Goal: Communication & Community: Answer question/provide support

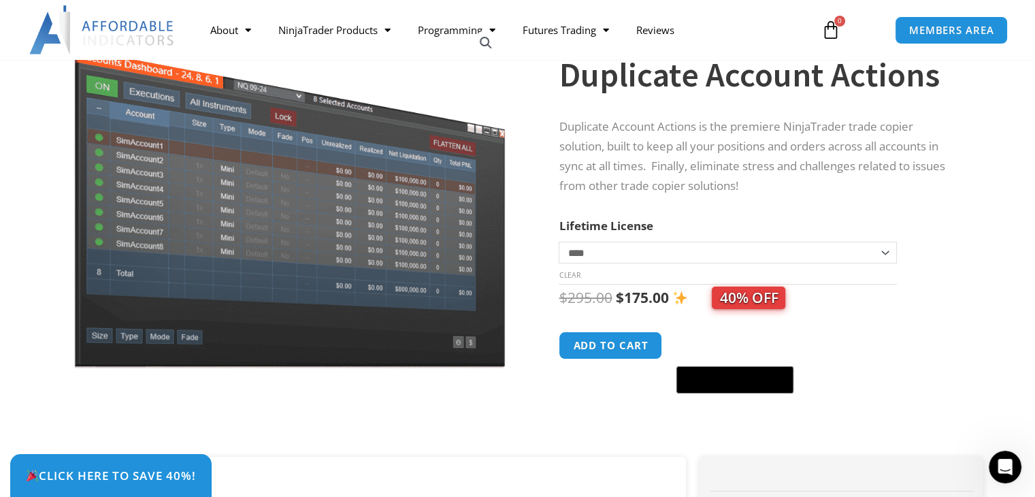
click at [852, 253] on select "**********" at bounding box center [728, 253] width 338 height 22
click at [559, 242] on select "**********" at bounding box center [728, 253] width 338 height 22
click at [638, 257] on select "**********" at bounding box center [728, 253] width 338 height 22
select select "*"
click at [559, 242] on select "**********" at bounding box center [728, 253] width 338 height 22
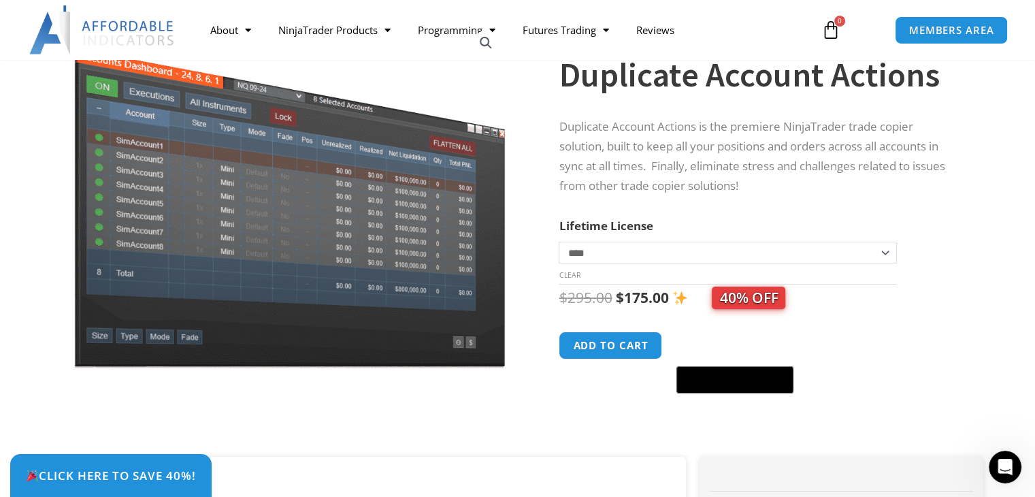
click at [937, 221] on form "**********" at bounding box center [758, 308] width 398 height 185
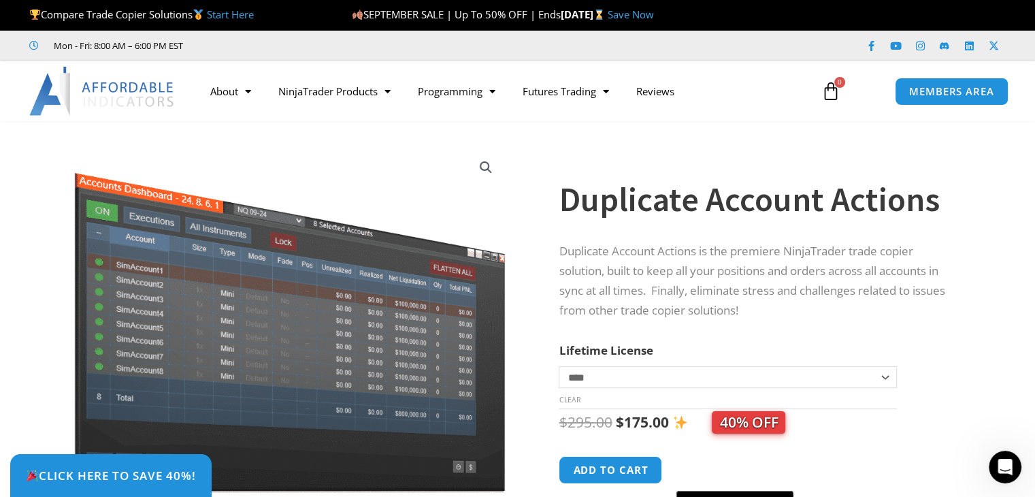
click at [739, 474] on div "Click Here to save 40%!" at bounding box center [527, 475] width 1035 height 43
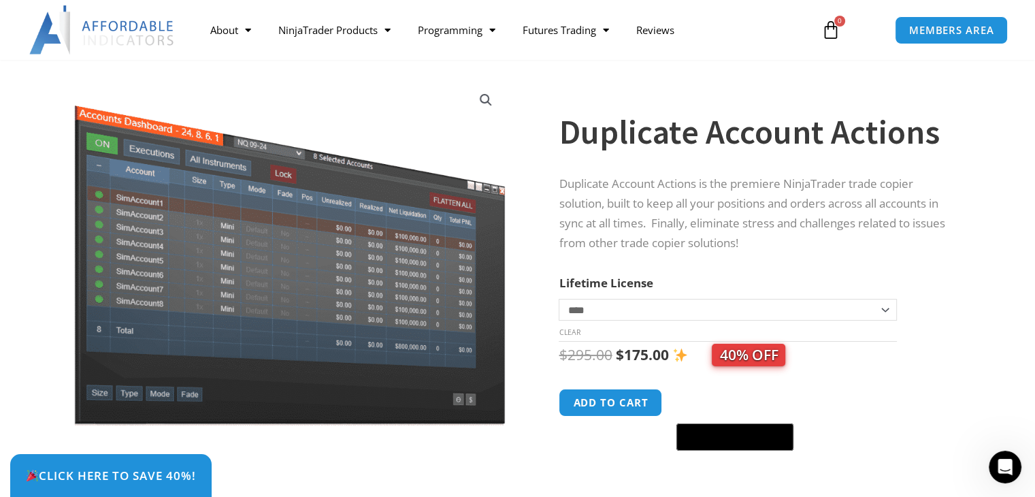
scroll to position [68, 0]
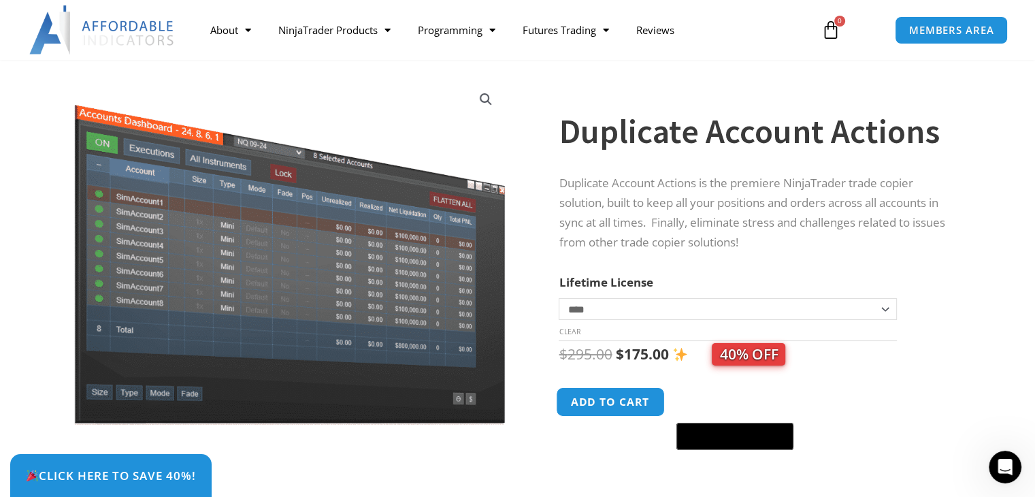
click at [620, 402] on button "Add to cart" at bounding box center [611, 401] width 109 height 29
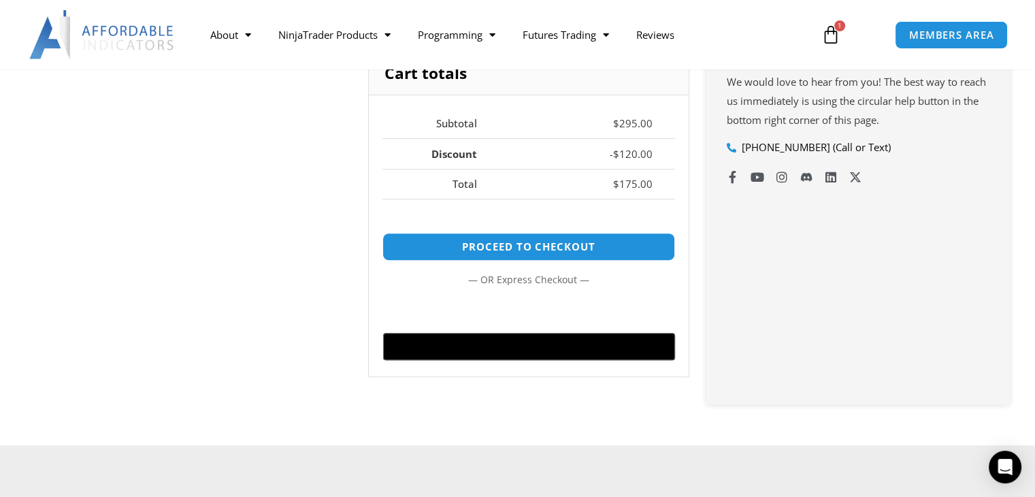
scroll to position [545, 0]
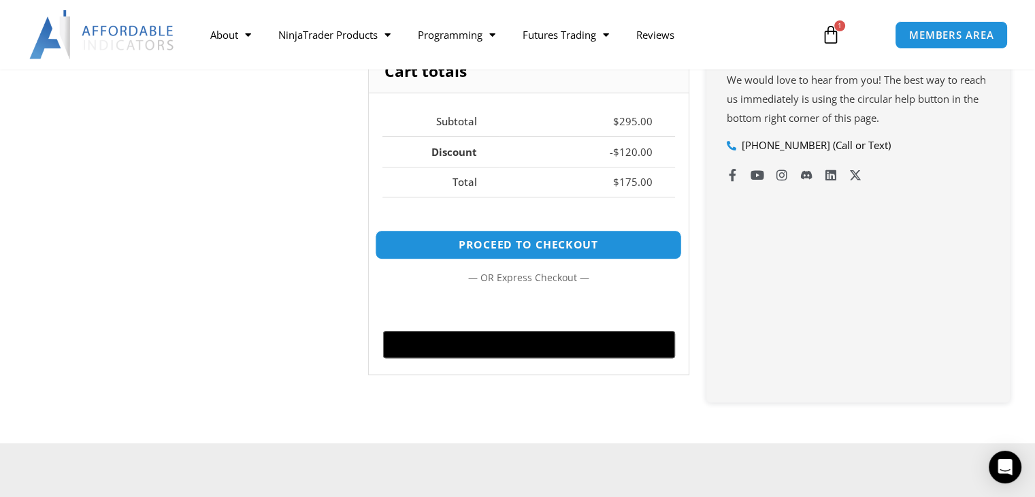
click at [592, 246] on link "Proceed to checkout" at bounding box center [528, 244] width 307 height 29
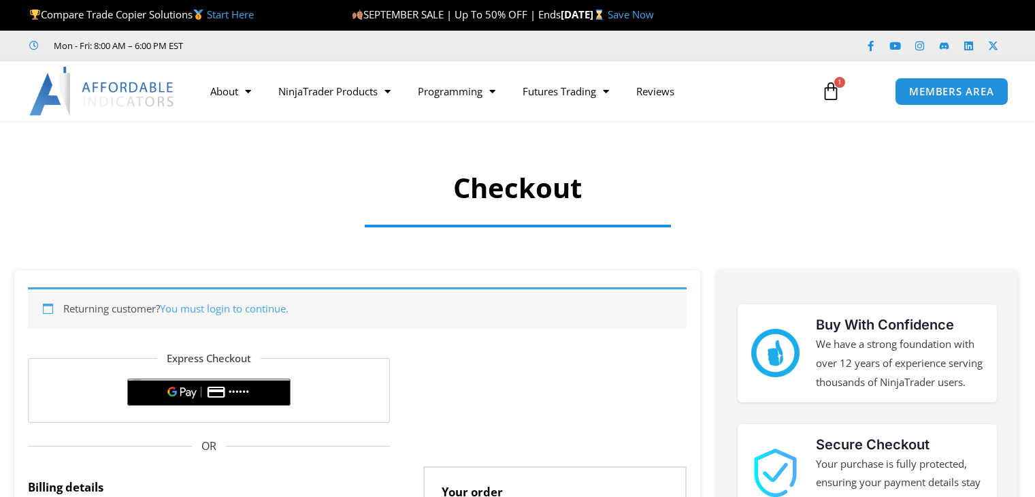
select select "**"
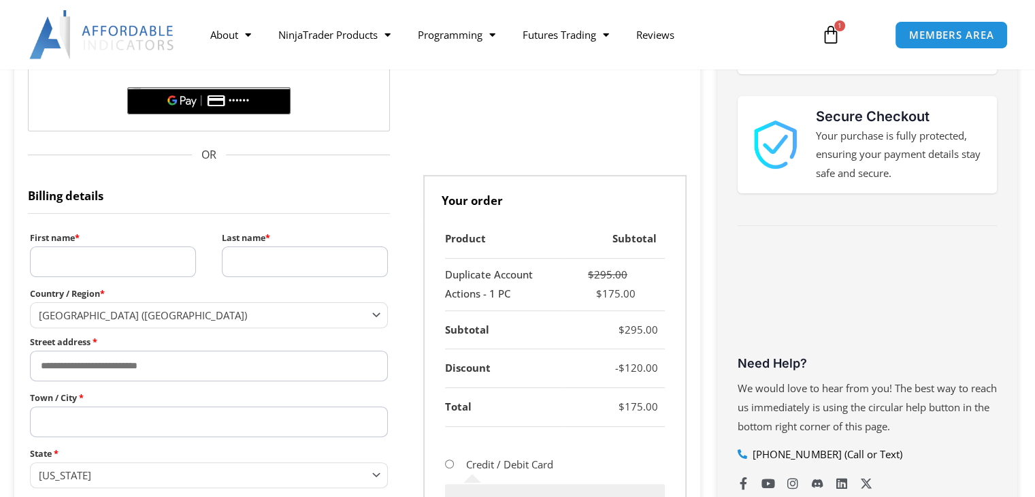
scroll to position [340, 0]
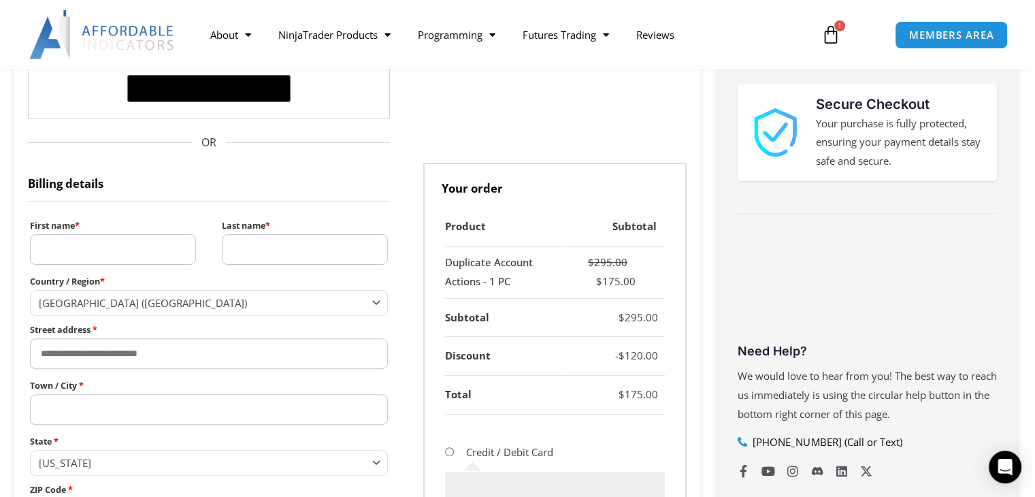
click at [67, 242] on input "First name *" at bounding box center [113, 249] width 166 height 31
type input "*****"
type input "*******"
type input "**********"
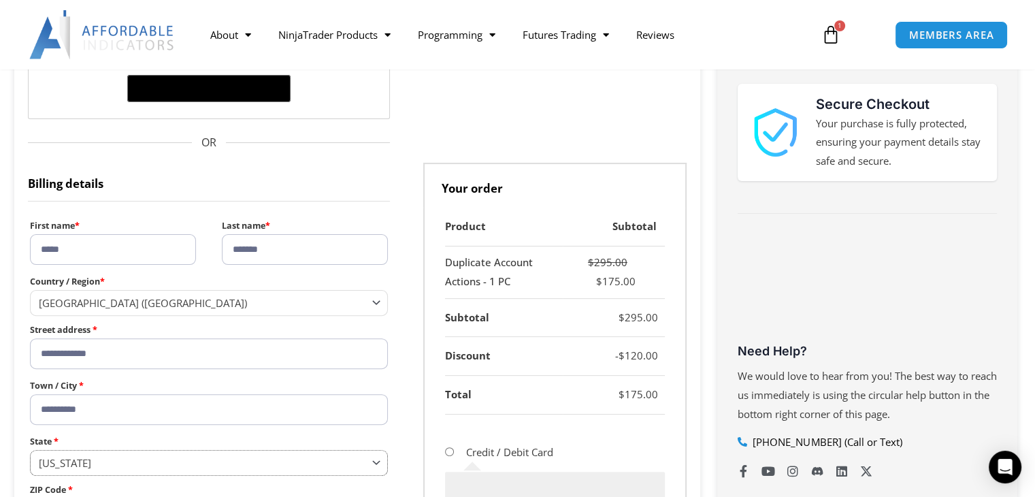
select select "**"
type input "*****"
type input "**********"
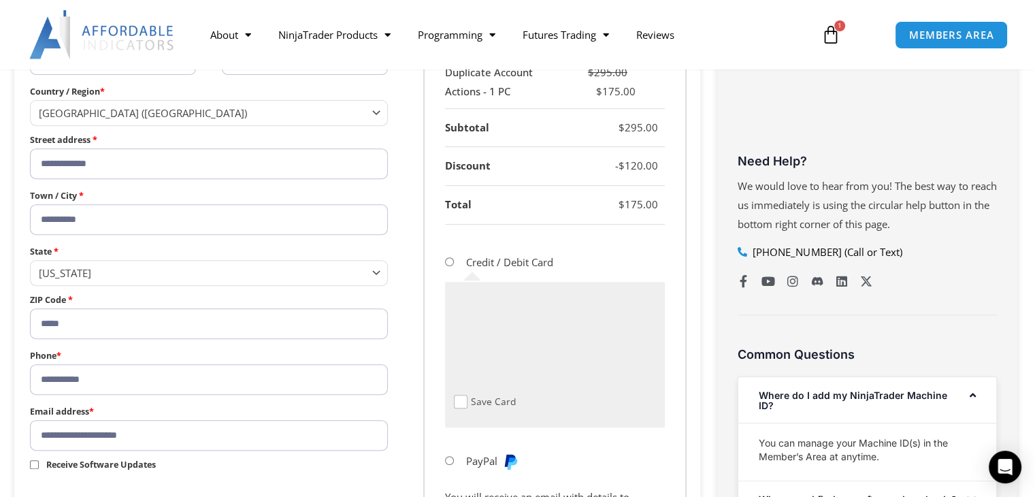
scroll to position [613, 0]
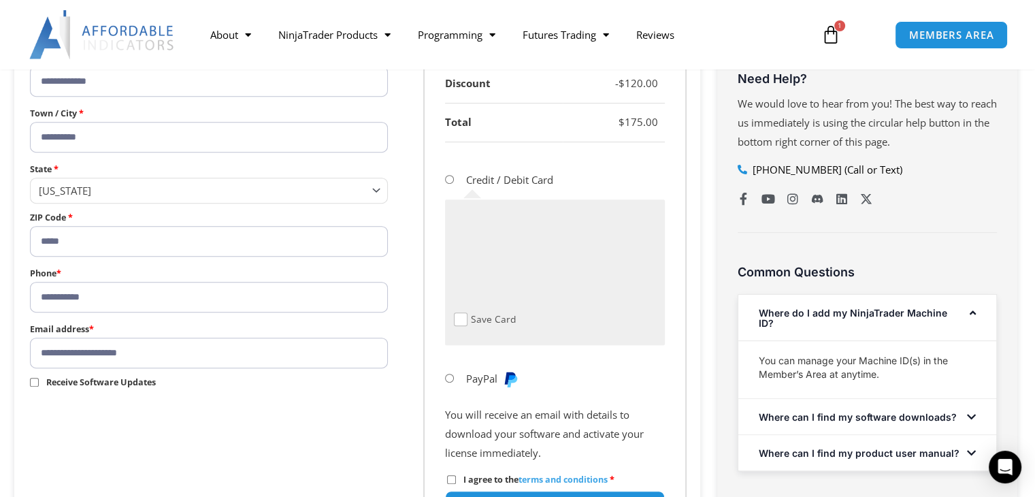
click at [457, 323] on span "Checkout" at bounding box center [461, 319] width 14 height 14
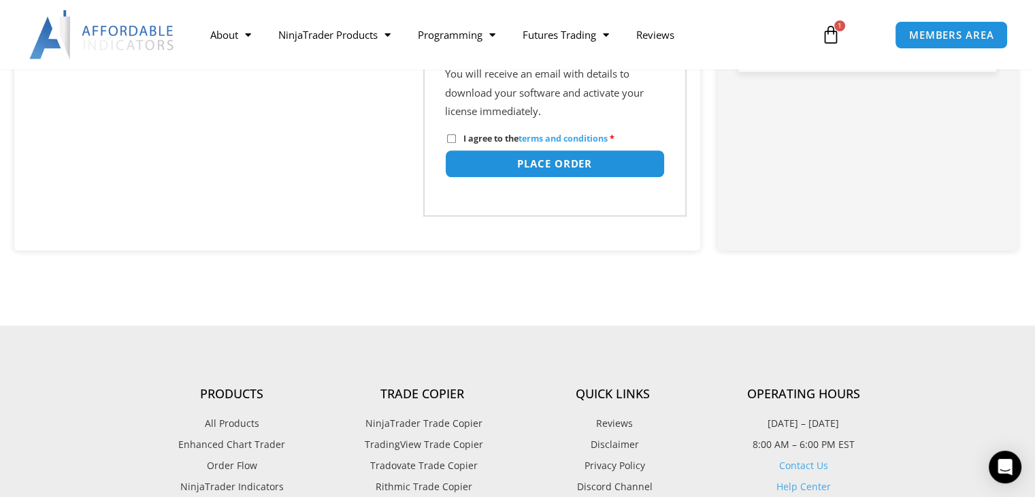
scroll to position [1021, 0]
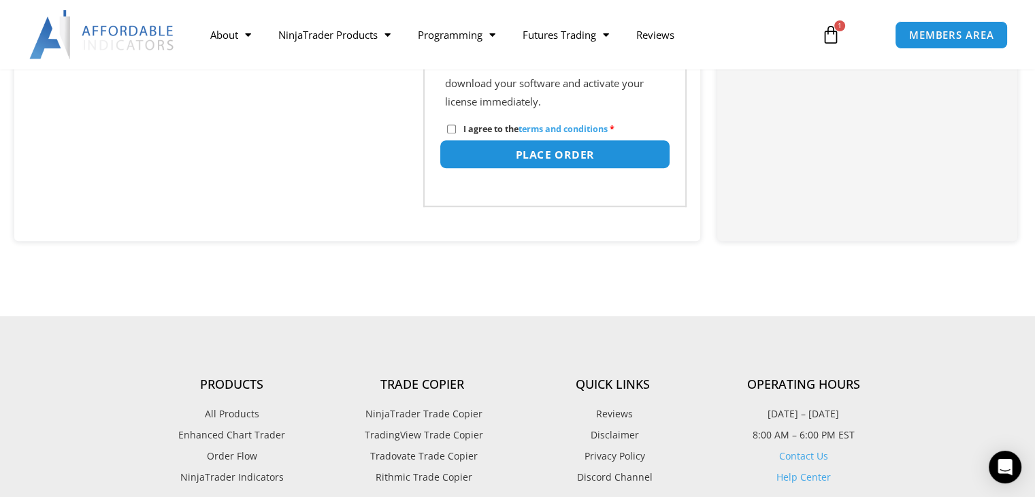
click at [545, 158] on button "Place order" at bounding box center [554, 154] width 231 height 29
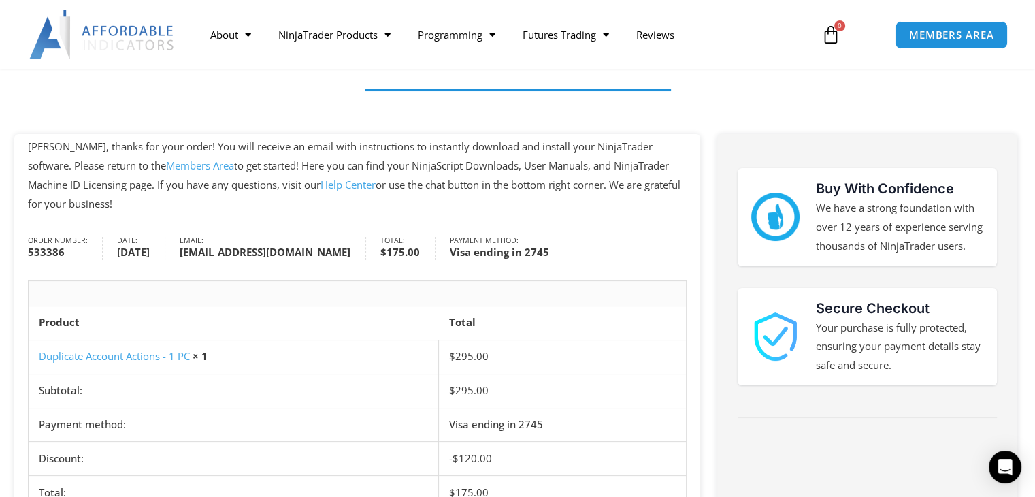
scroll to position [272, 0]
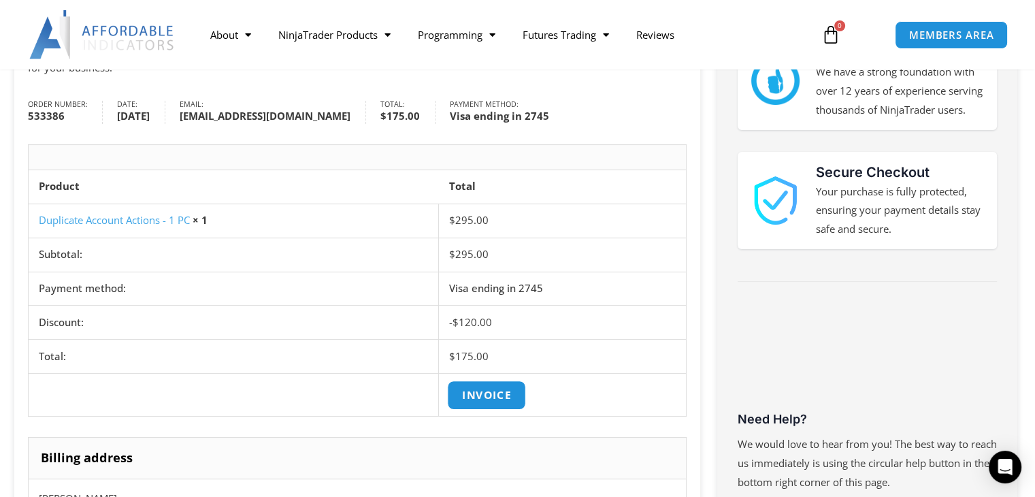
click at [481, 389] on link "Invoice" at bounding box center [486, 395] width 79 height 29
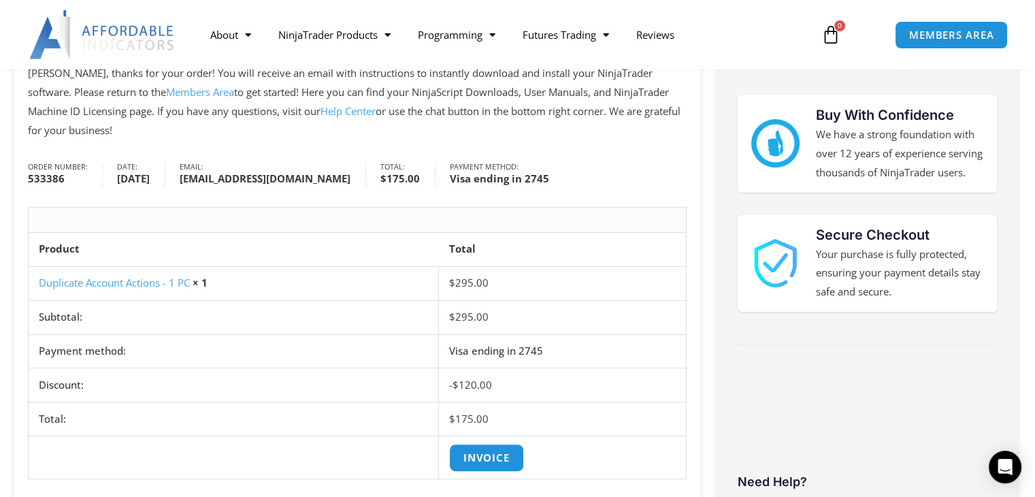
scroll to position [0, 0]
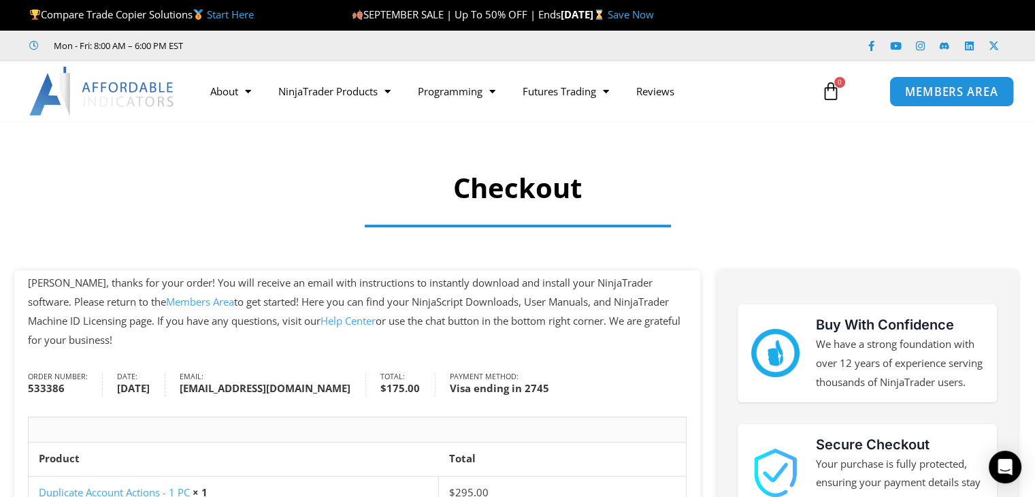
click at [952, 91] on span "MEMBERS AREA" at bounding box center [951, 92] width 93 height 12
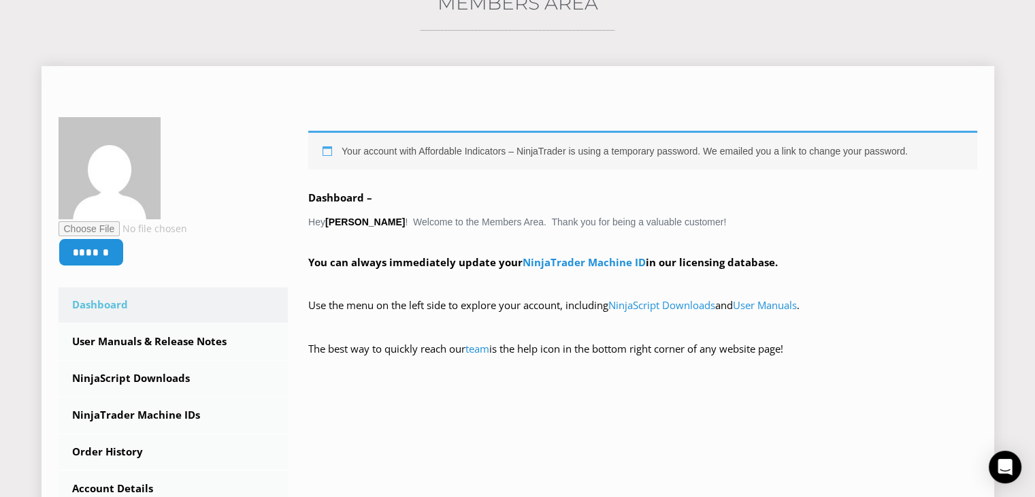
scroll to position [272, 0]
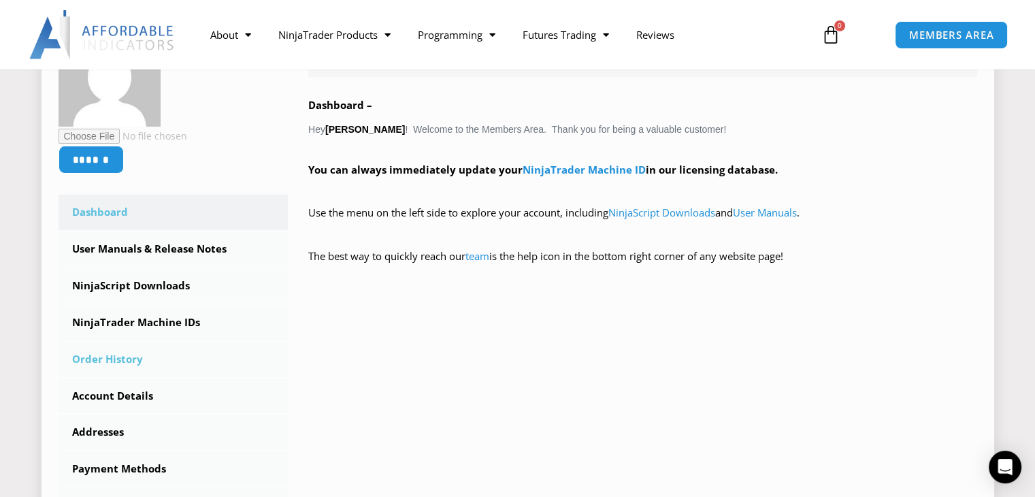
click at [123, 364] on link "Order History" at bounding box center [174, 359] width 230 height 35
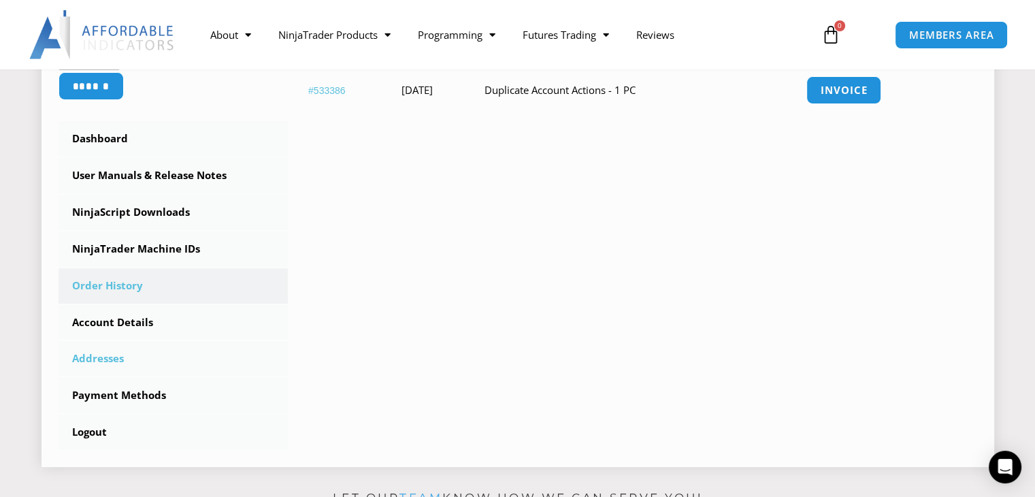
scroll to position [340, 0]
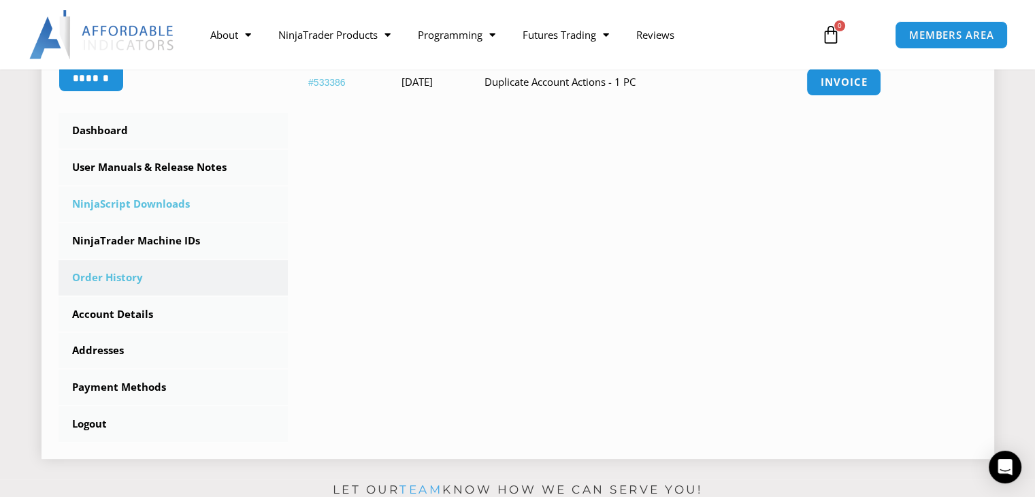
click at [113, 203] on link "NinjaScript Downloads" at bounding box center [174, 204] width 230 height 35
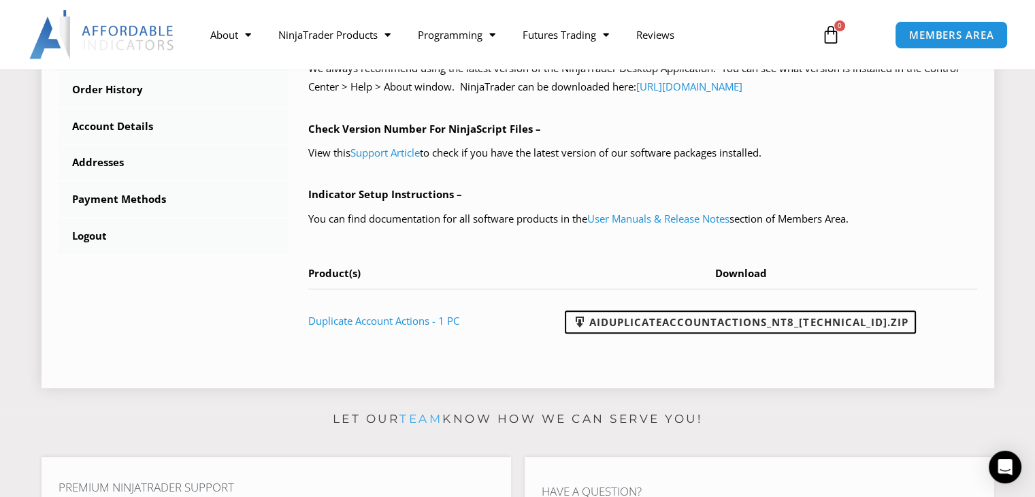
scroll to position [545, 0]
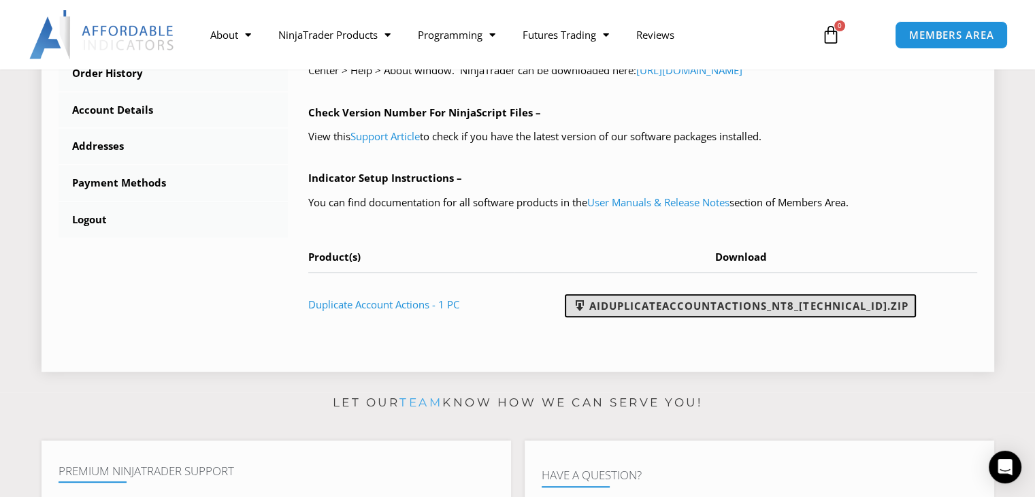
click at [688, 306] on link "AIDuplicateAccountActions_NT8_[TECHNICAL_ID].zip" at bounding box center [740, 305] width 351 height 23
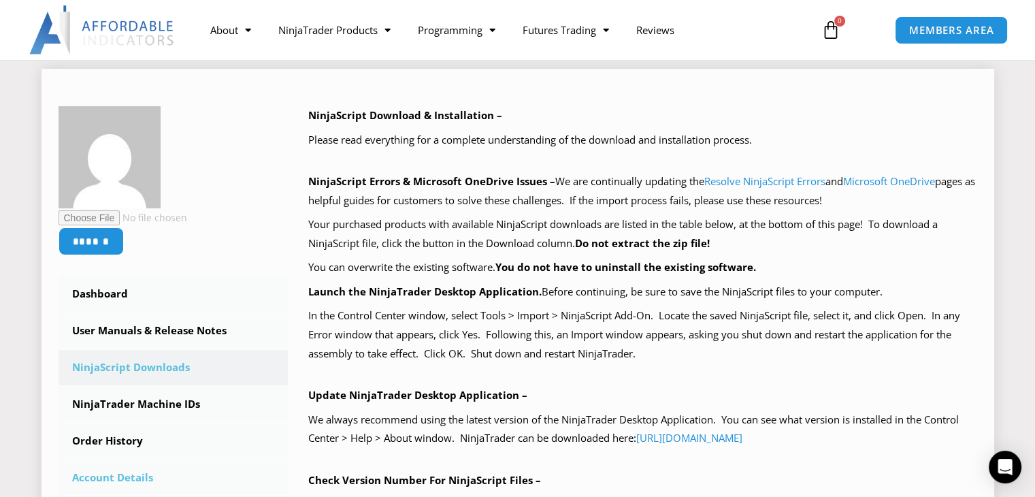
scroll to position [308, 0]
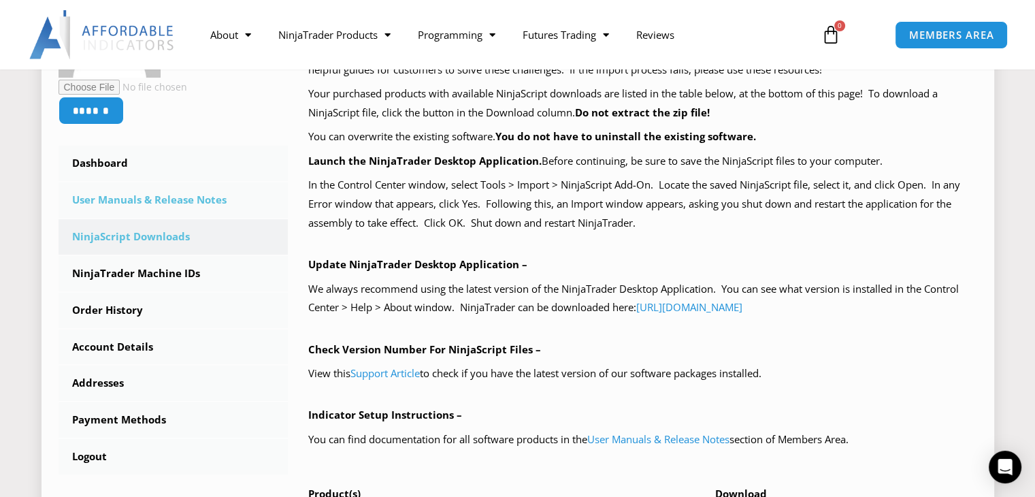
click at [144, 202] on link "User Manuals & Release Notes" at bounding box center [174, 199] width 230 height 35
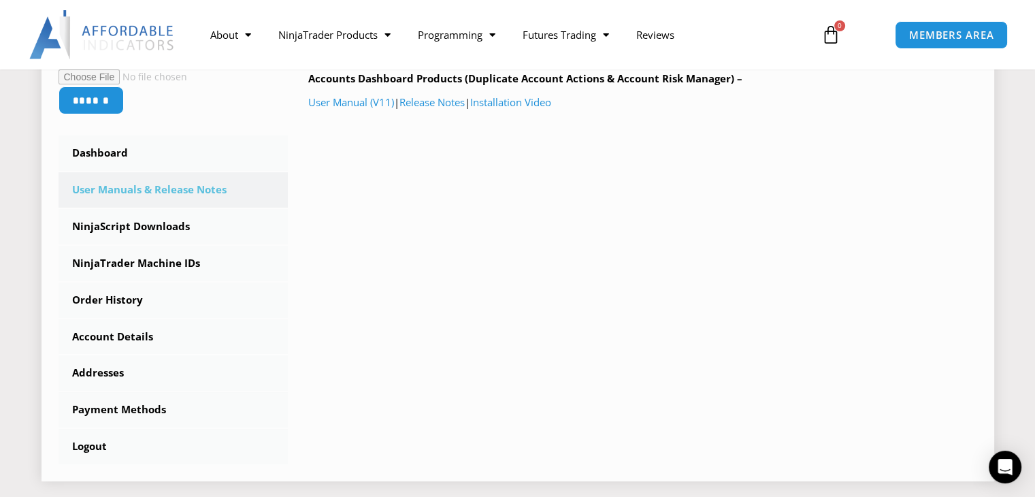
scroll to position [340, 0]
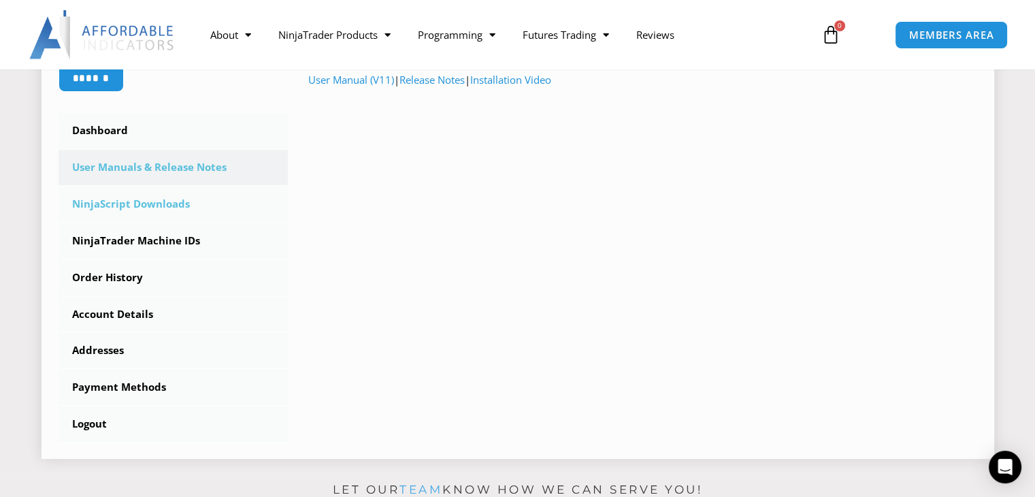
click at [152, 208] on link "NinjaScript Downloads" at bounding box center [174, 204] width 230 height 35
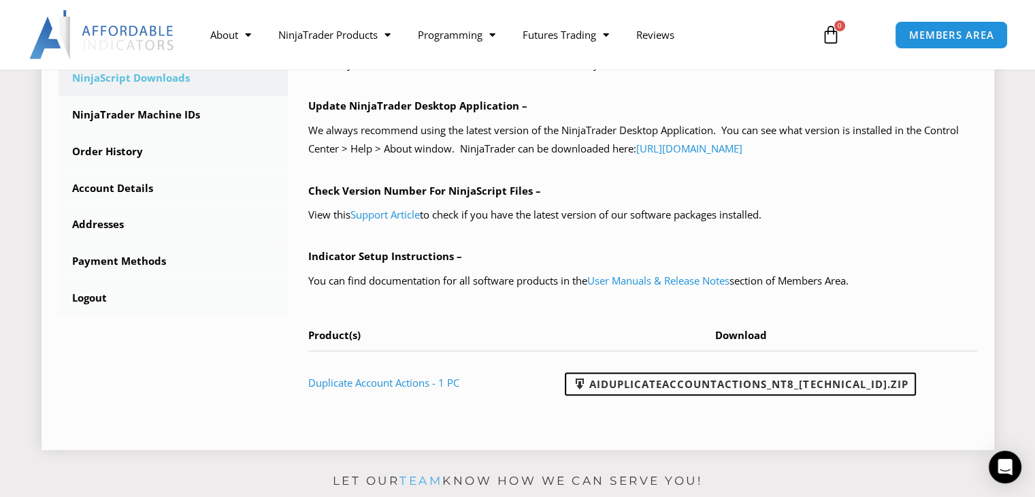
scroll to position [477, 0]
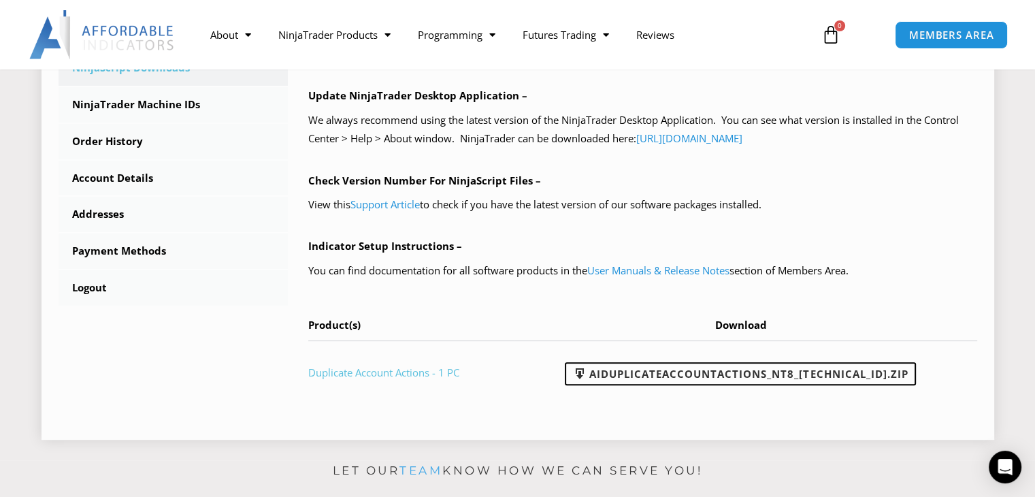
click at [411, 372] on link "Duplicate Account Actions - 1 PC" at bounding box center [383, 373] width 151 height 14
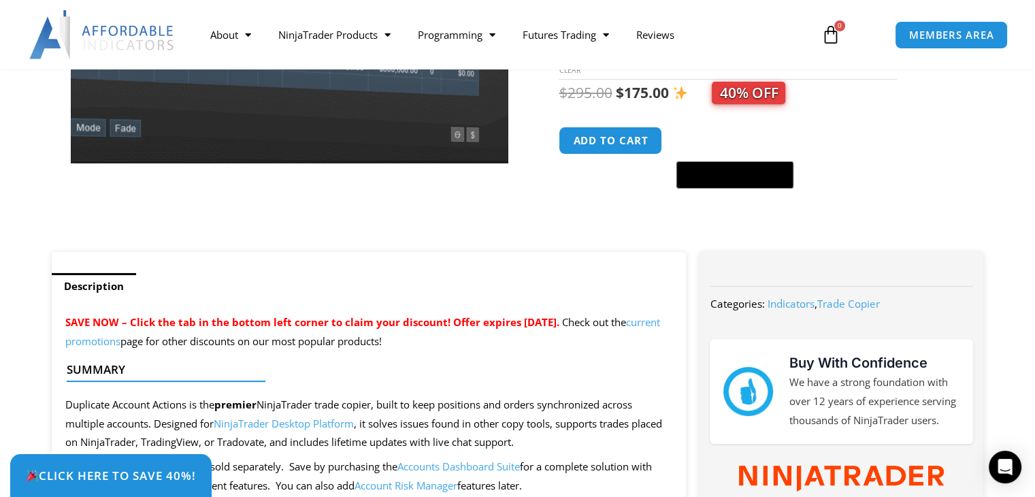
scroll to position [68, 0]
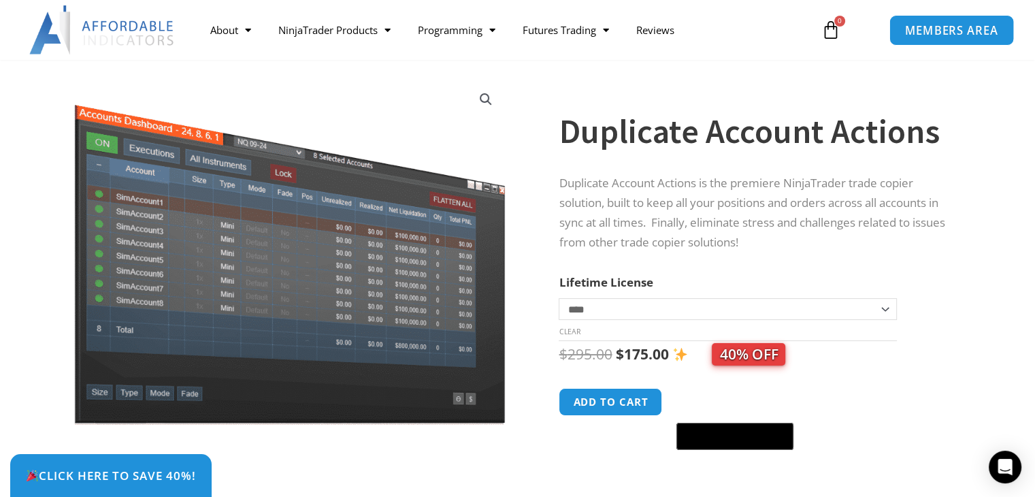
click at [942, 37] on link "MEMBERS AREA" at bounding box center [951, 29] width 125 height 31
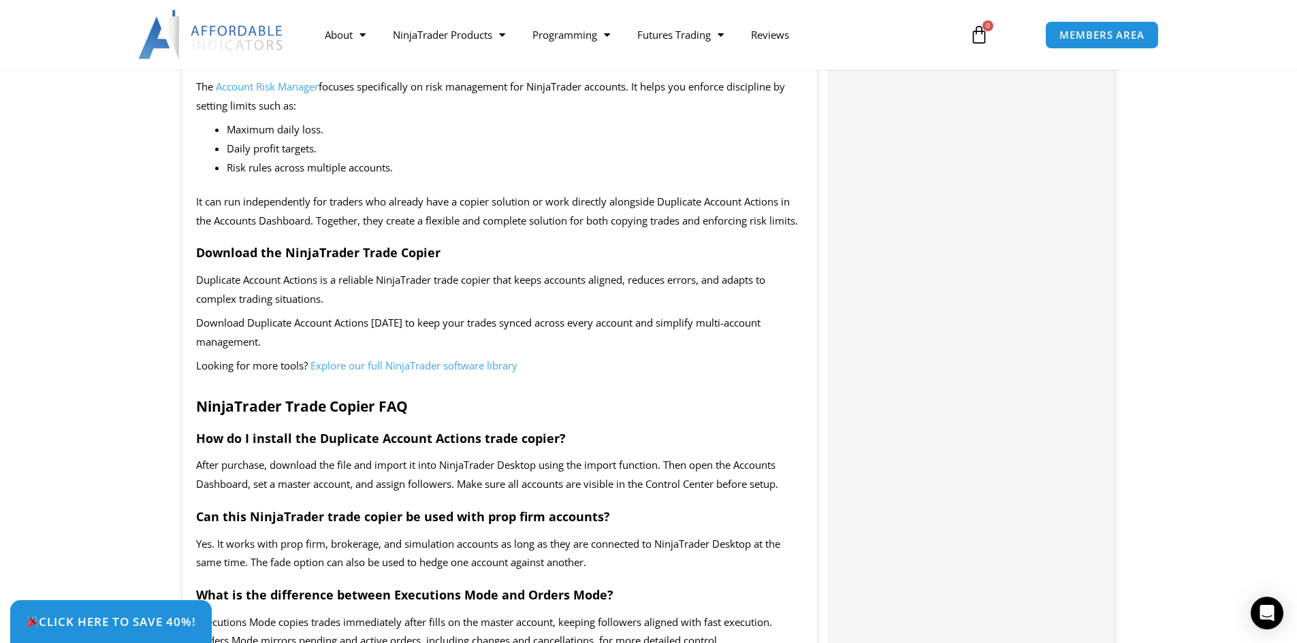
scroll to position [2042, 0]
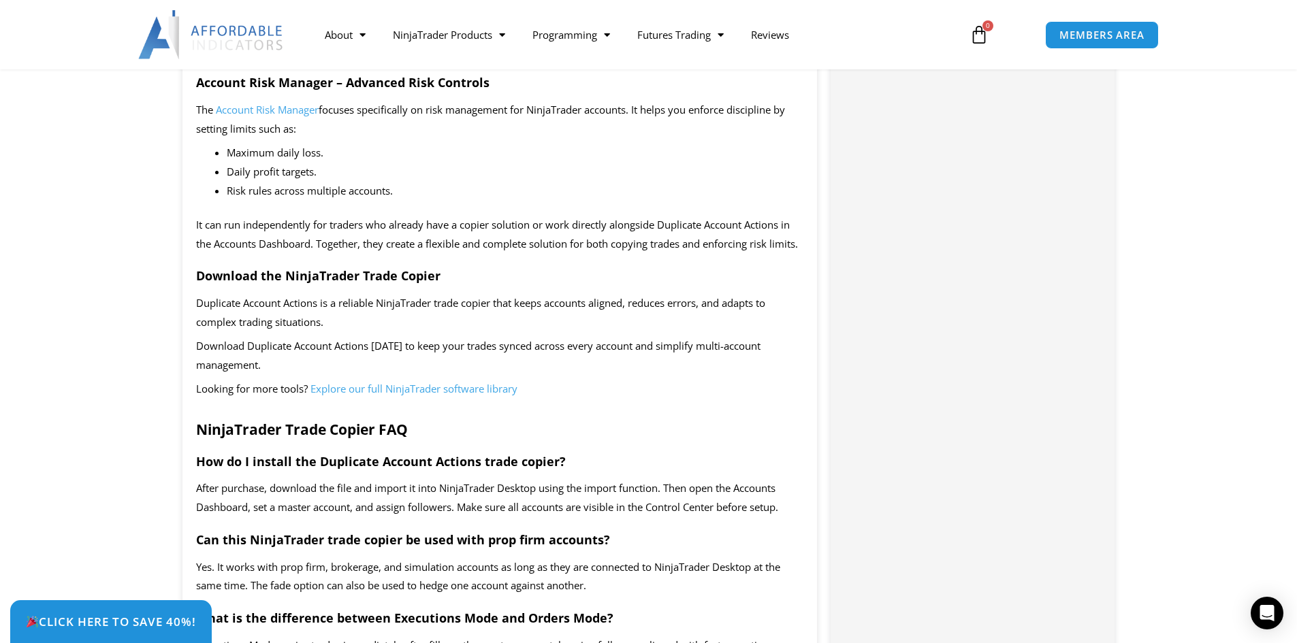
click at [383, 396] on span "Explore our full NinjaTrader software library" at bounding box center [413, 389] width 207 height 14
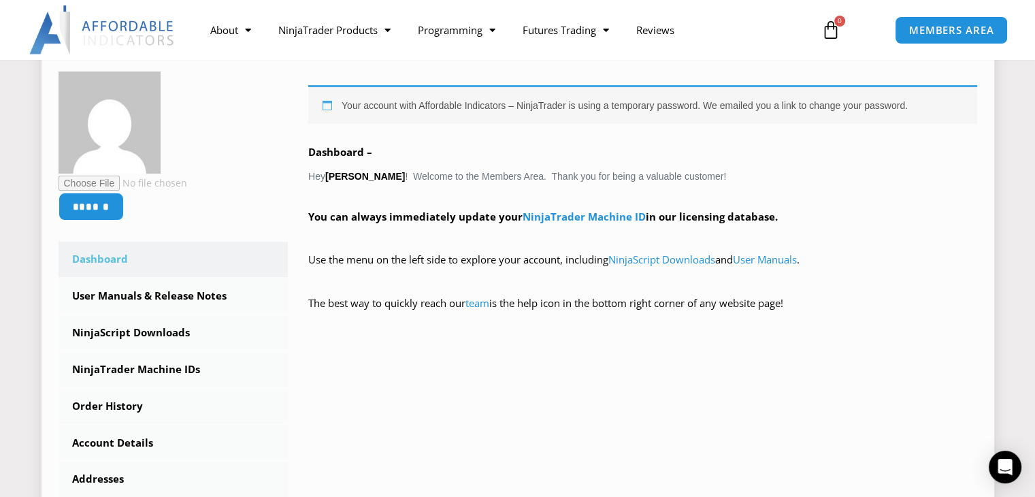
scroll to position [272, 0]
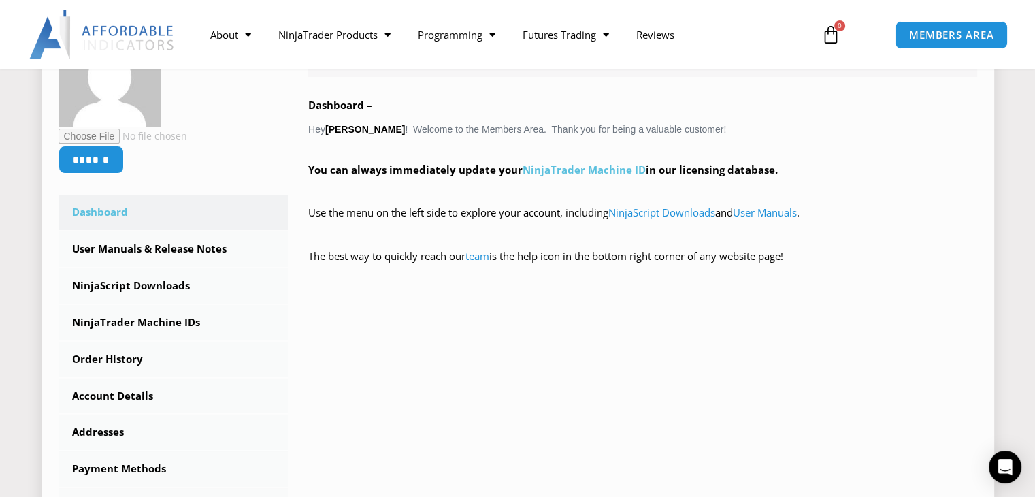
click at [560, 173] on link "NinjaTrader Machine ID" at bounding box center [584, 170] width 123 height 14
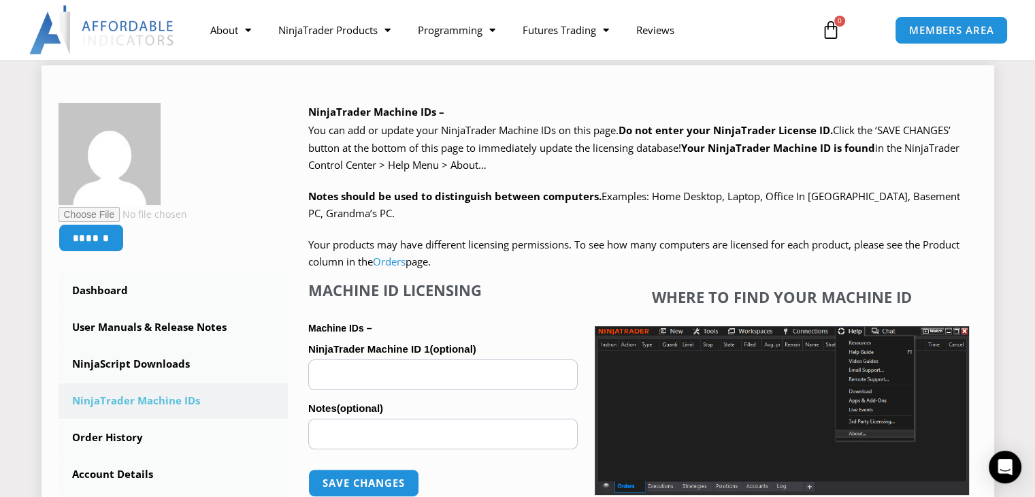
scroll to position [204, 0]
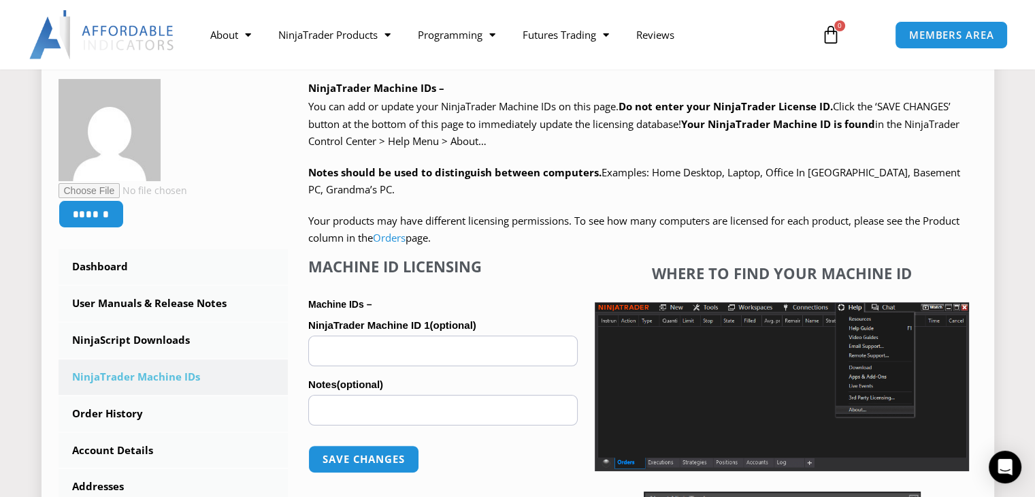
click at [417, 341] on input "NinjaTrader Machine ID 1 (optional)" at bounding box center [443, 351] width 270 height 31
click at [500, 244] on p "Your products may have different licensing permissions. To see how many compute…" at bounding box center [642, 229] width 669 height 35
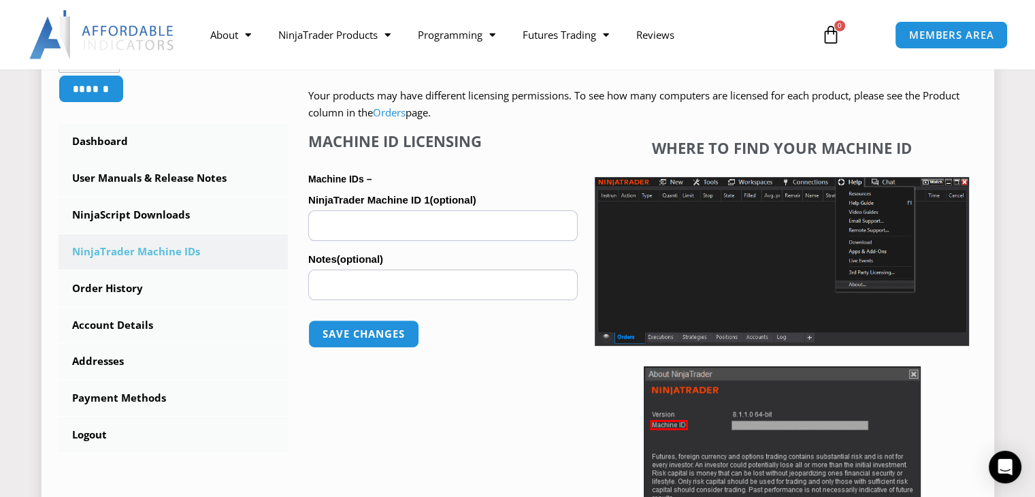
scroll to position [408, 0]
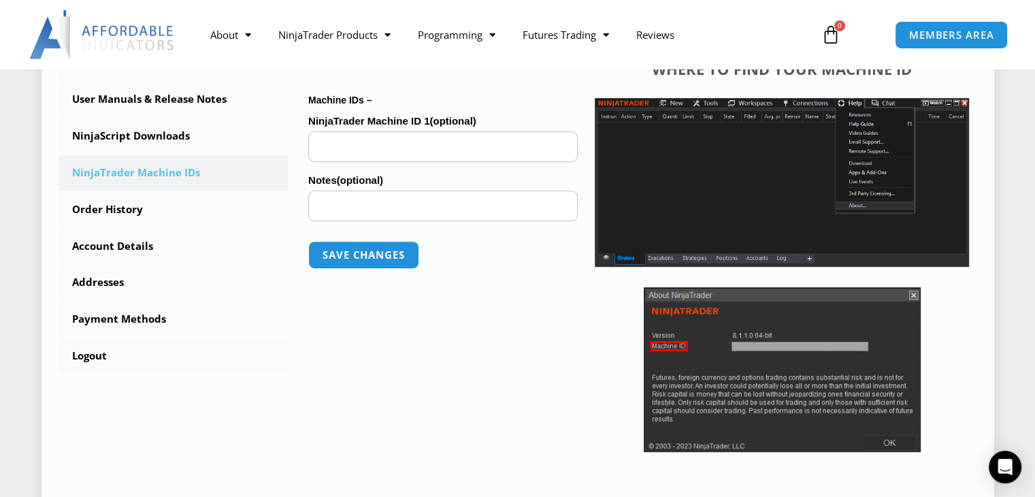
click at [426, 142] on input "NinjaTrader Machine ID 1 (optional)" at bounding box center [443, 146] width 270 height 31
paste input "**********"
type input "**********"
click at [375, 259] on button "Save changes" at bounding box center [364, 254] width 116 height 29
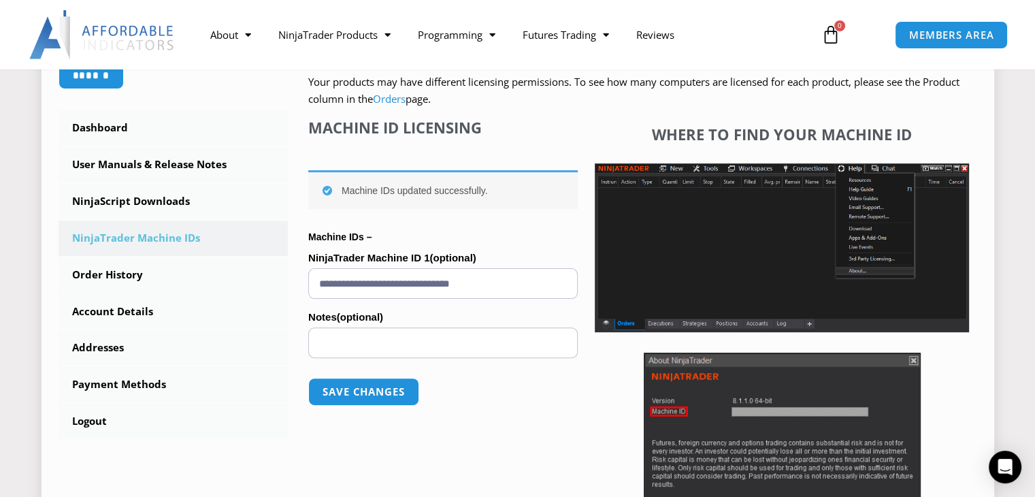
scroll to position [340, 0]
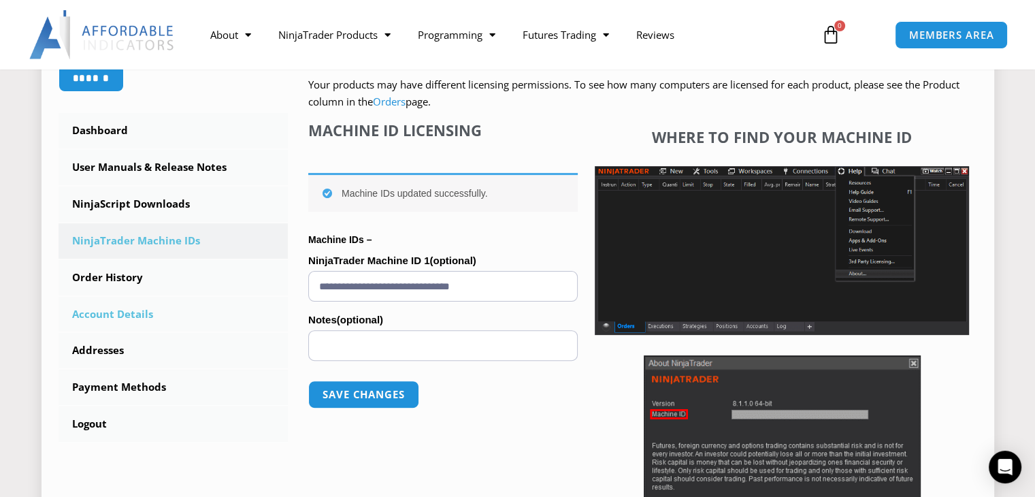
click at [108, 315] on link "Account Details" at bounding box center [174, 314] width 230 height 35
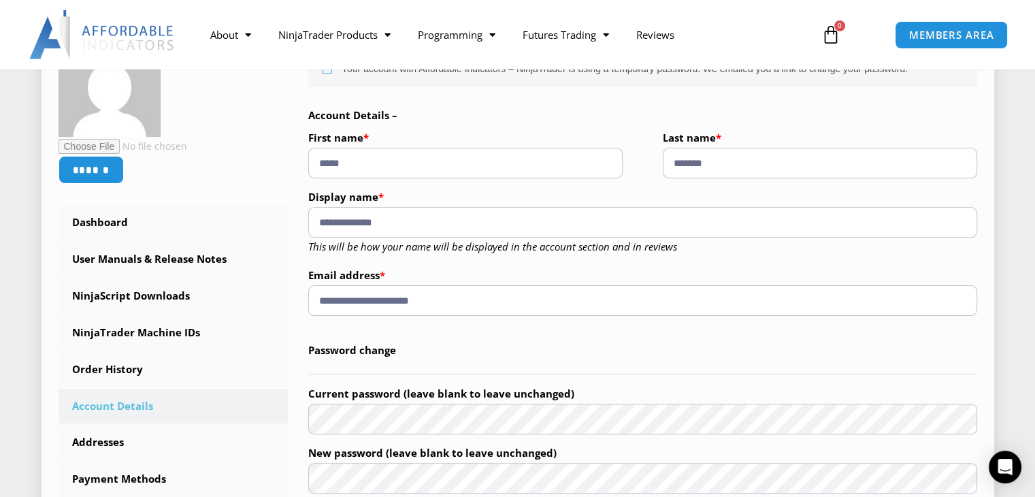
scroll to position [272, 0]
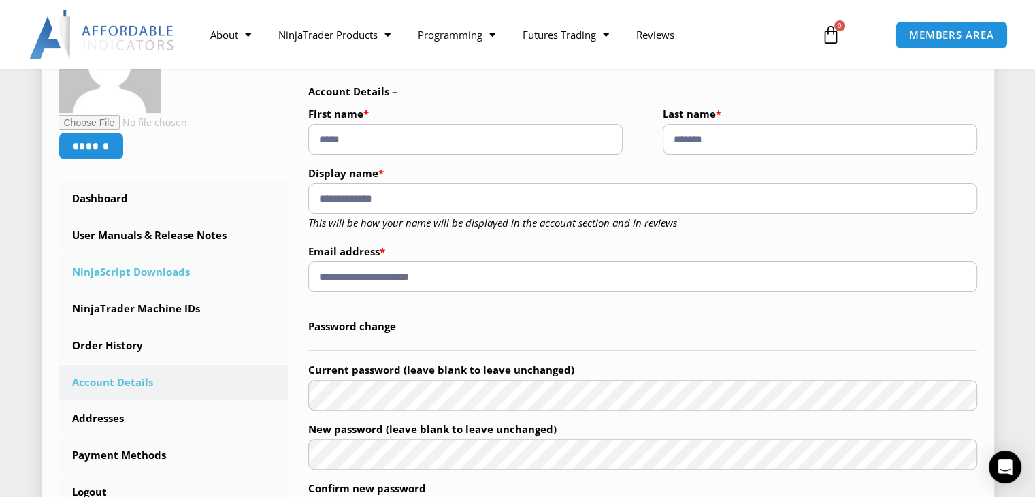
click at [139, 271] on link "NinjaScript Downloads" at bounding box center [174, 272] width 230 height 35
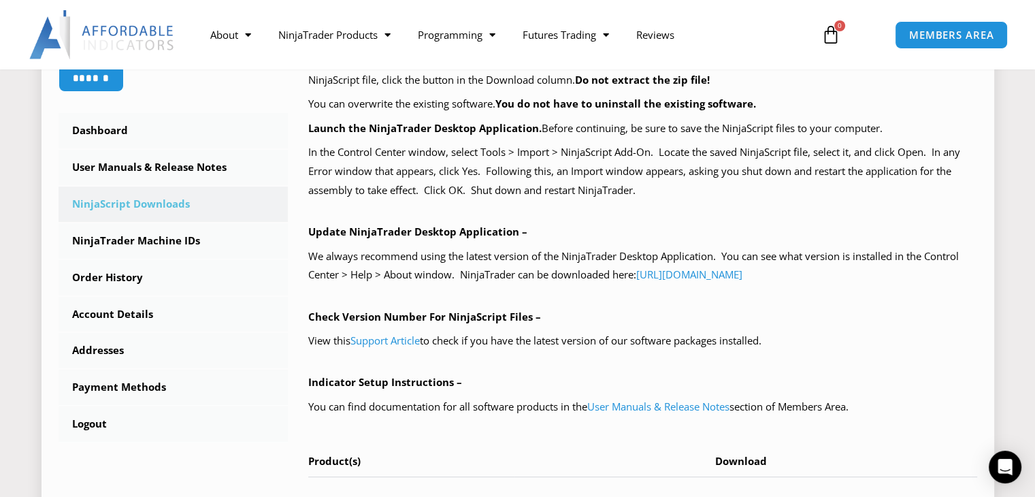
scroll to position [545, 0]
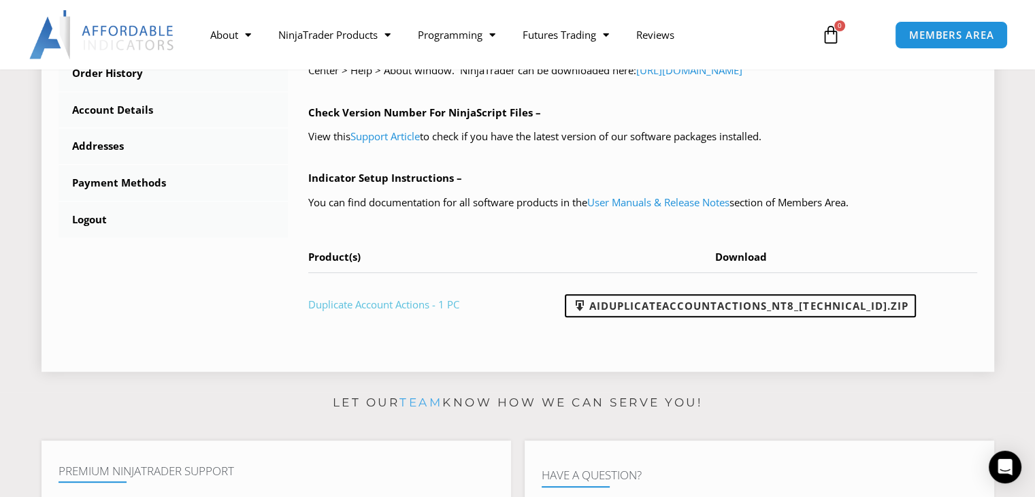
click at [381, 306] on link "Duplicate Account Actions - 1 PC" at bounding box center [383, 305] width 151 height 14
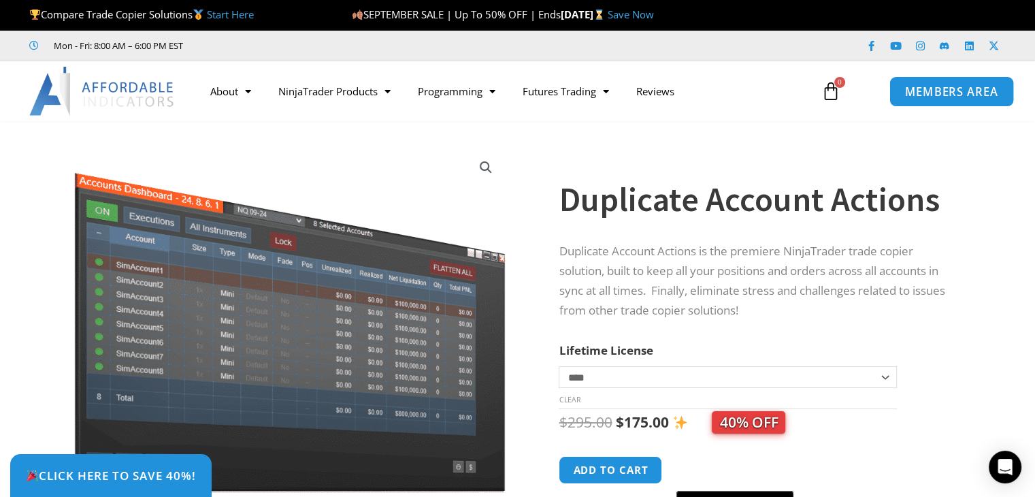
click at [943, 92] on span "MEMBERS AREA" at bounding box center [951, 92] width 93 height 12
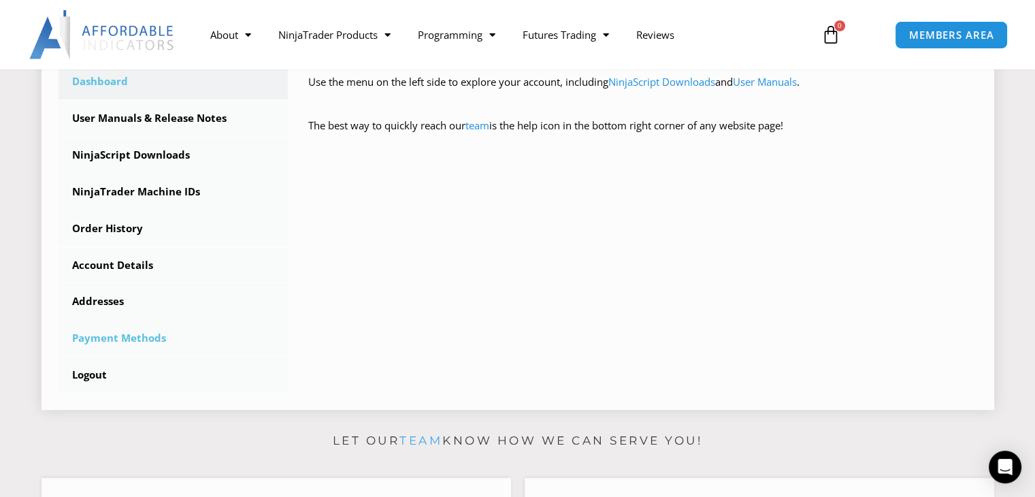
scroll to position [408, 0]
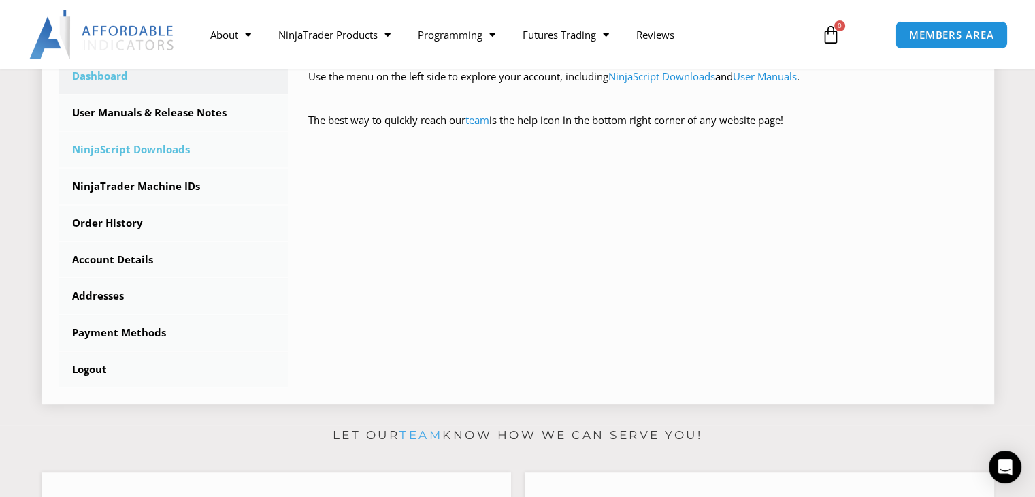
click at [121, 146] on link "NinjaScript Downloads" at bounding box center [174, 149] width 230 height 35
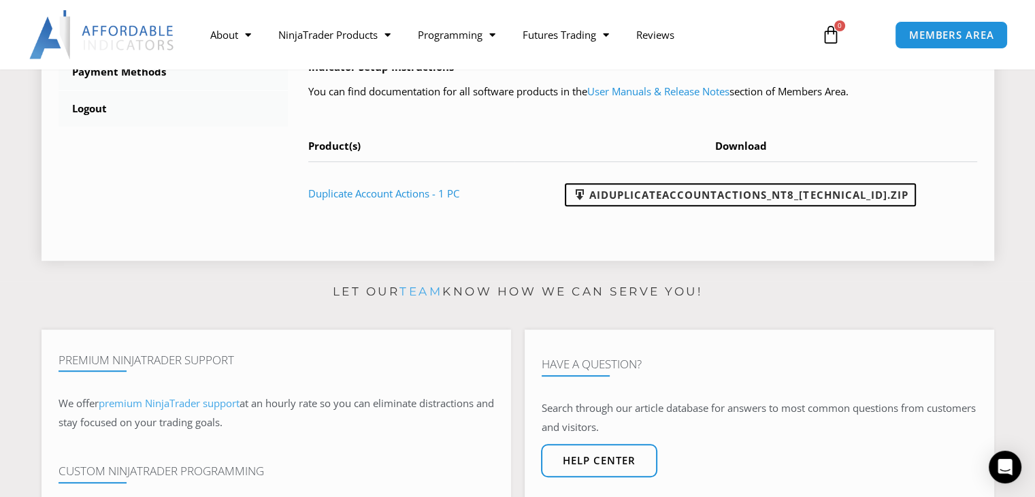
scroll to position [681, 0]
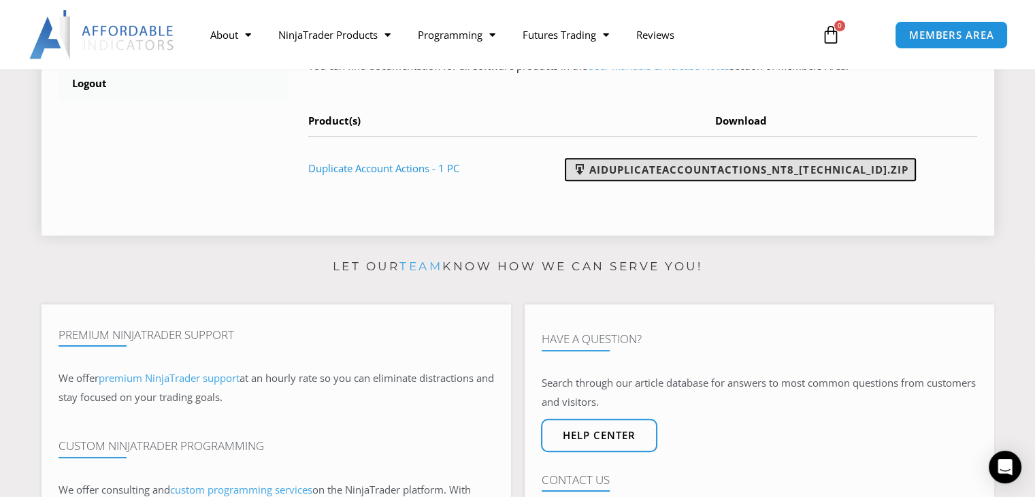
click at [632, 167] on link "AIDuplicateAccountActions_NT8_25.9.24.1.zip" at bounding box center [740, 169] width 351 height 23
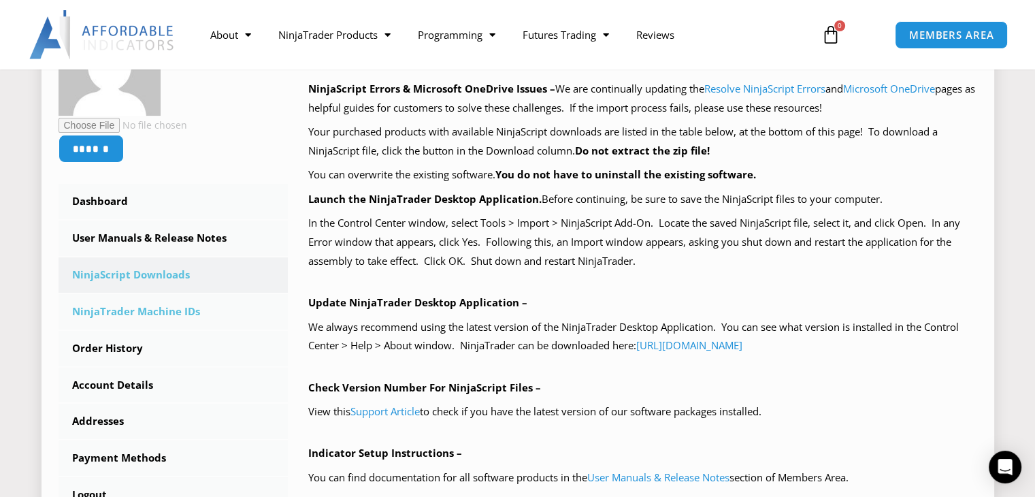
scroll to position [272, 0]
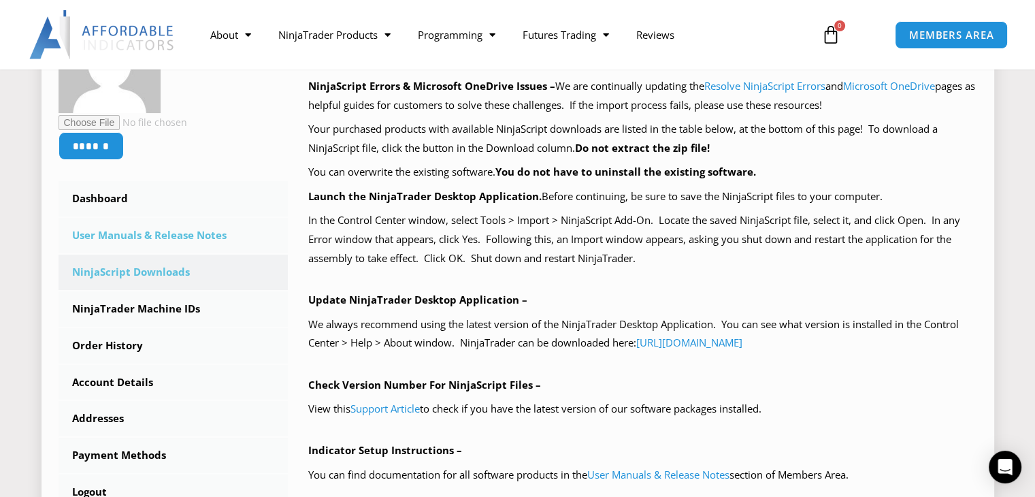
click at [166, 245] on link "User Manuals & Release Notes" at bounding box center [174, 235] width 230 height 35
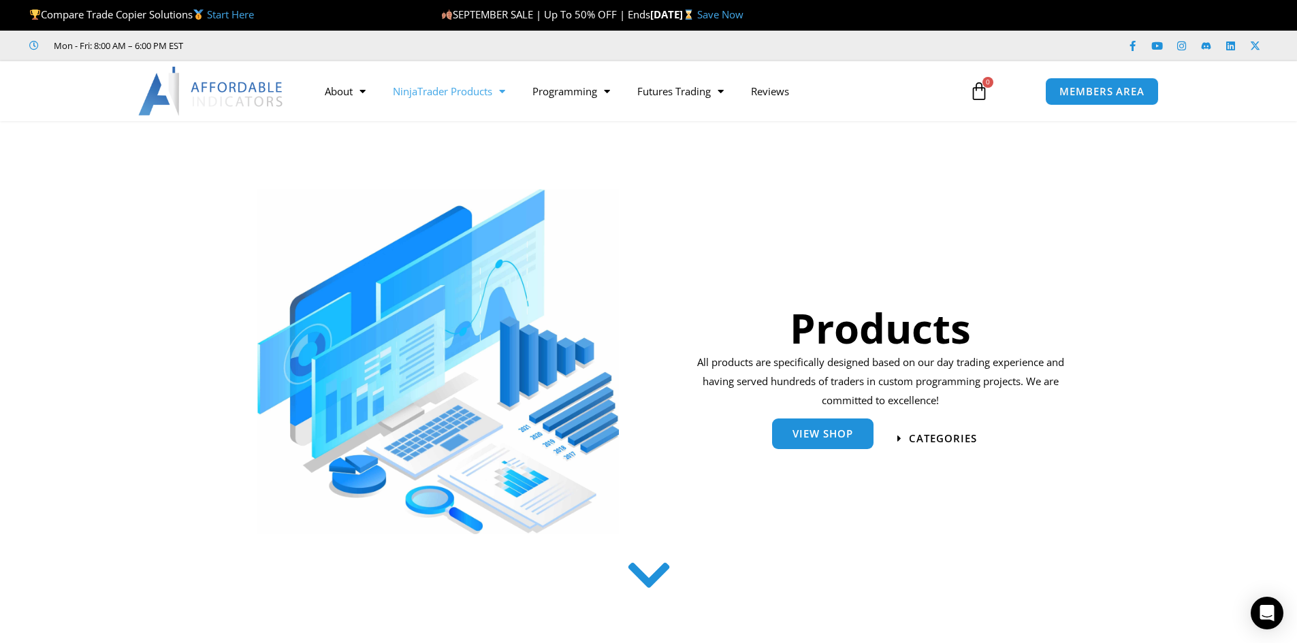
click at [838, 443] on link "View Shop" at bounding box center [822, 436] width 101 height 31
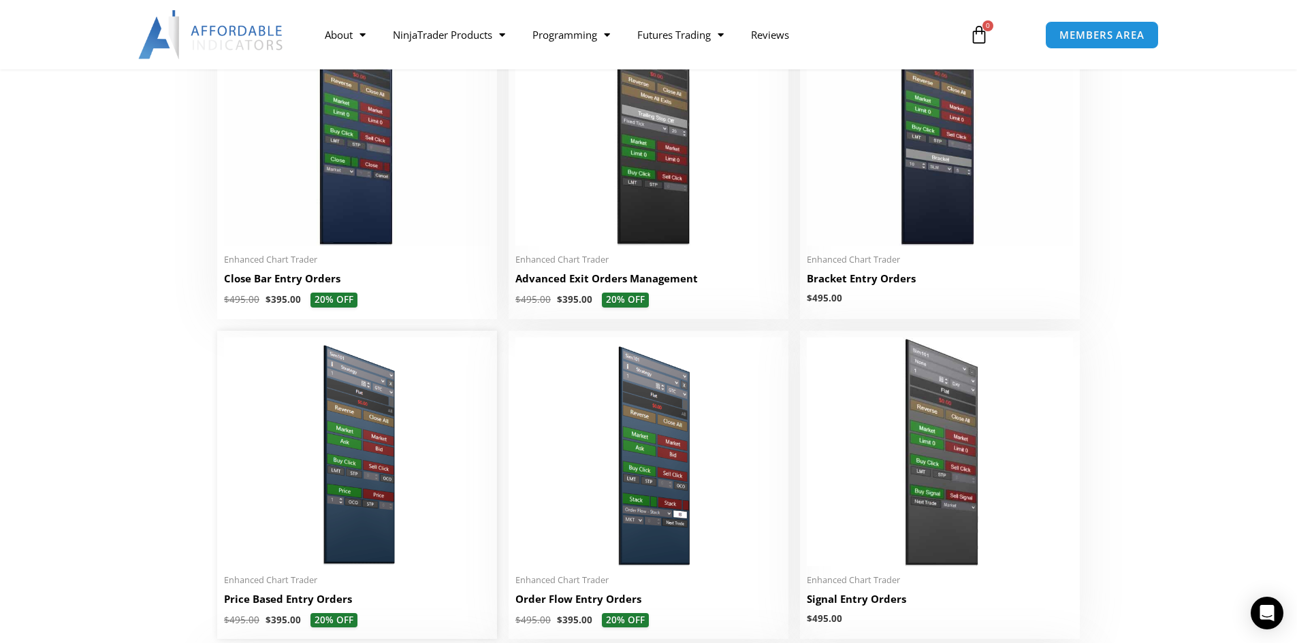
scroll to position [1021, 0]
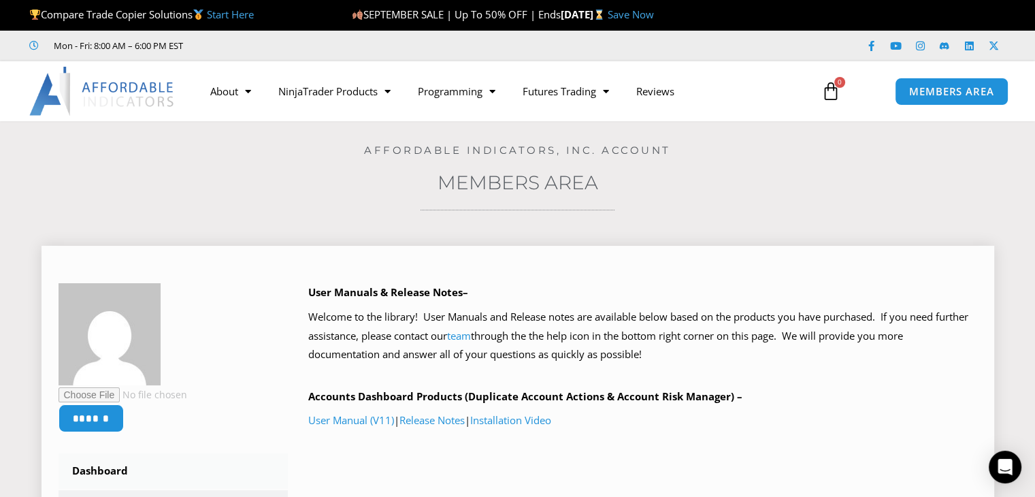
scroll to position [272, 0]
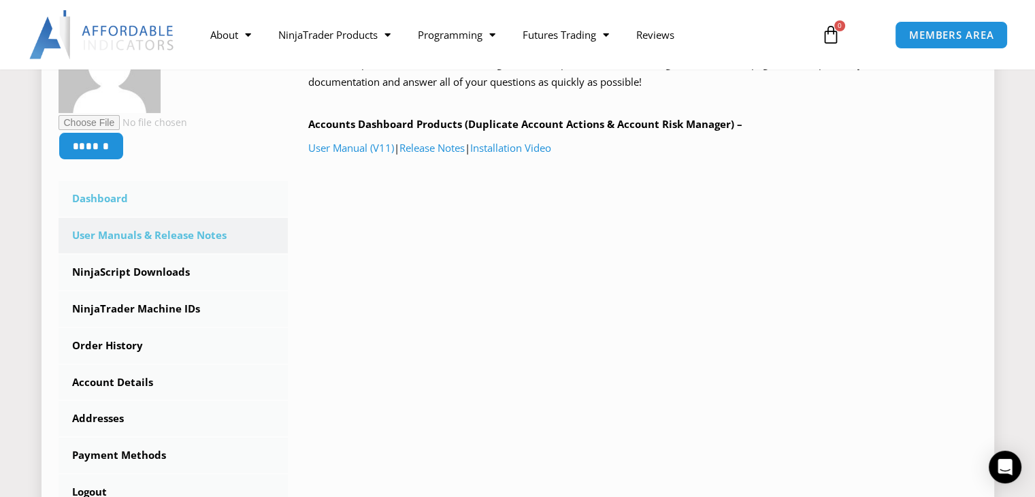
click at [101, 193] on link "Dashboard" at bounding box center [174, 198] width 230 height 35
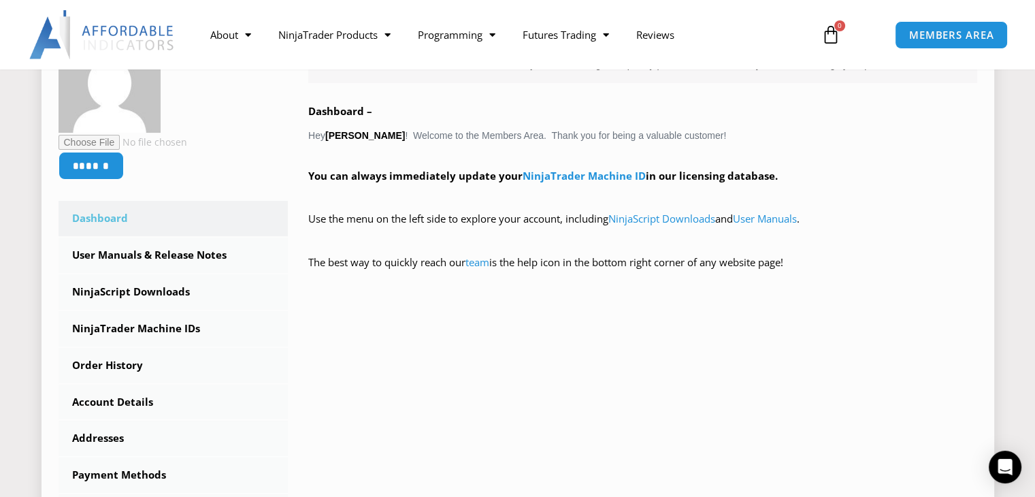
scroll to position [272, 0]
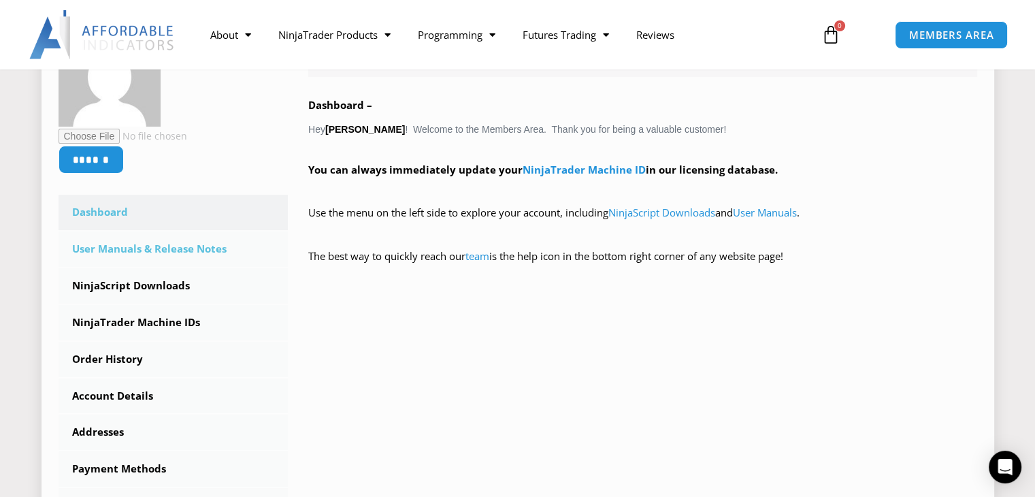
click at [198, 254] on link "User Manuals & Release Notes" at bounding box center [174, 248] width 230 height 35
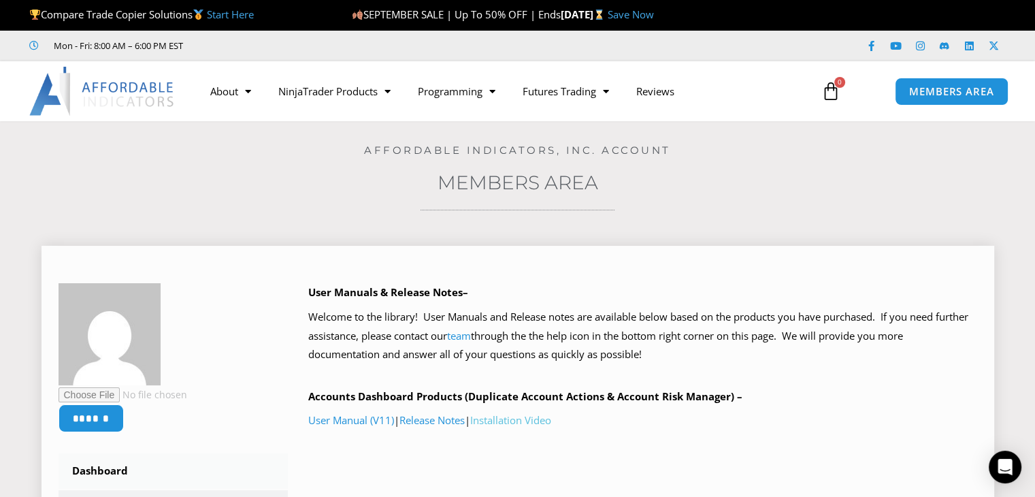
click at [504, 421] on link "Installation Video" at bounding box center [510, 420] width 81 height 14
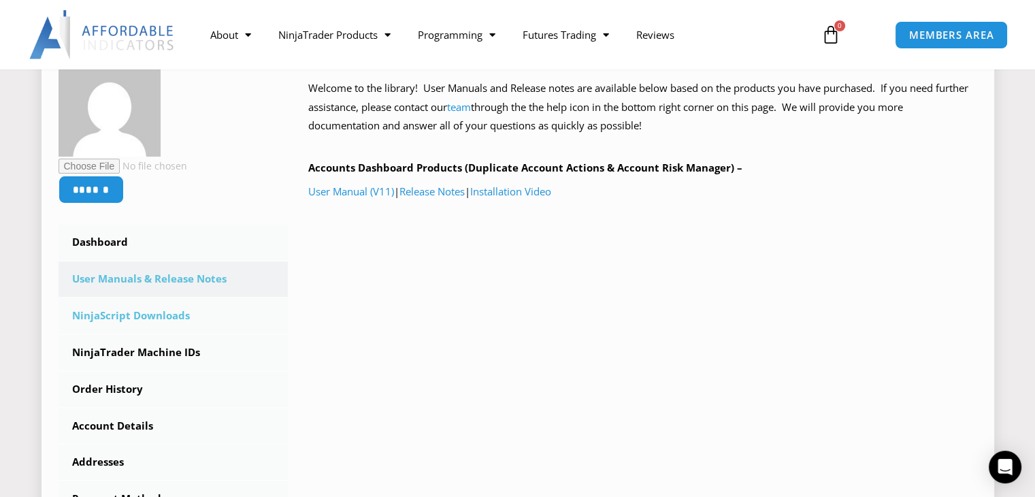
scroll to position [272, 0]
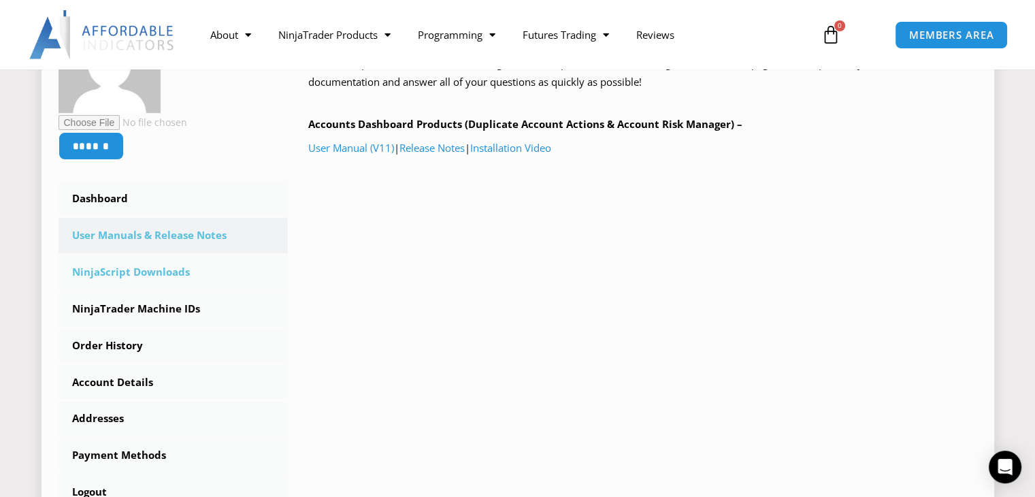
click at [183, 274] on link "NinjaScript Downloads" at bounding box center [174, 272] width 230 height 35
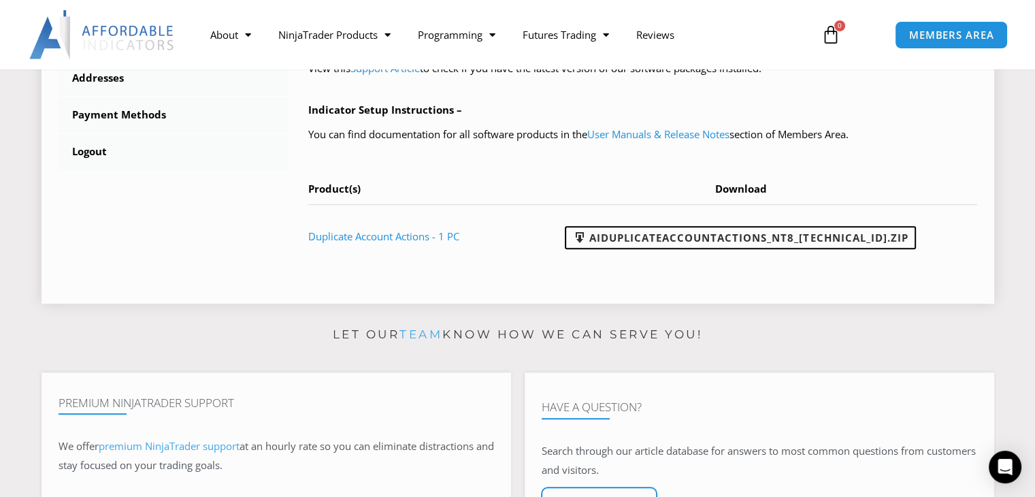
scroll to position [681, 0]
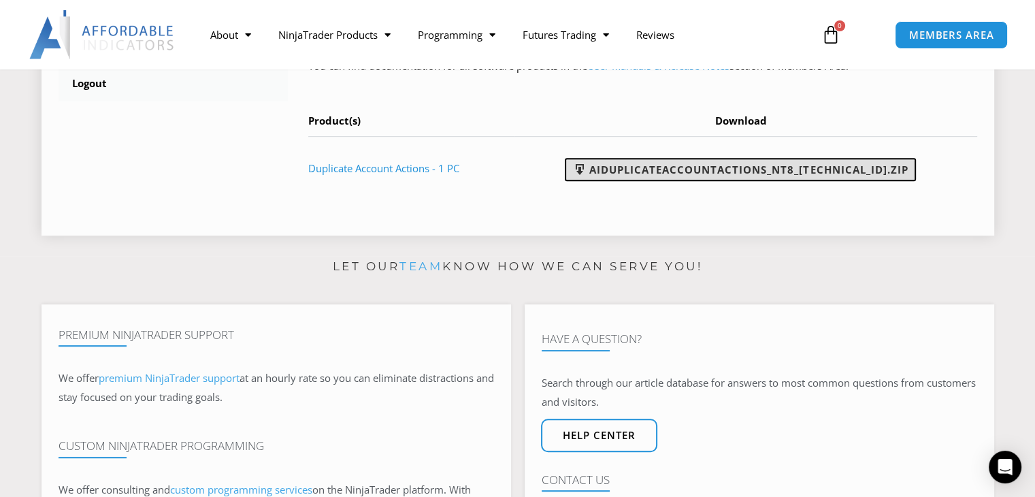
click at [687, 170] on link "AIDuplicateAccountActions_NT8_[TECHNICAL_ID].zip" at bounding box center [740, 169] width 351 height 23
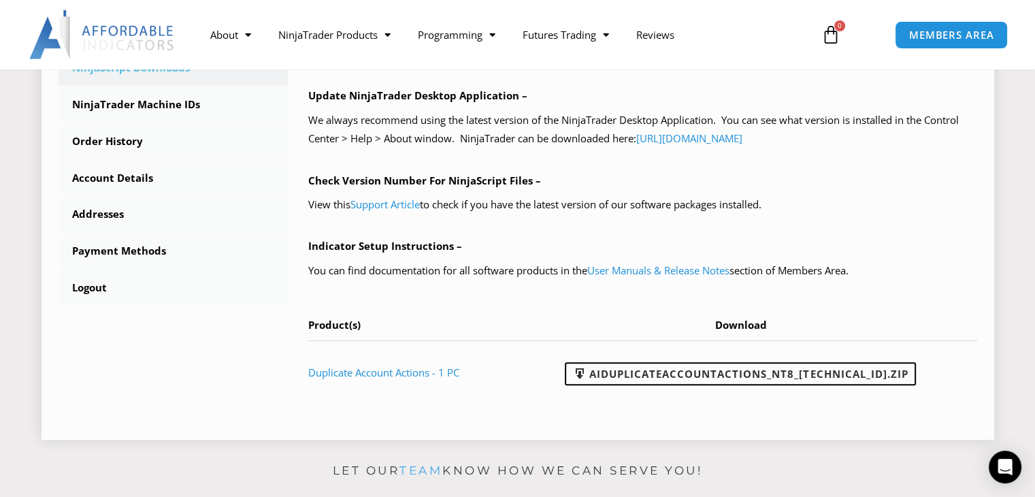
scroll to position [340, 0]
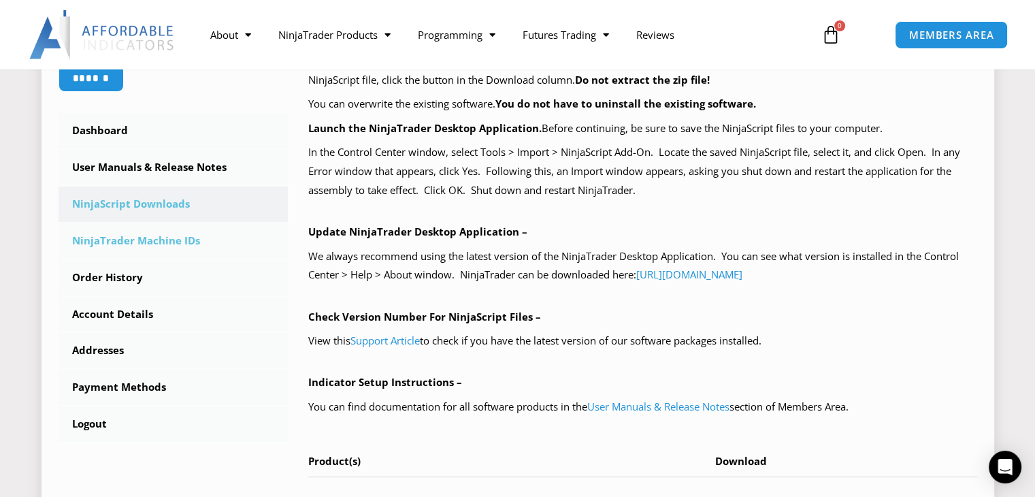
click at [142, 238] on link "NinjaTrader Machine IDs" at bounding box center [174, 240] width 230 height 35
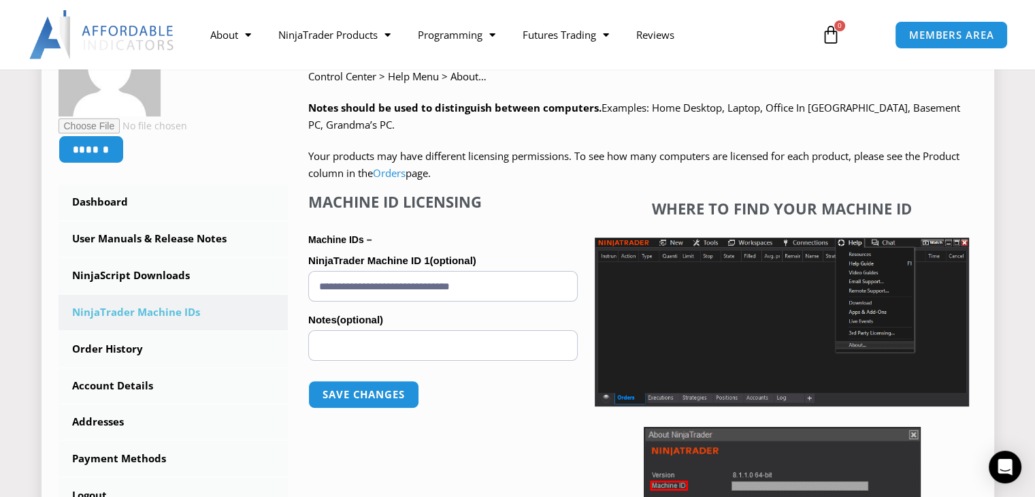
scroll to position [272, 0]
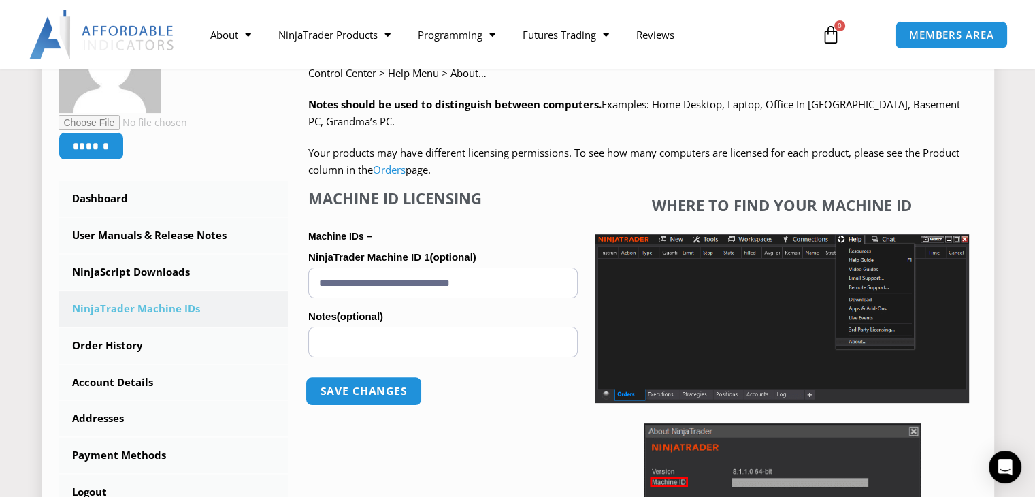
click at [375, 387] on button "Save changes" at bounding box center [364, 390] width 116 height 29
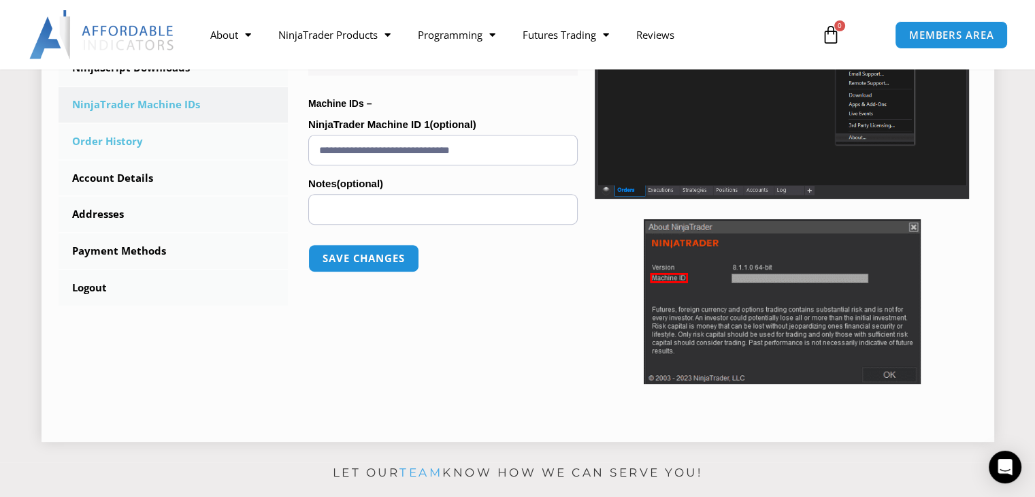
scroll to position [408, 0]
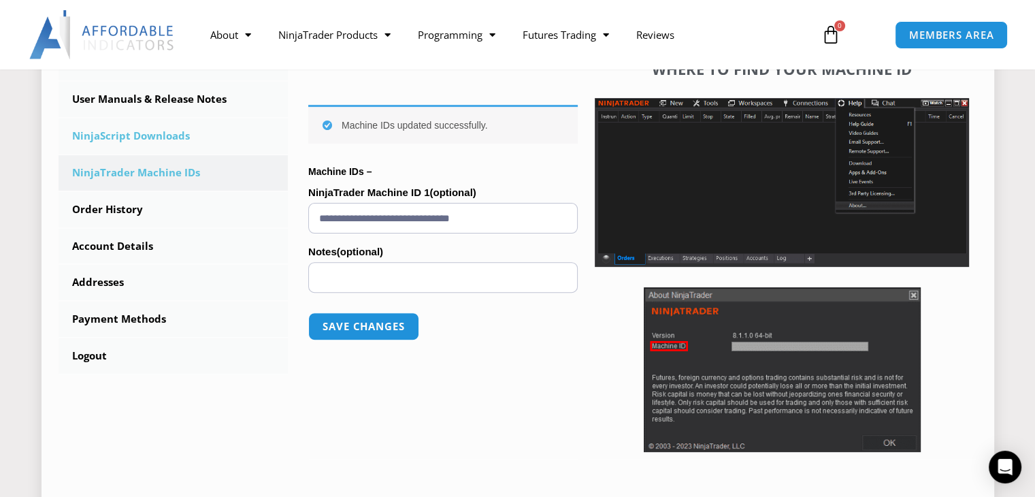
click at [120, 140] on link "NinjaScript Downloads" at bounding box center [174, 135] width 230 height 35
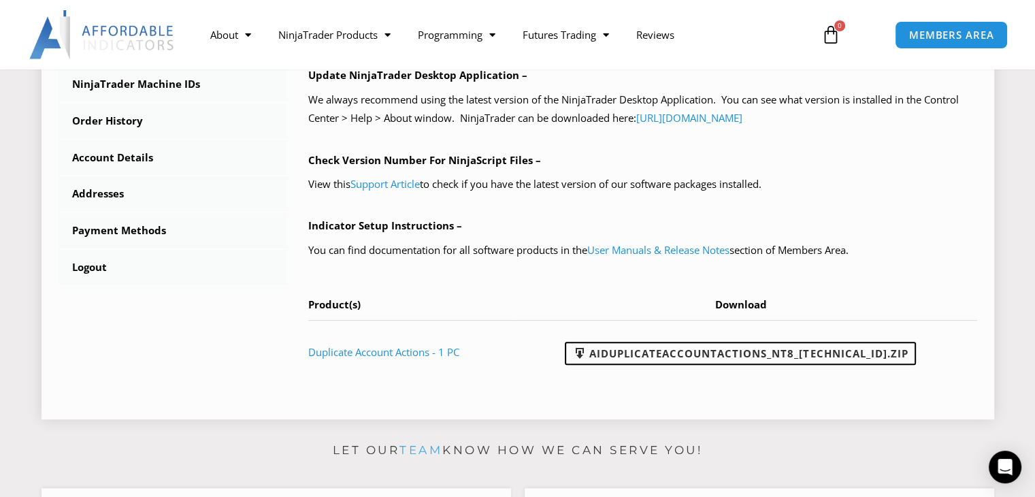
scroll to position [545, 0]
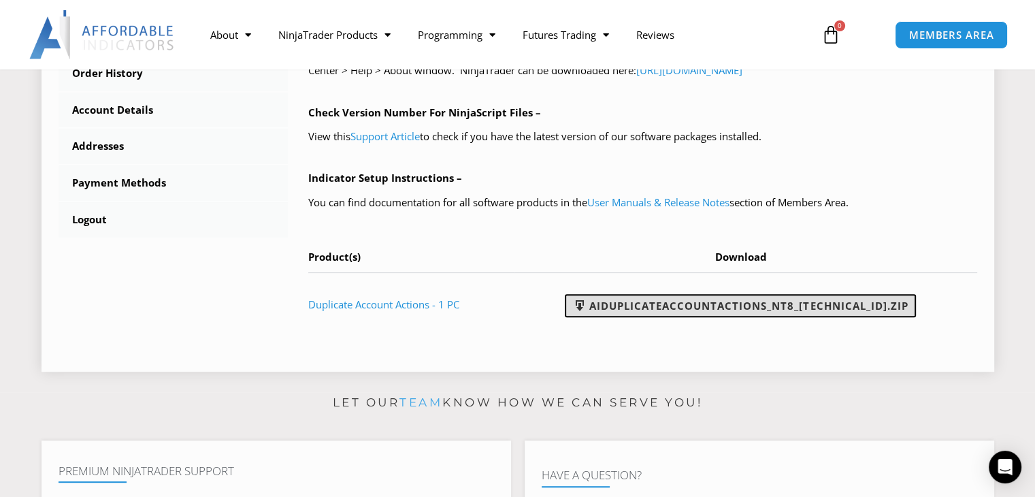
click at [711, 304] on link "AIDuplicateAccountActions_NT8_[TECHNICAL_ID].zip" at bounding box center [740, 305] width 351 height 23
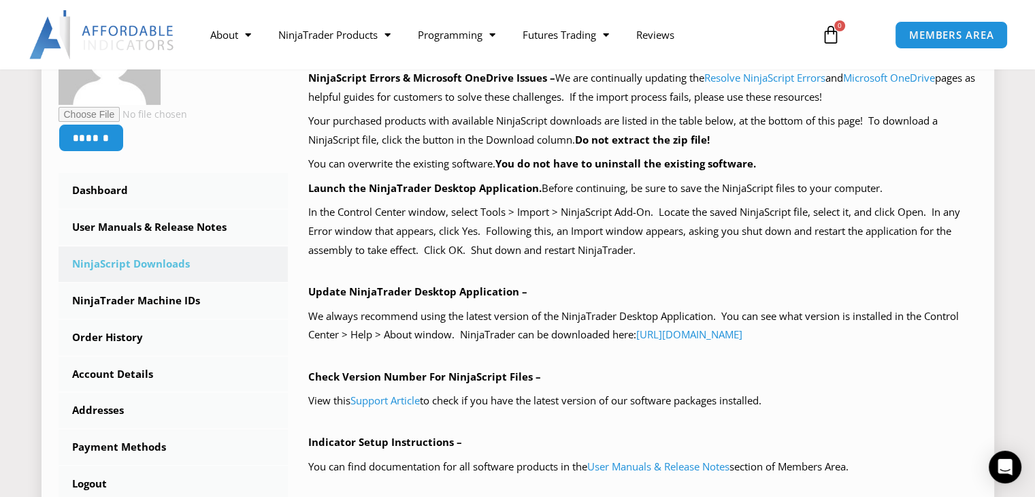
scroll to position [272, 0]
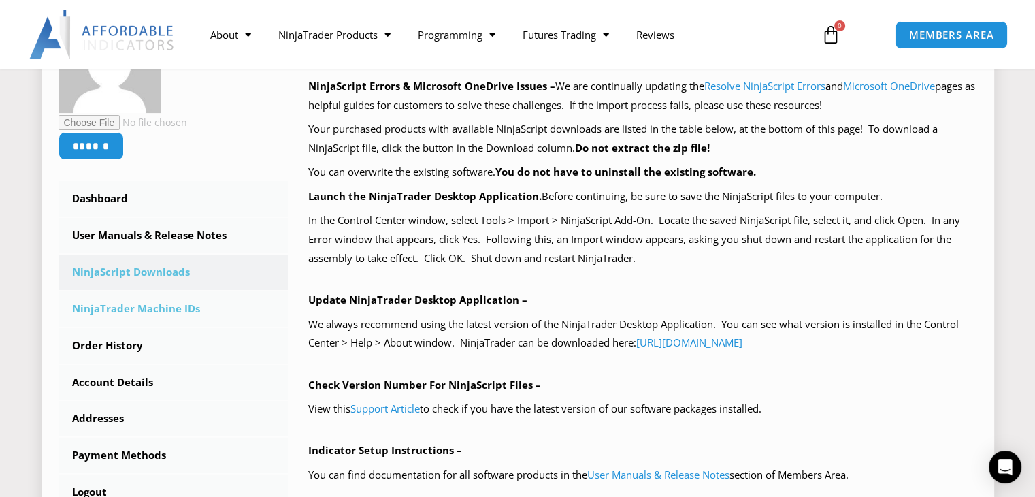
click at [150, 300] on link "NinjaTrader Machine IDs" at bounding box center [174, 308] width 230 height 35
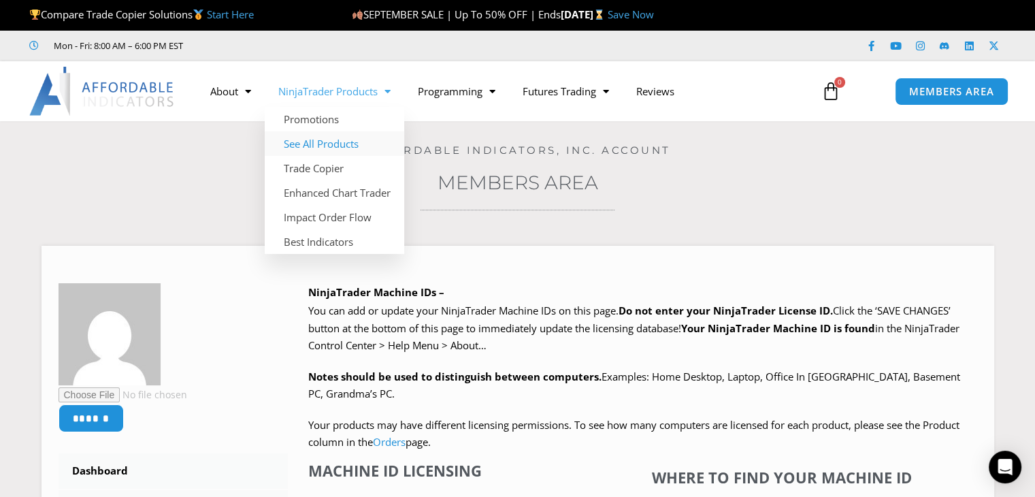
click at [321, 147] on link "See All Products" at bounding box center [335, 143] width 140 height 25
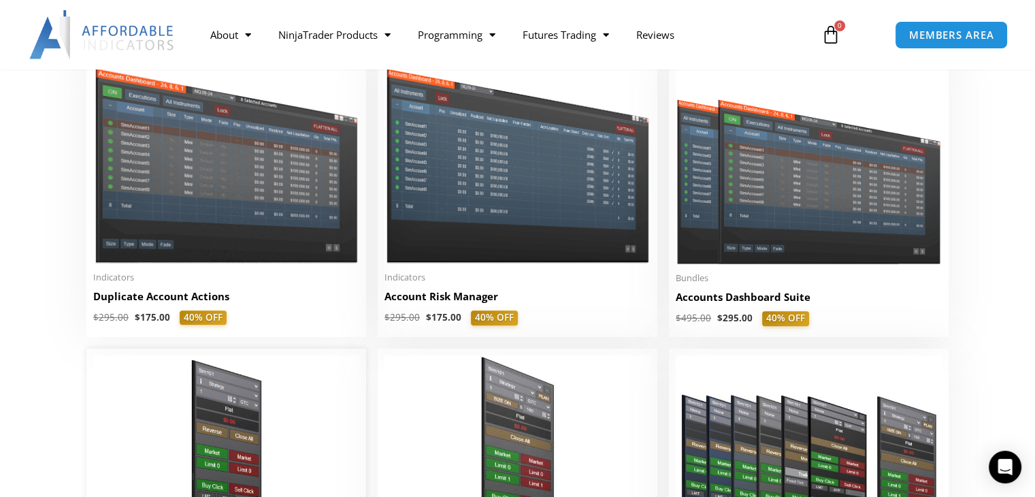
scroll to position [272, 0]
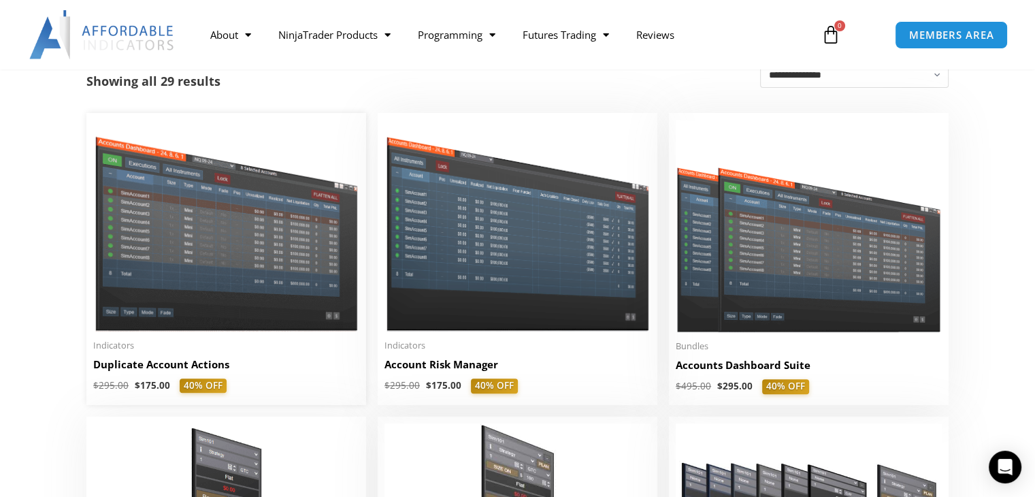
click at [270, 224] on img at bounding box center [226, 226] width 266 height 212
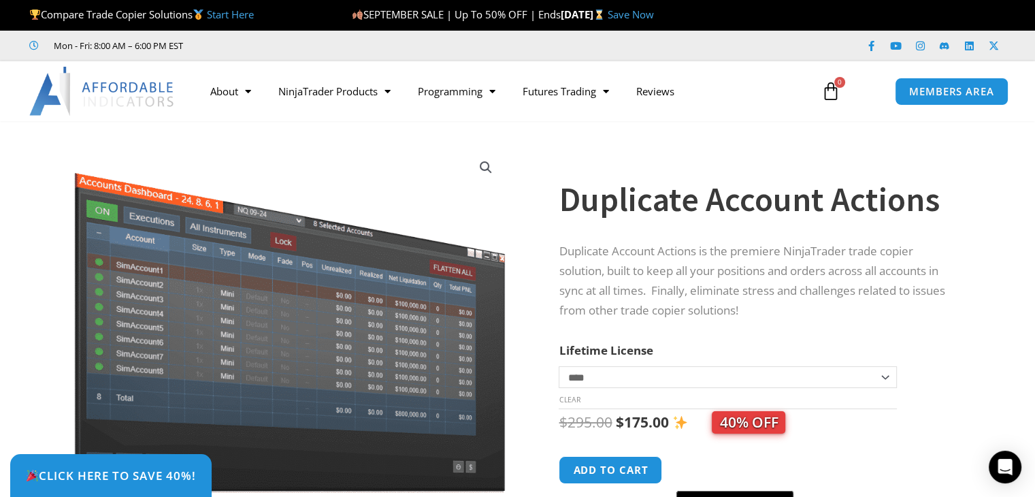
click at [671, 379] on select "**********" at bounding box center [728, 377] width 338 height 22
click at [559, 366] on select "**********" at bounding box center [728, 377] width 338 height 22
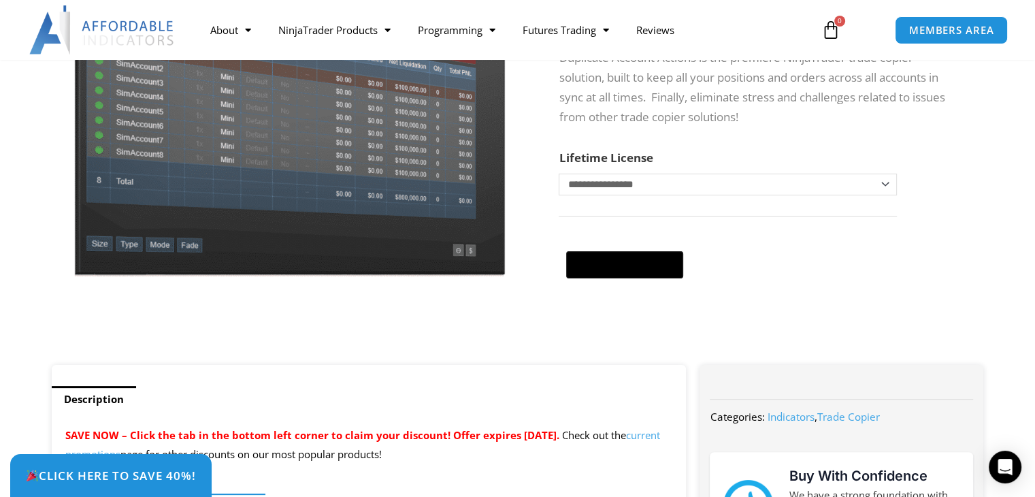
scroll to position [136, 0]
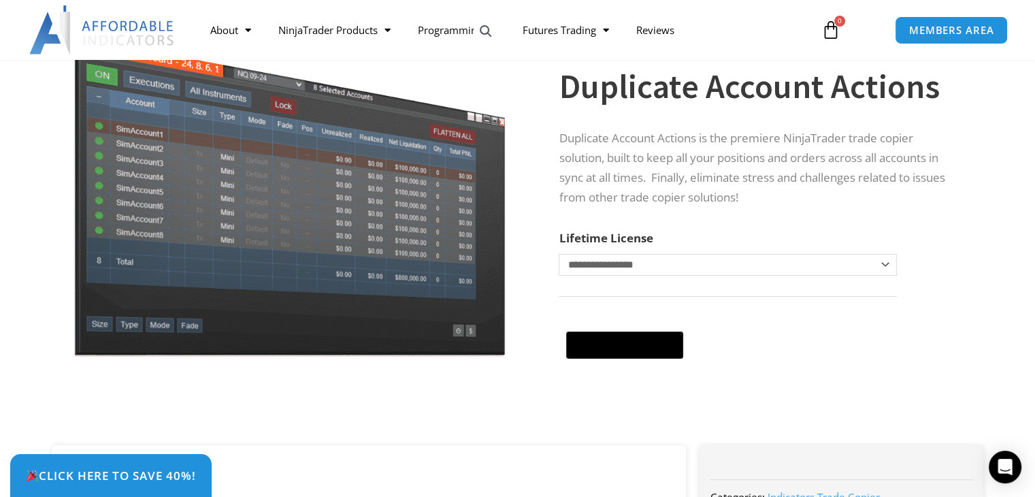
click at [656, 269] on select "**********" at bounding box center [728, 265] width 338 height 22
click at [559, 254] on select "**********" at bounding box center [728, 265] width 338 height 22
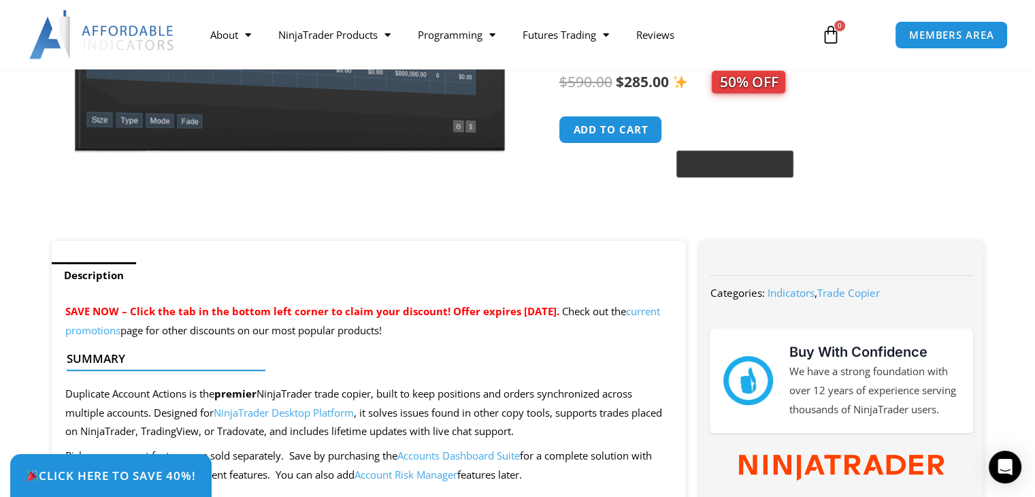
scroll to position [204, 0]
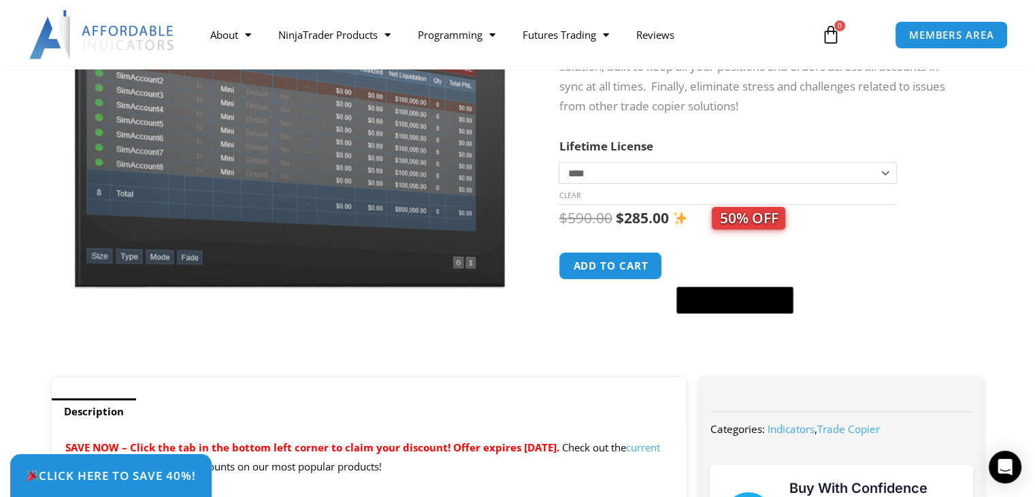
click at [643, 179] on select "**********" at bounding box center [728, 173] width 338 height 22
select select "*"
click at [559, 162] on select "**********" at bounding box center [728, 173] width 338 height 22
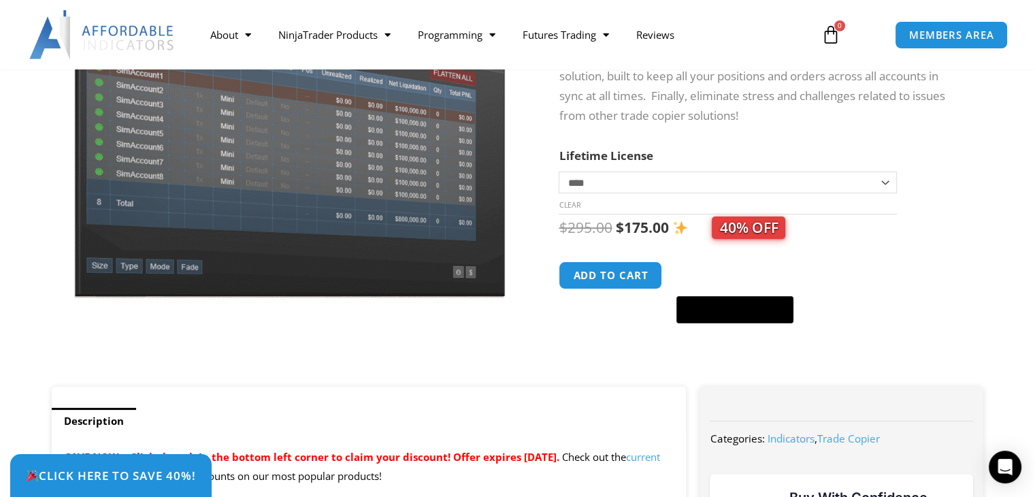
click at [942, 176] on form "**********" at bounding box center [758, 238] width 398 height 185
click at [927, 39] on span "MEMBERS AREA" at bounding box center [951, 35] width 93 height 12
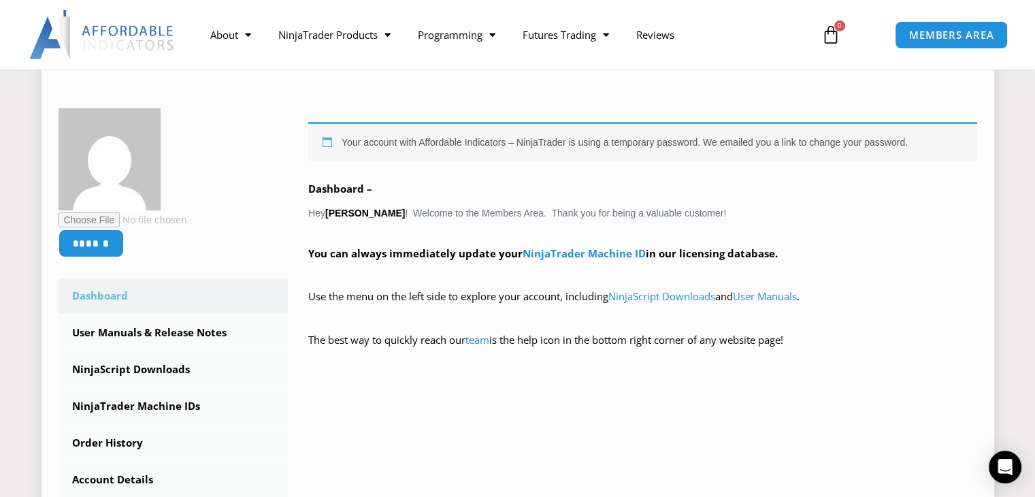
scroll to position [272, 0]
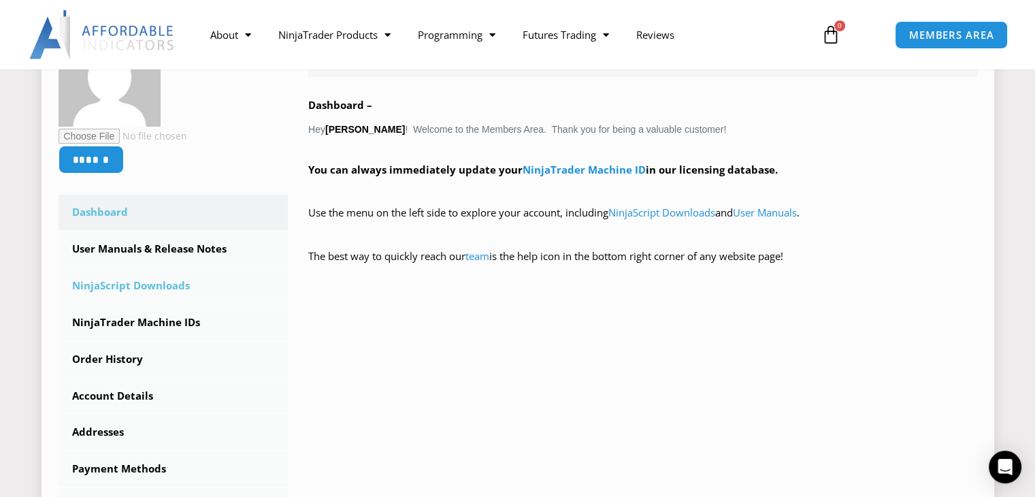
click at [118, 288] on link "NinjaScript Downloads" at bounding box center [174, 285] width 230 height 35
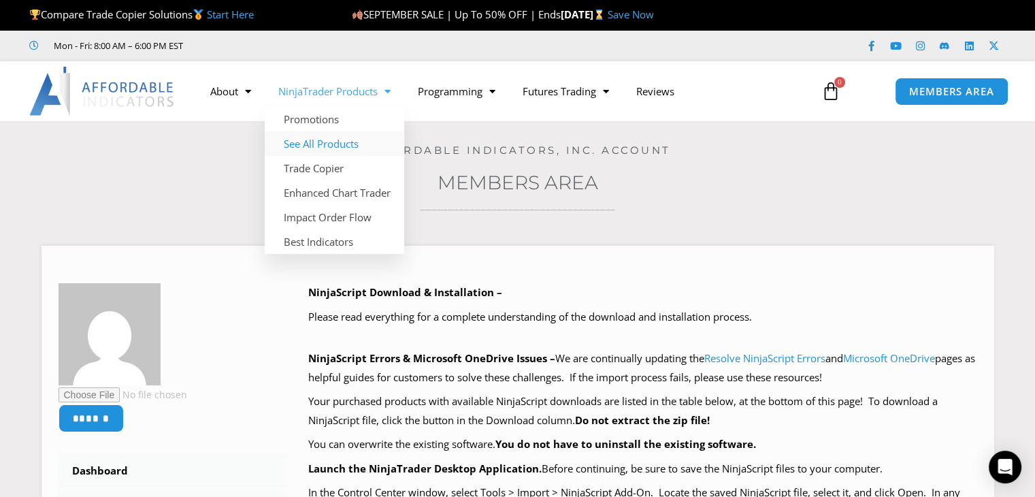
click at [325, 138] on link "See All Products" at bounding box center [335, 143] width 140 height 25
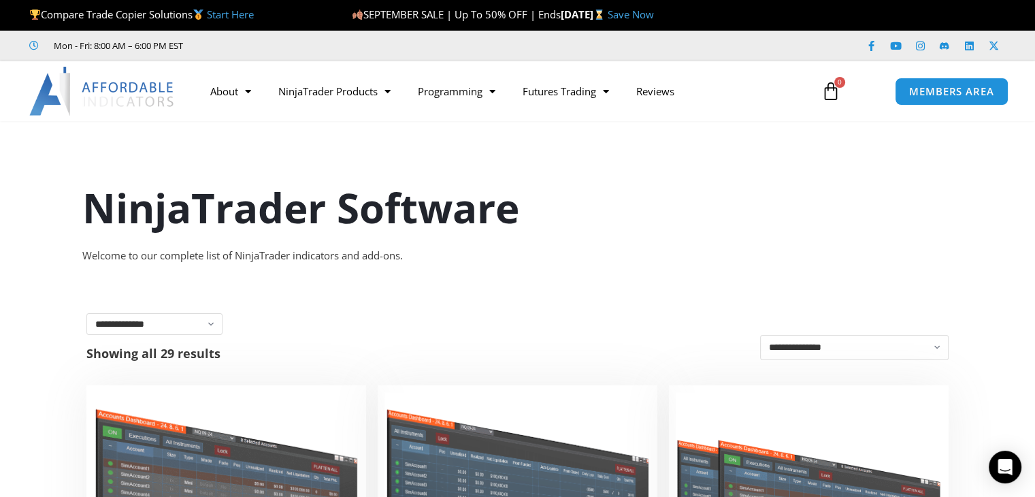
click at [947, 69] on div "About Contact Us Premium Support Team Partners NinjaTrader NinjaTrader FAQ Ninj…" at bounding box center [517, 91] width 1035 height 60
click at [950, 89] on span "MEMBERS AREA" at bounding box center [951, 92] width 93 height 12
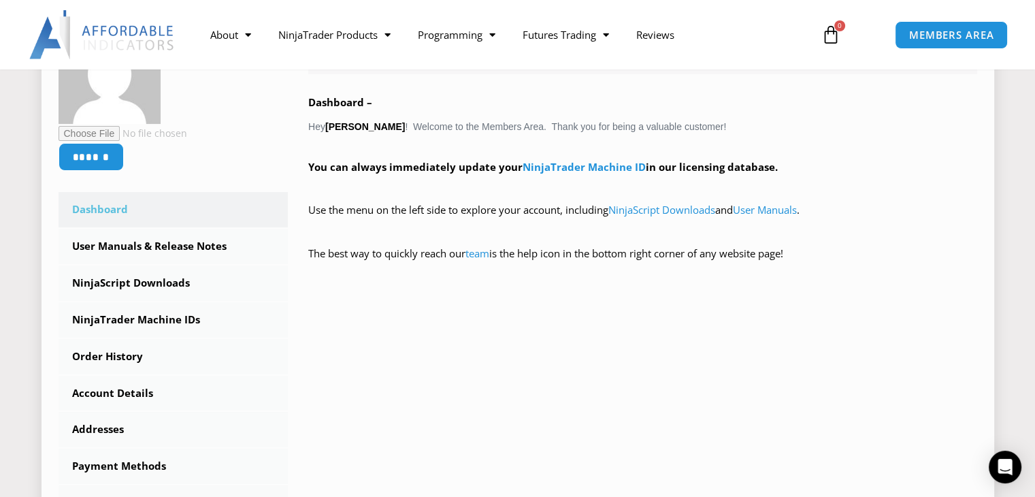
scroll to position [272, 0]
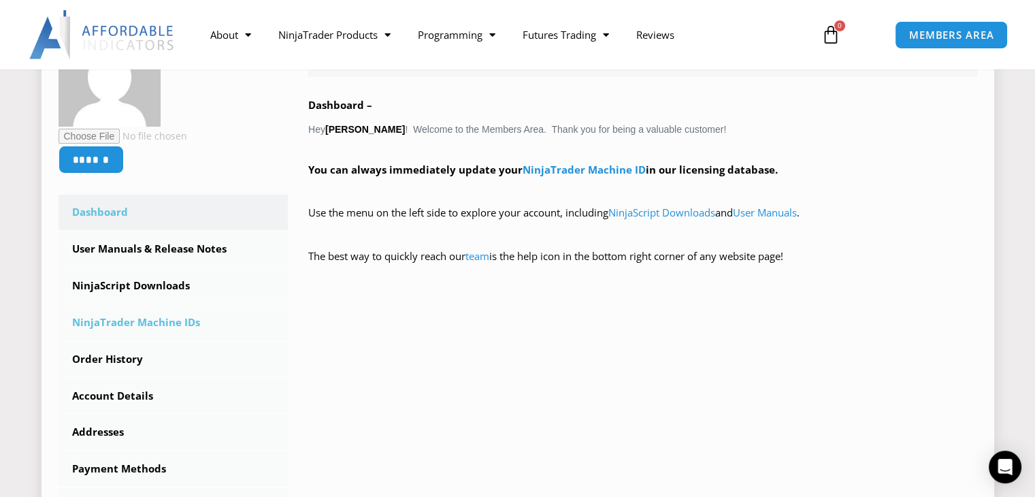
click at [165, 325] on link "NinjaTrader Machine IDs" at bounding box center [174, 322] width 230 height 35
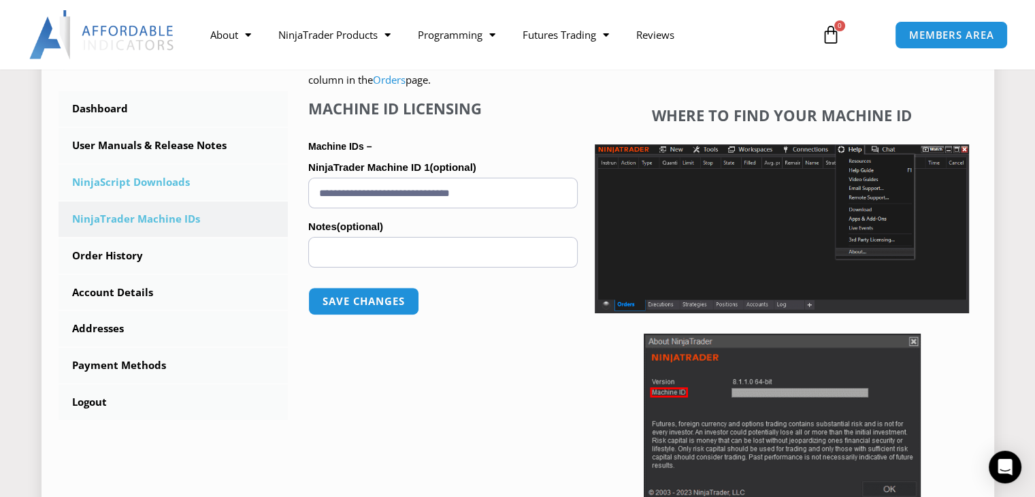
scroll to position [340, 0]
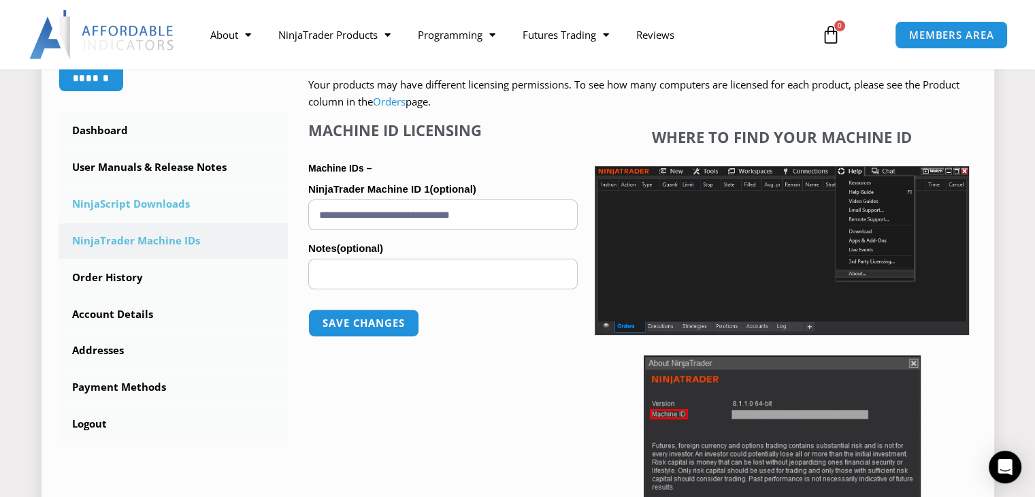
click at [106, 199] on link "NinjaScript Downloads" at bounding box center [174, 204] width 230 height 35
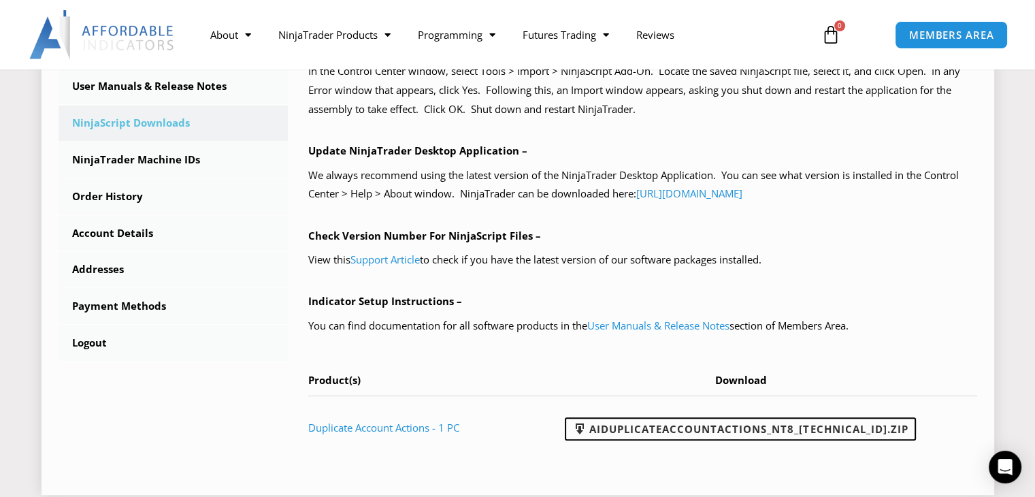
scroll to position [272, 0]
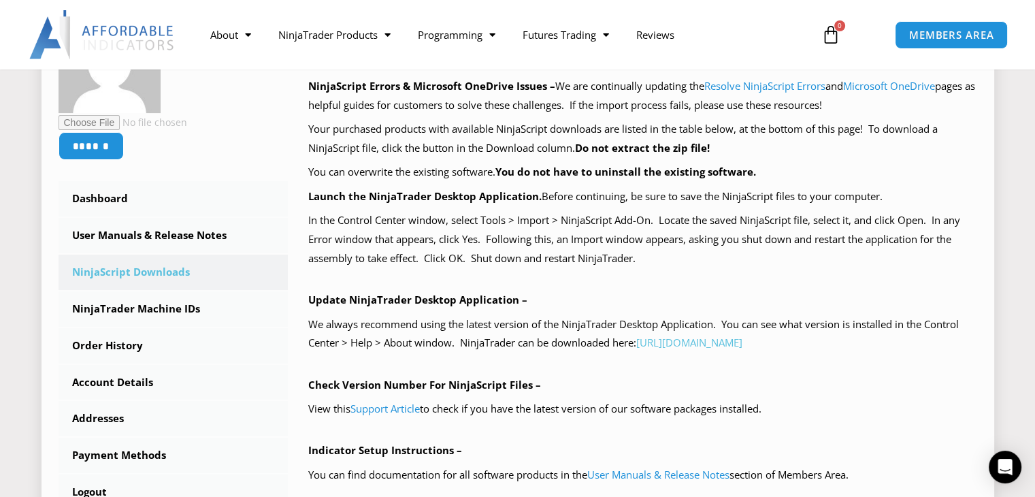
click at [667, 347] on link "[URL][DOMAIN_NAME]" at bounding box center [690, 343] width 106 height 14
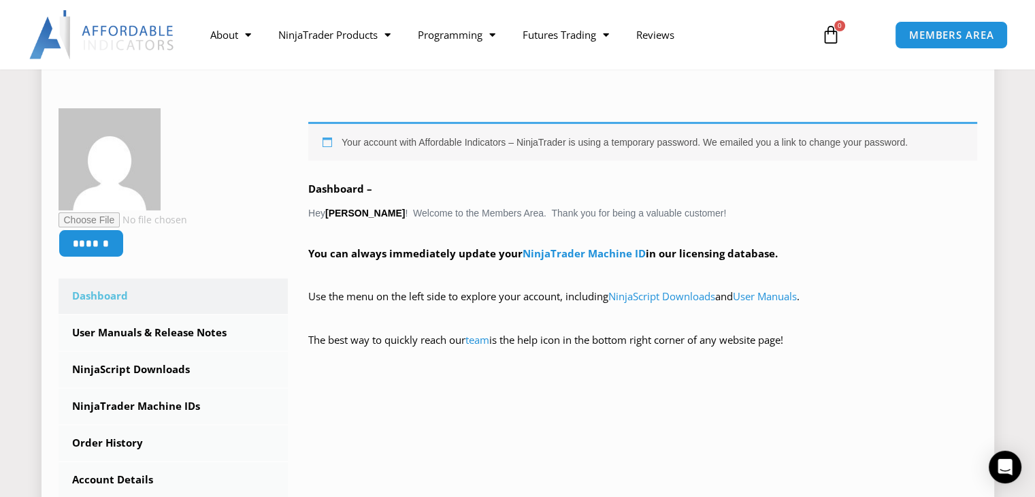
scroll to position [272, 0]
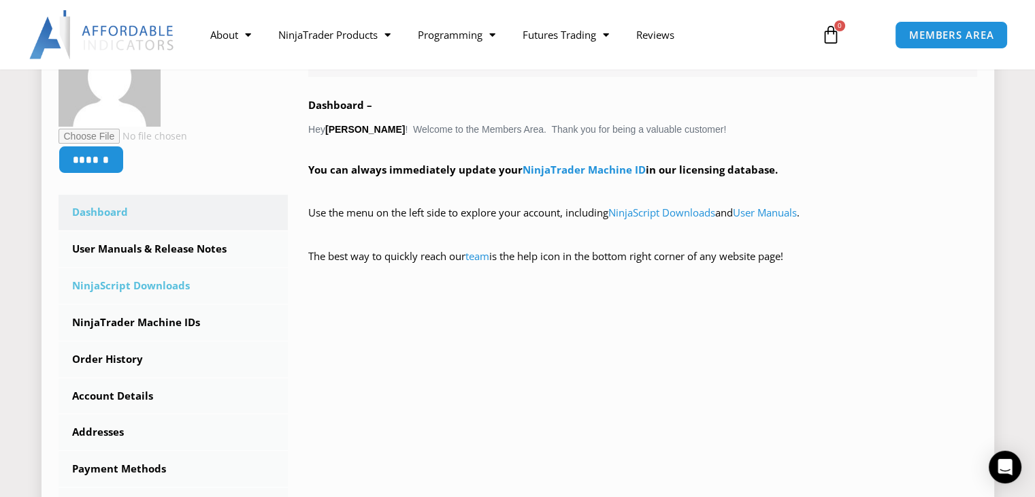
click at [125, 284] on link "NinjaScript Downloads" at bounding box center [174, 285] width 230 height 35
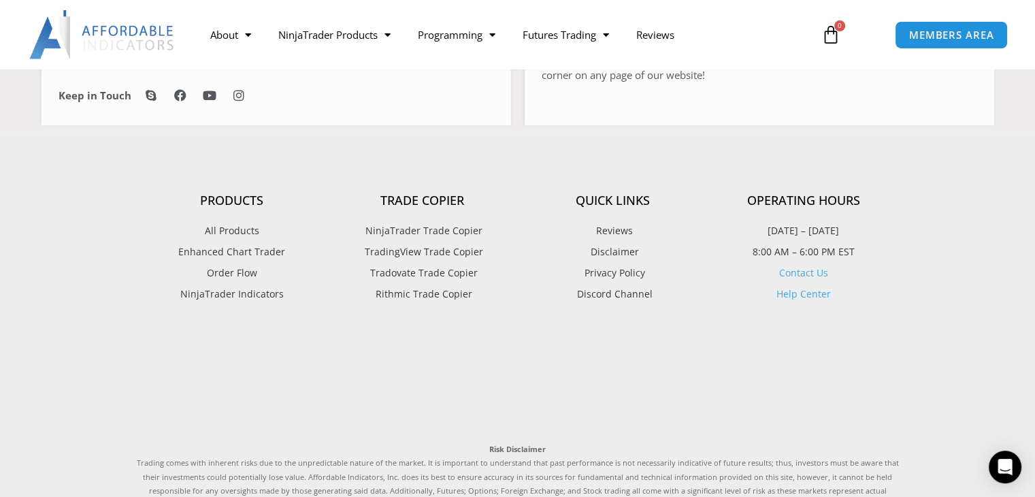
scroll to position [953, 0]
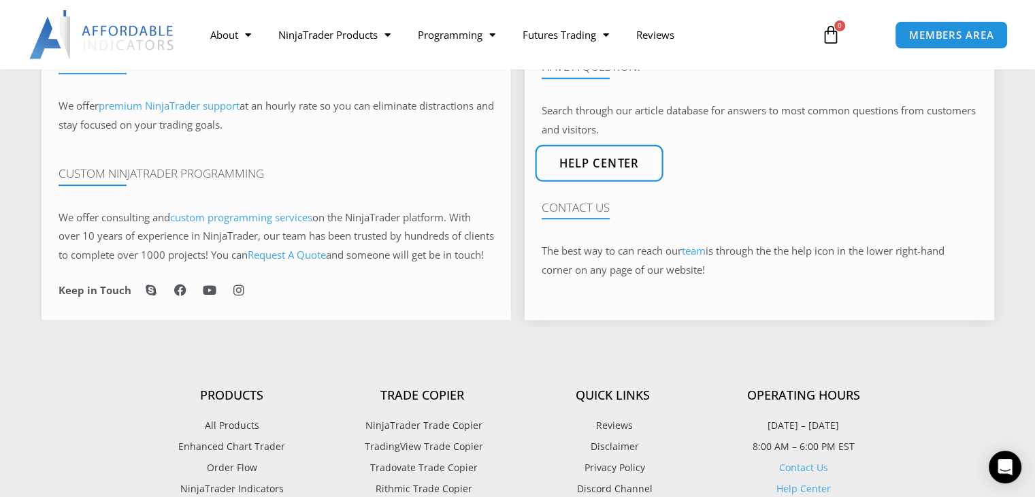
click at [617, 169] on span "Help center" at bounding box center [599, 163] width 80 height 12
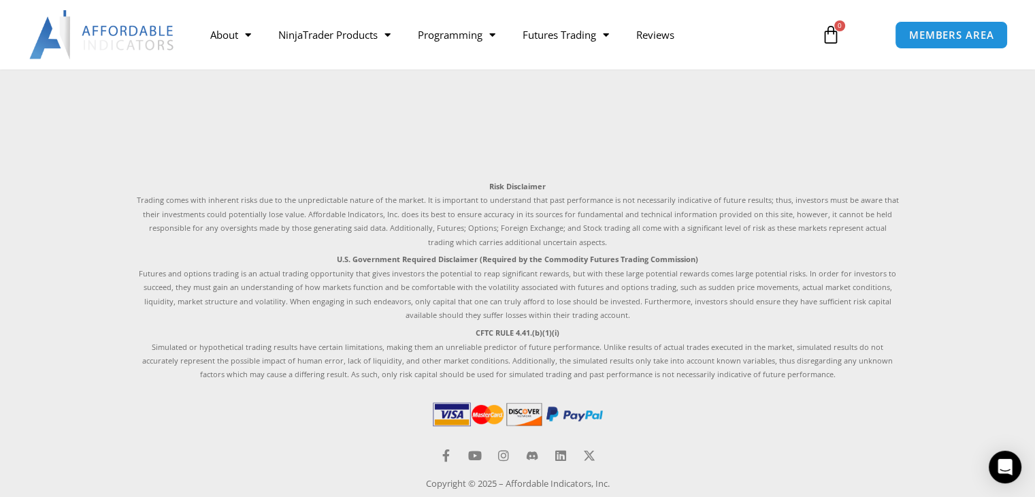
scroll to position [1465, 0]
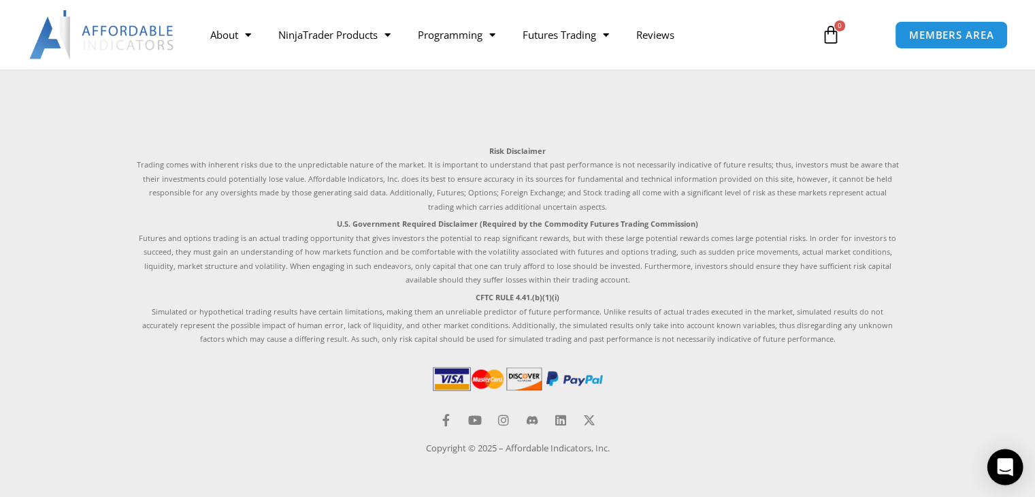
click at [1009, 457] on div "Open Intercom Messenger" at bounding box center [1006, 467] width 36 height 36
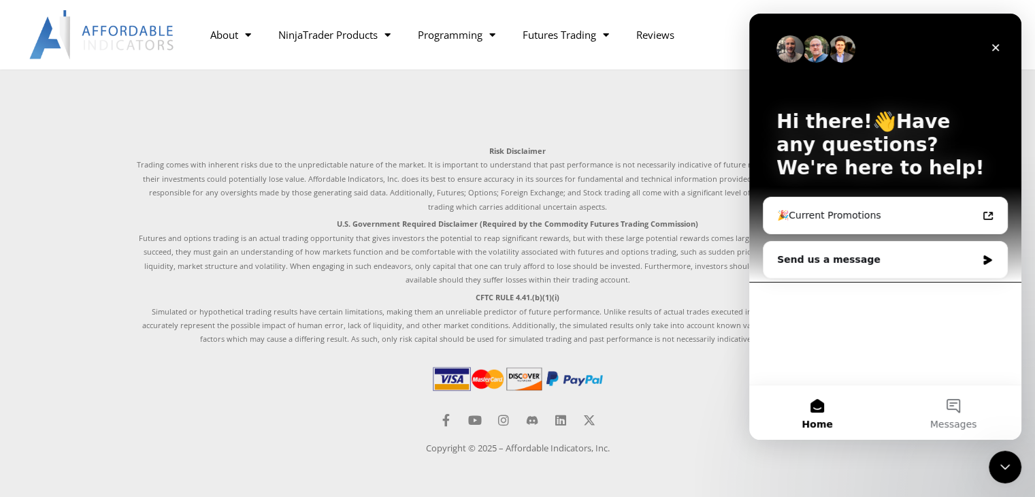
scroll to position [0, 0]
click at [884, 253] on div "Send us a message" at bounding box center [876, 260] width 199 height 14
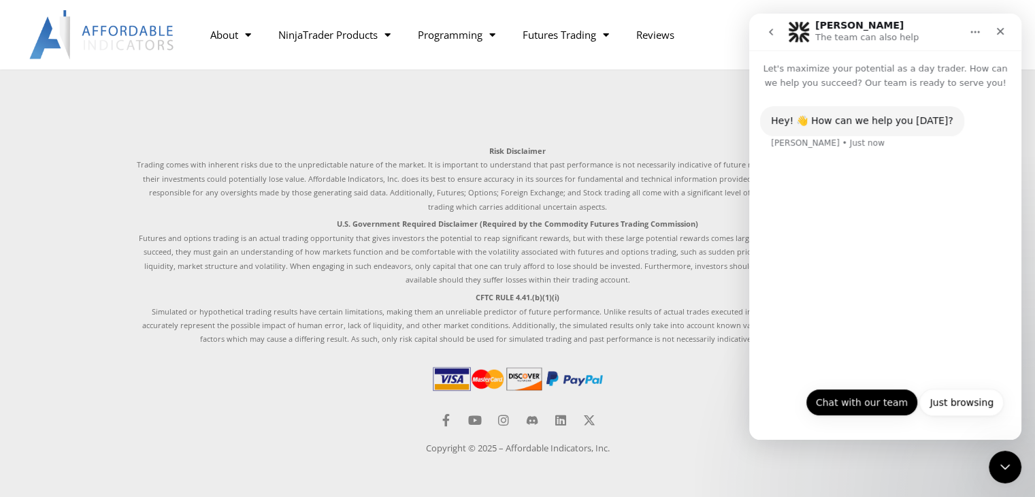
click at [884, 406] on button "Chat with our team" at bounding box center [862, 402] width 112 height 27
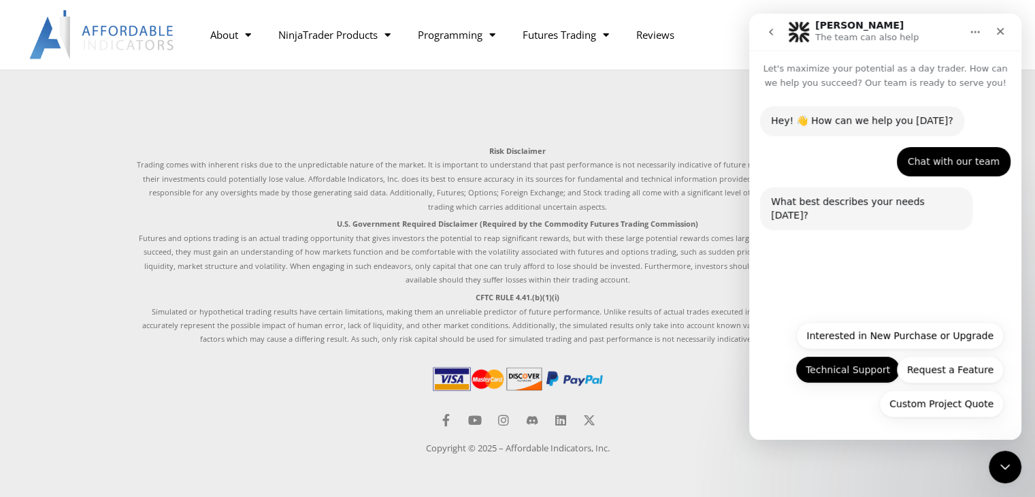
click at [840, 374] on button "Technical Support" at bounding box center [848, 369] width 105 height 27
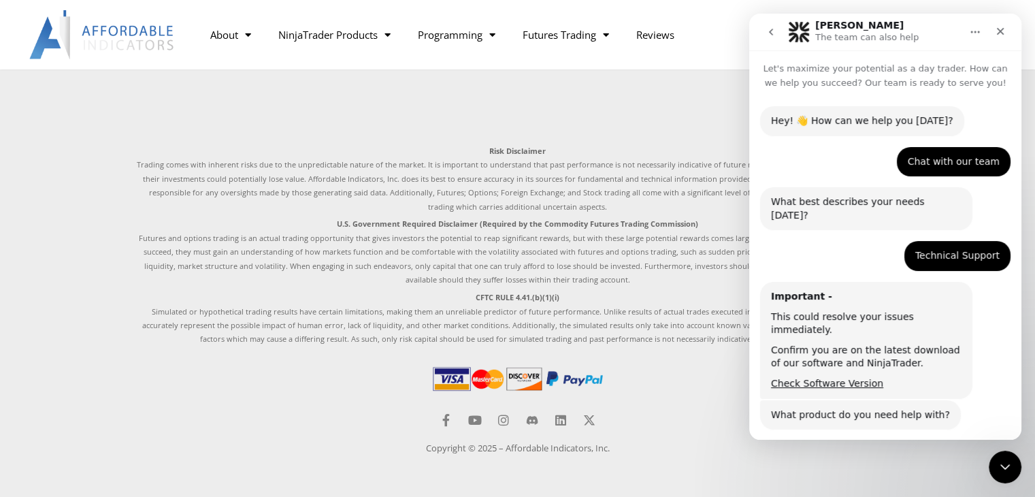
scroll to position [72, 0]
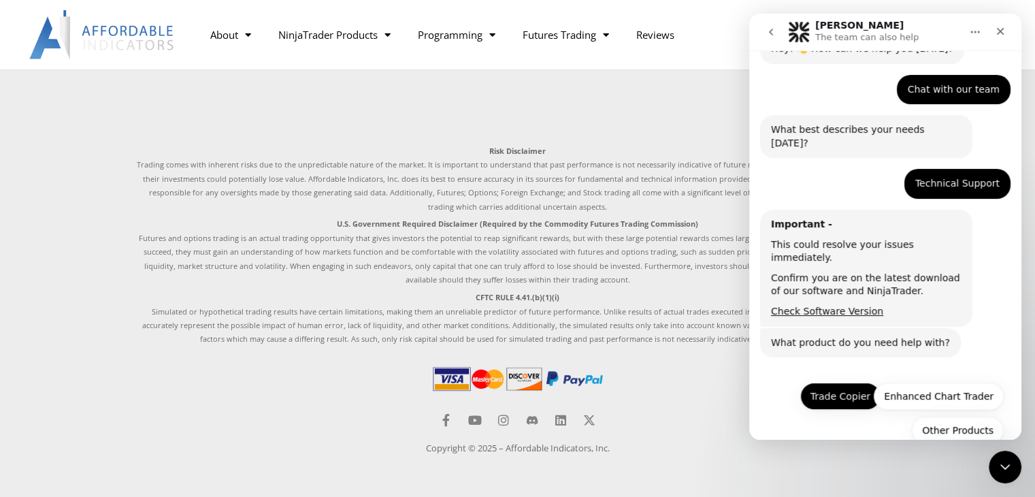
click at [826, 383] on button "Trade Copier" at bounding box center [841, 396] width 80 height 27
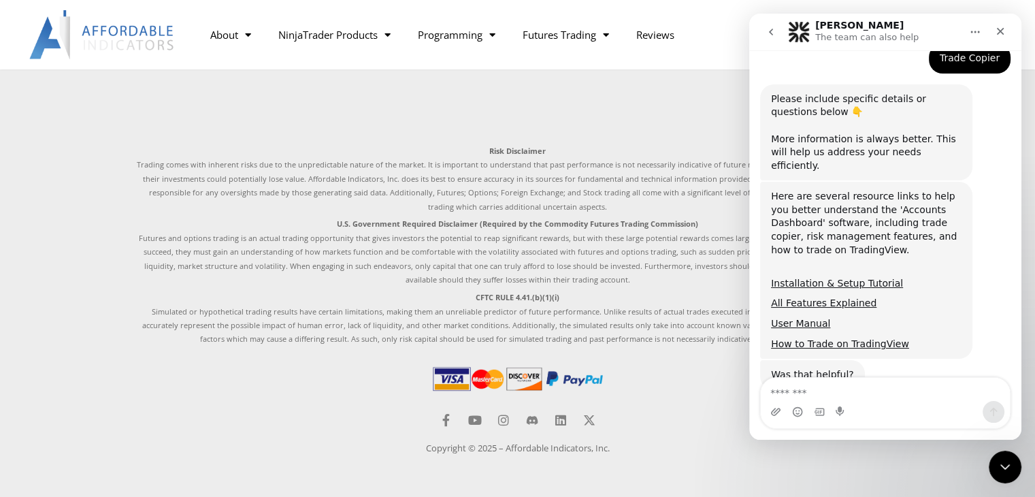
scroll to position [398, 0]
click at [813, 277] on link "Installation & Setup Tutorial" at bounding box center [837, 282] width 132 height 11
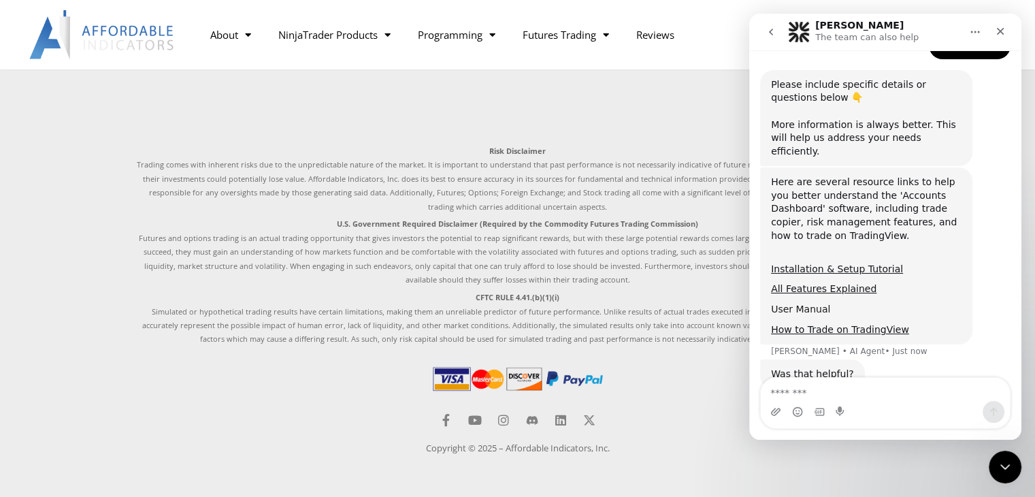
click at [794, 304] on link "User Manual" at bounding box center [800, 309] width 59 height 11
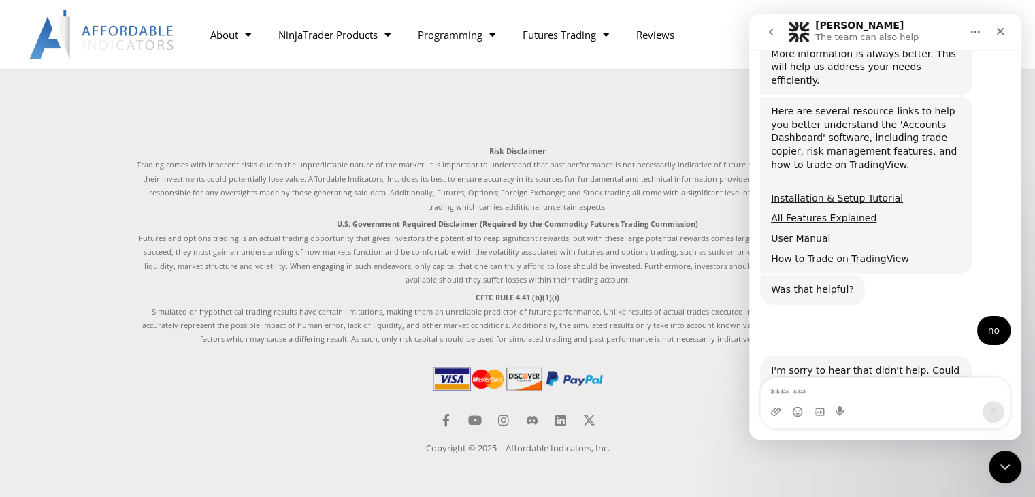
scroll to position [517, 0]
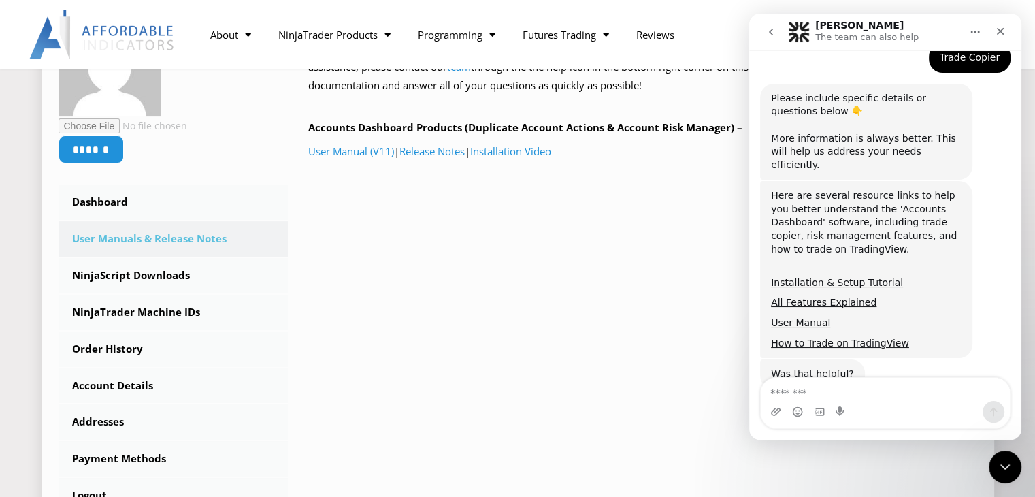
scroll to position [267, 0]
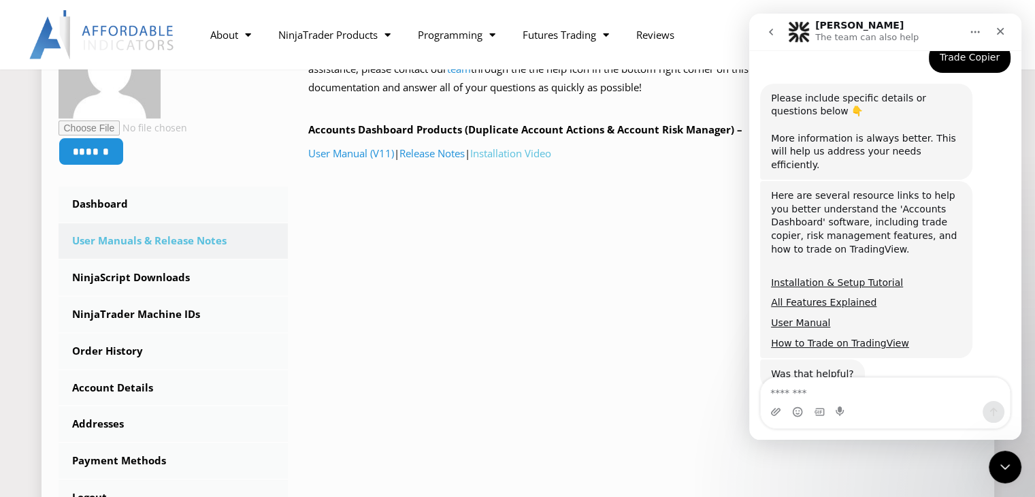
click at [519, 156] on link "Installation Video" at bounding box center [510, 153] width 81 height 14
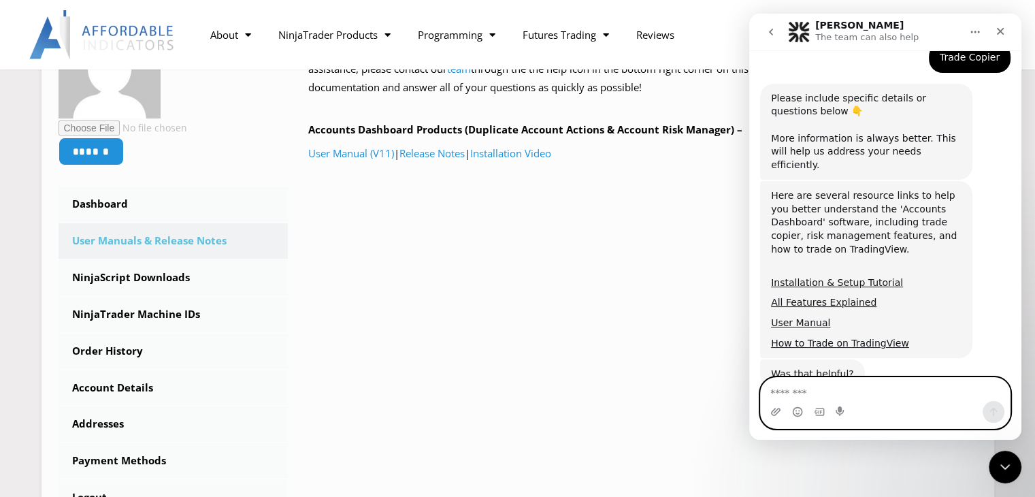
click at [799, 397] on textarea "Message…" at bounding box center [885, 389] width 249 height 23
type textarea "**"
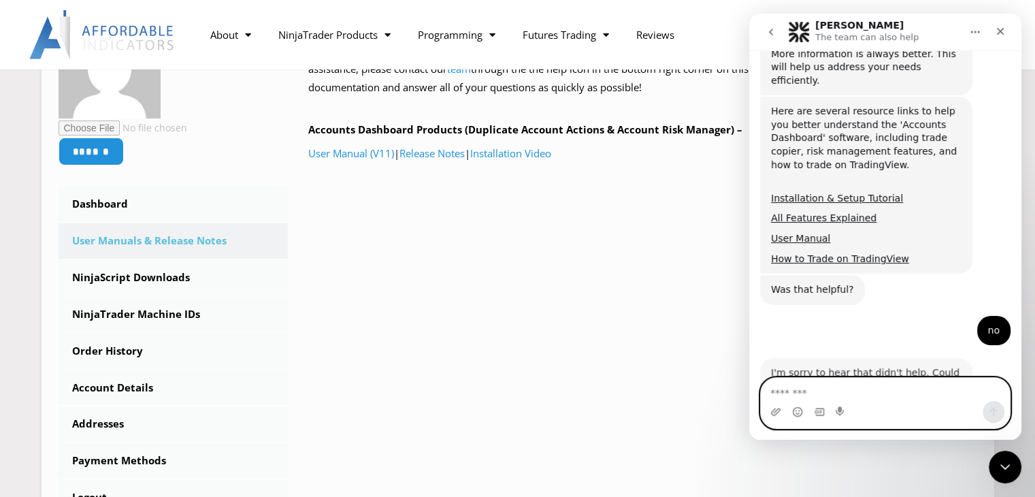
scroll to position [519, 0]
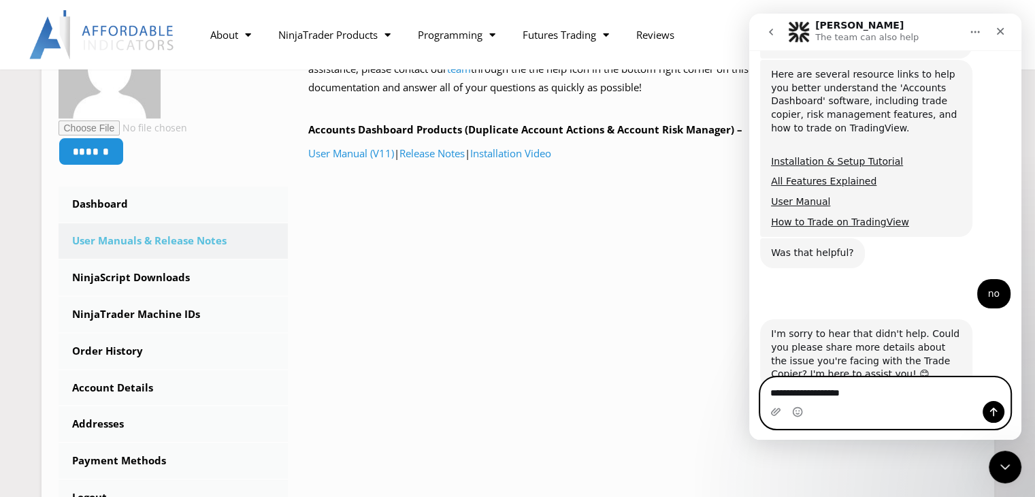
type textarea "**********"
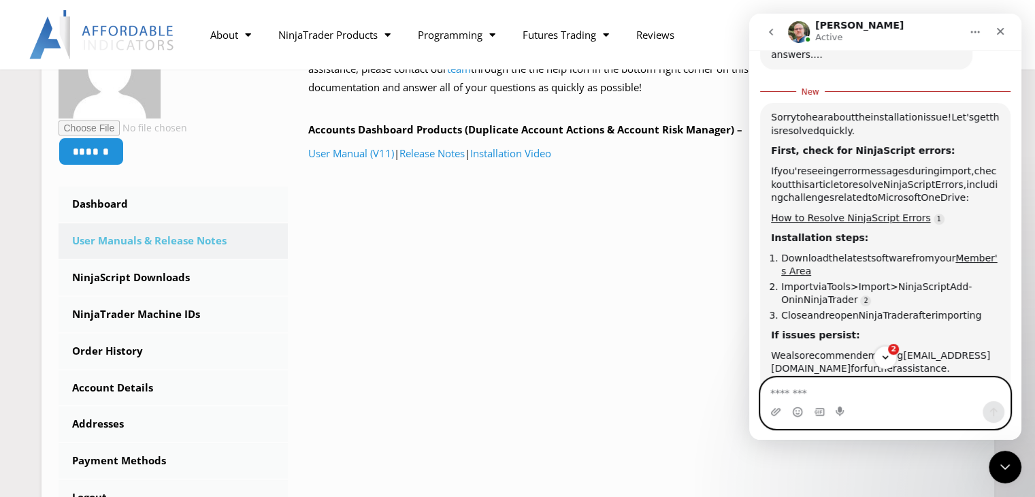
scroll to position [978, 0]
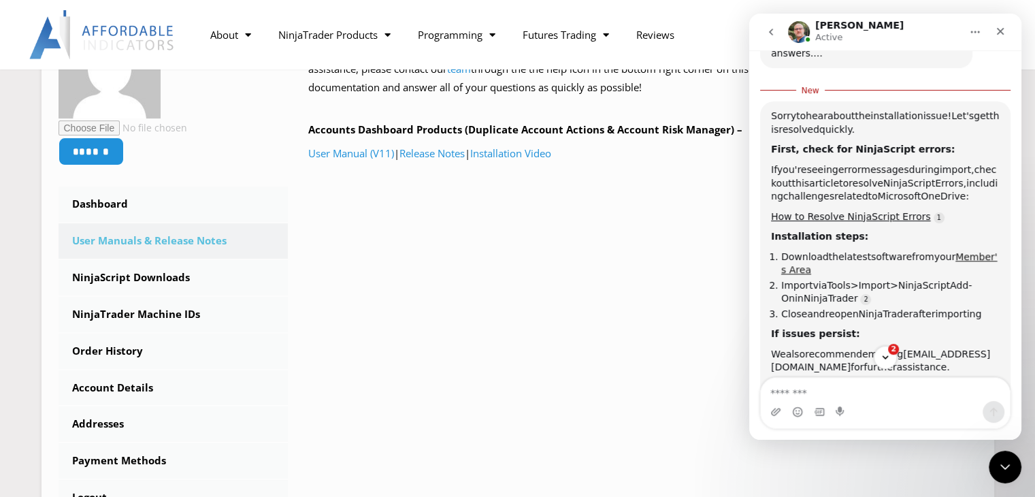
click at [833, 251] on link "Member's Area" at bounding box center [890, 263] width 216 height 24
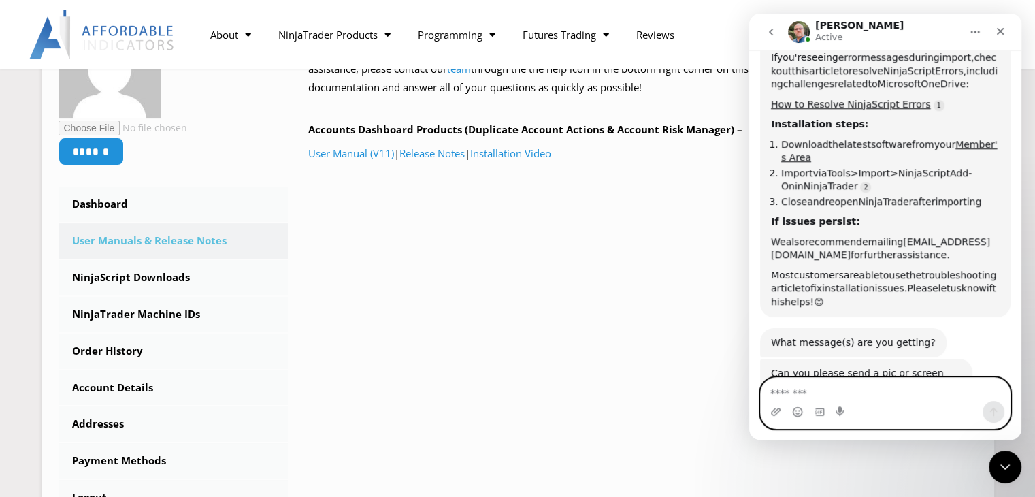
click at [841, 395] on textarea "Message…" at bounding box center [885, 389] width 249 height 23
type textarea "**********"
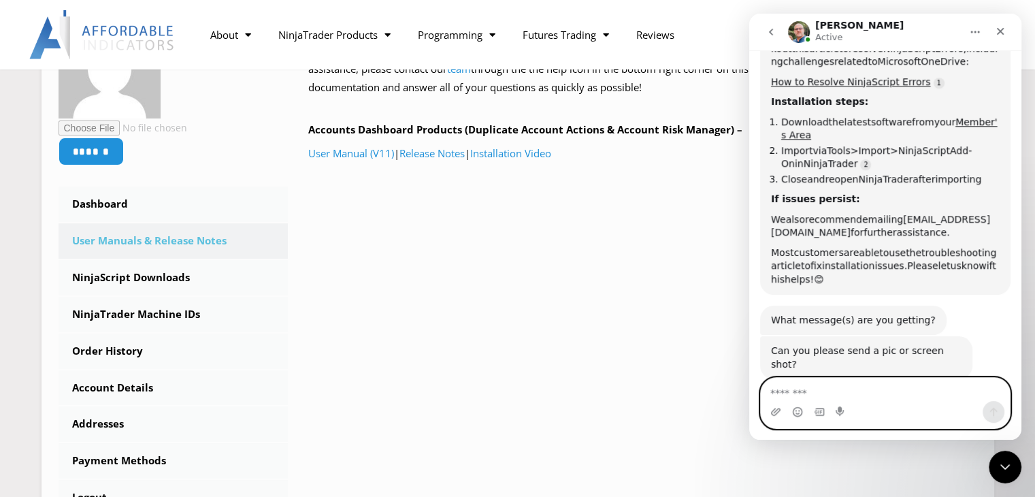
scroll to position [1108, 0]
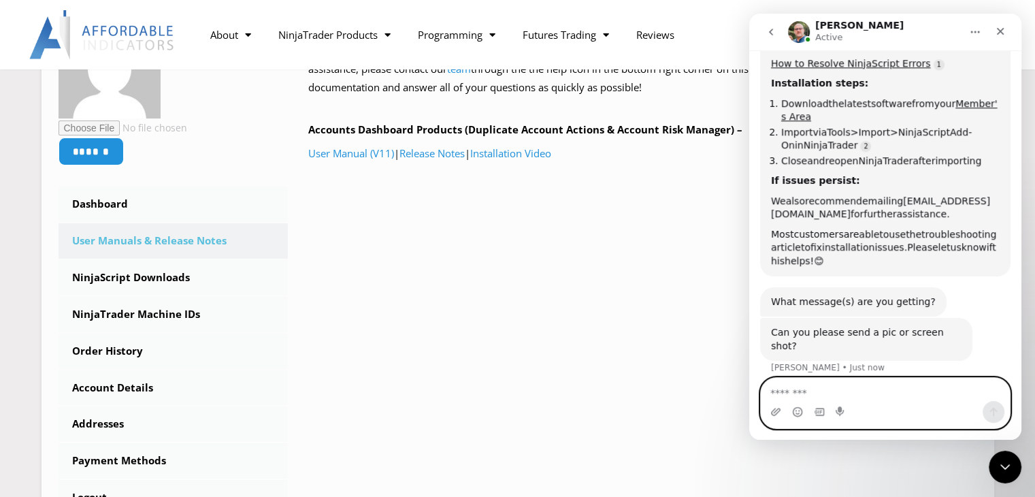
click at [835, 396] on textarea "Message…" at bounding box center [885, 389] width 249 height 23
type textarea "*"
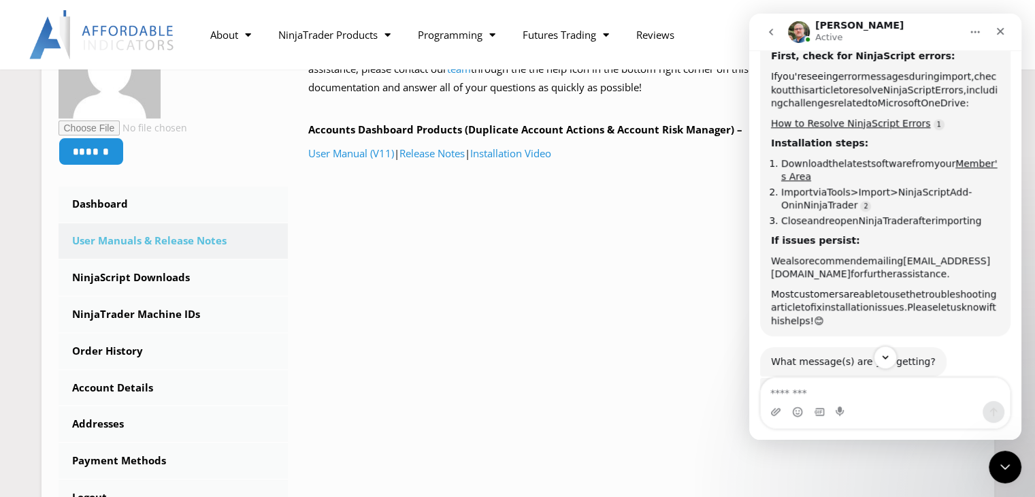
scroll to position [1048, 0]
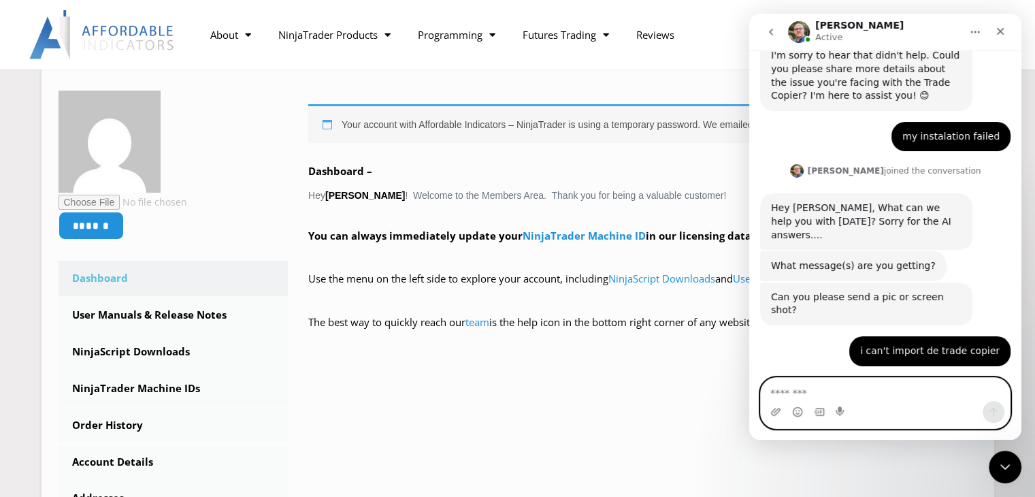
scroll to position [801, 0]
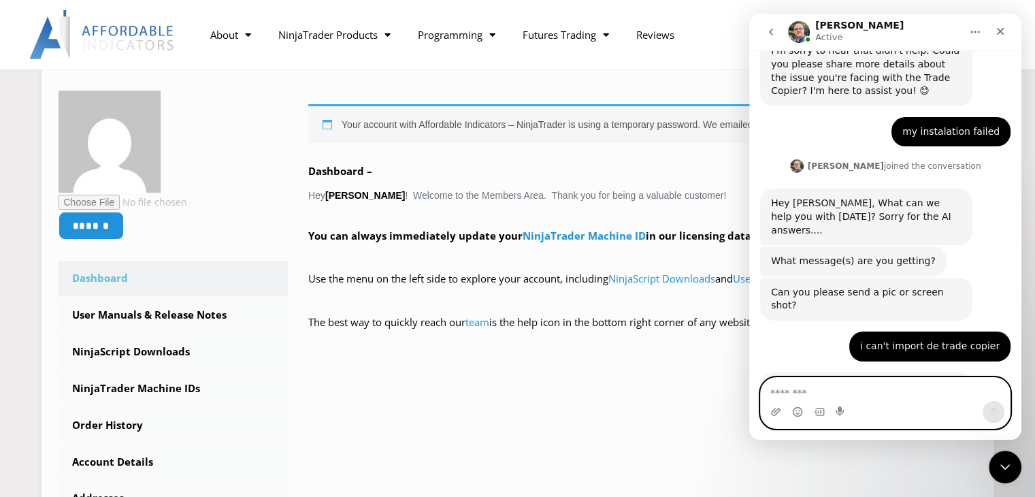
click at [829, 388] on textarea "Message…" at bounding box center [885, 389] width 249 height 23
type textarea "**********"
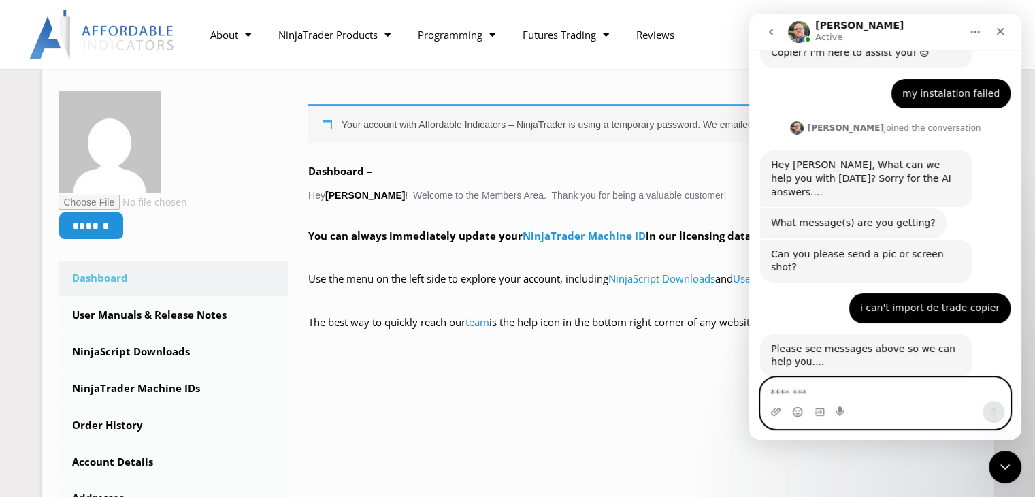
scroll to position [841, 0]
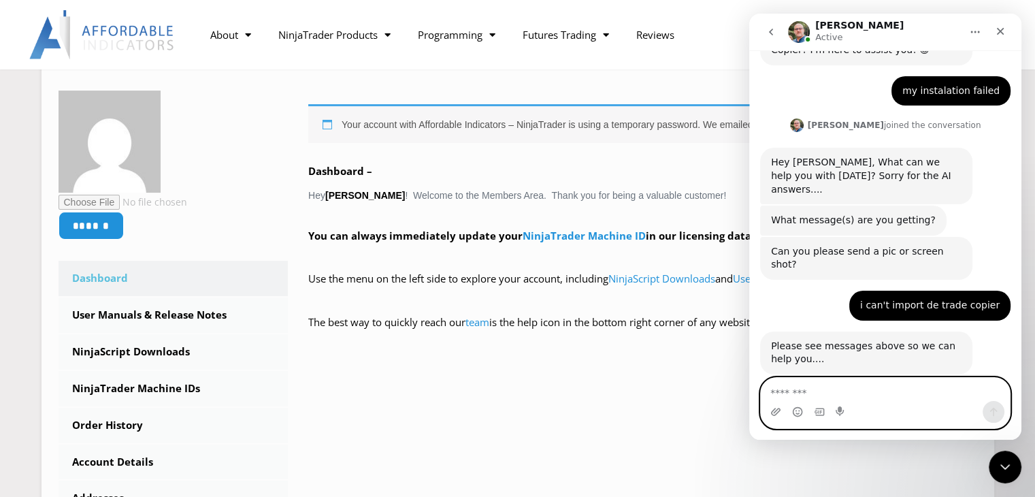
click at [858, 390] on textarea "Message…" at bounding box center [885, 389] width 249 height 23
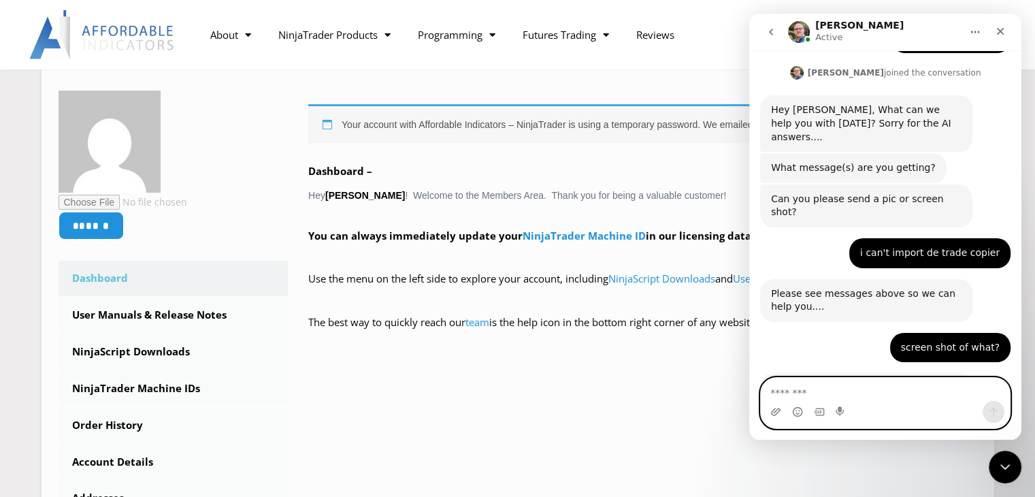
scroll to position [909, 0]
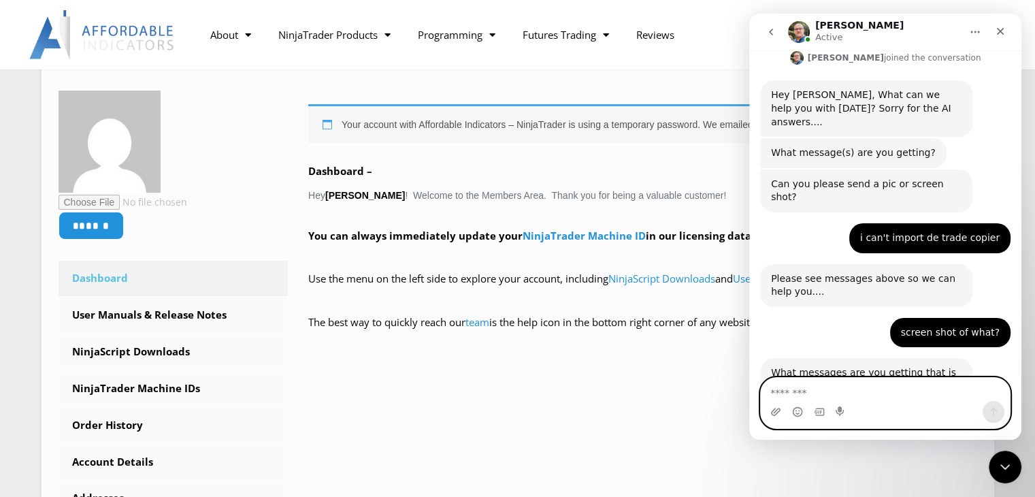
click at [831, 385] on textarea "Message…" at bounding box center [885, 389] width 249 height 23
click at [921, 385] on textarea "Message…" at bounding box center [885, 389] width 249 height 23
type textarea "**********"
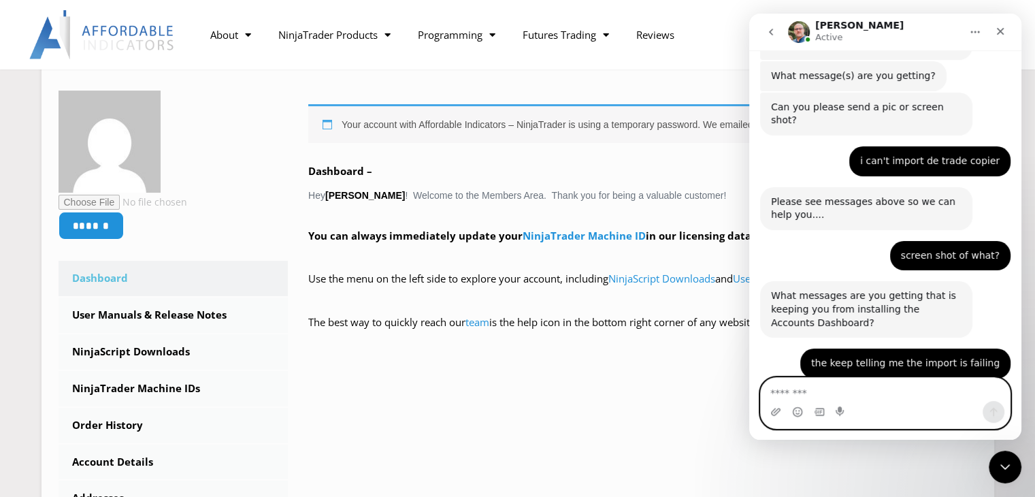
scroll to position [990, 0]
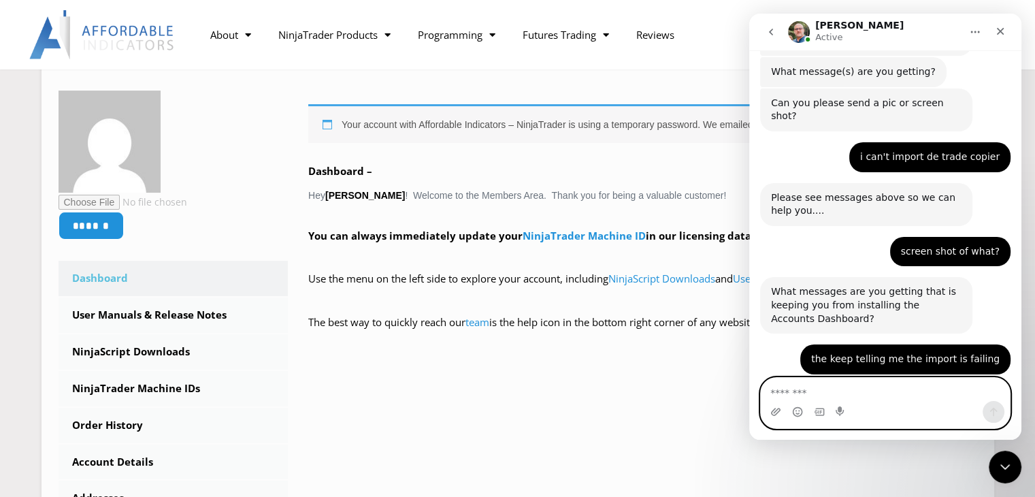
click at [865, 385] on textarea "Message…" at bounding box center [885, 389] width 249 height 23
click at [839, 393] on textarea "Message…" at bounding box center [885, 389] width 249 height 23
type textarea "***"
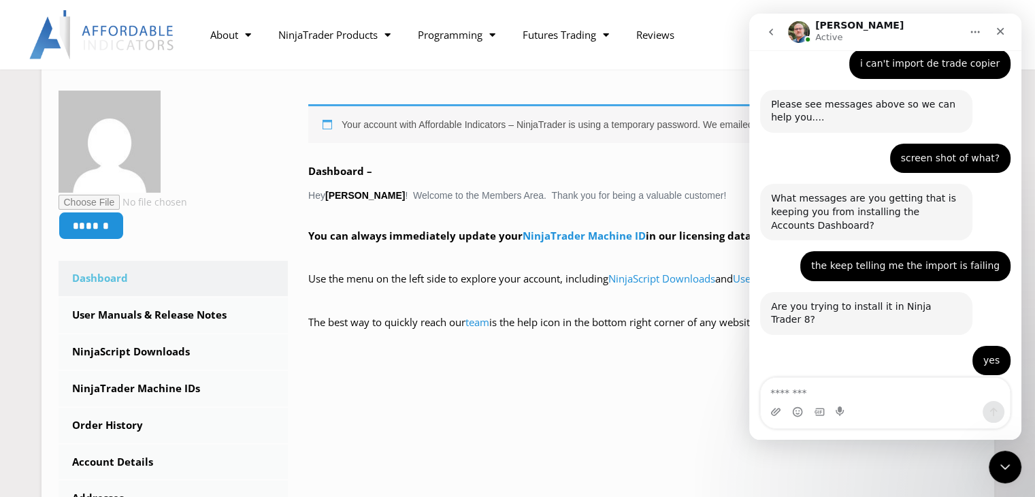
scroll to position [1111, 0]
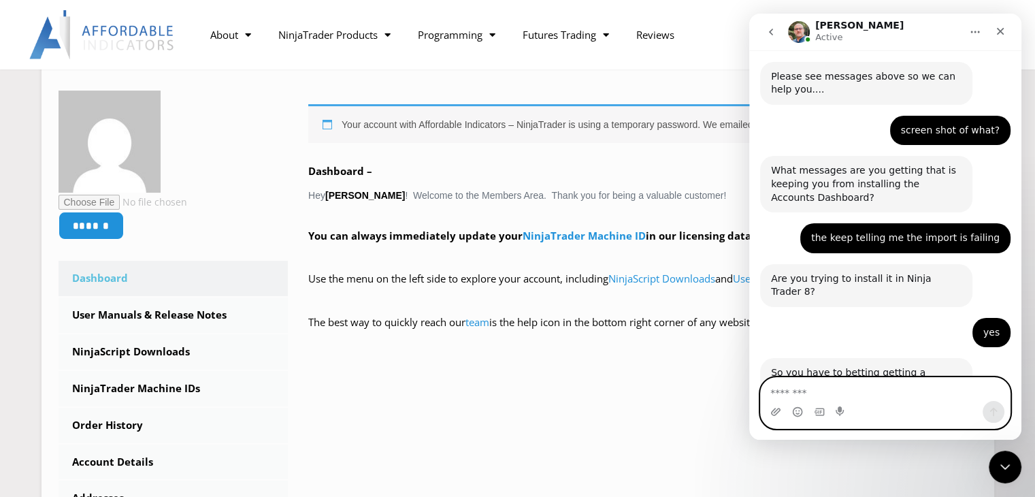
click at [857, 385] on textarea "Message…" at bounding box center [885, 389] width 249 height 23
type textarea "**"
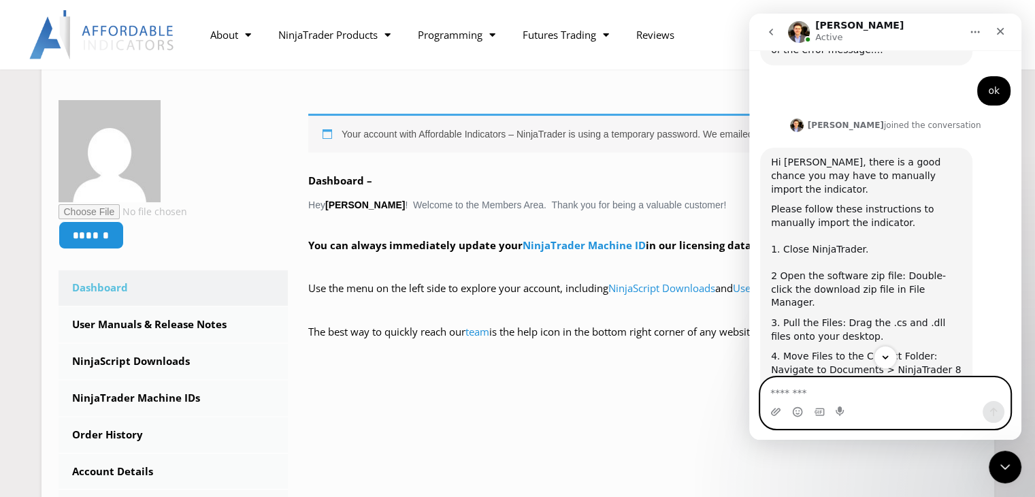
scroll to position [1495, 0]
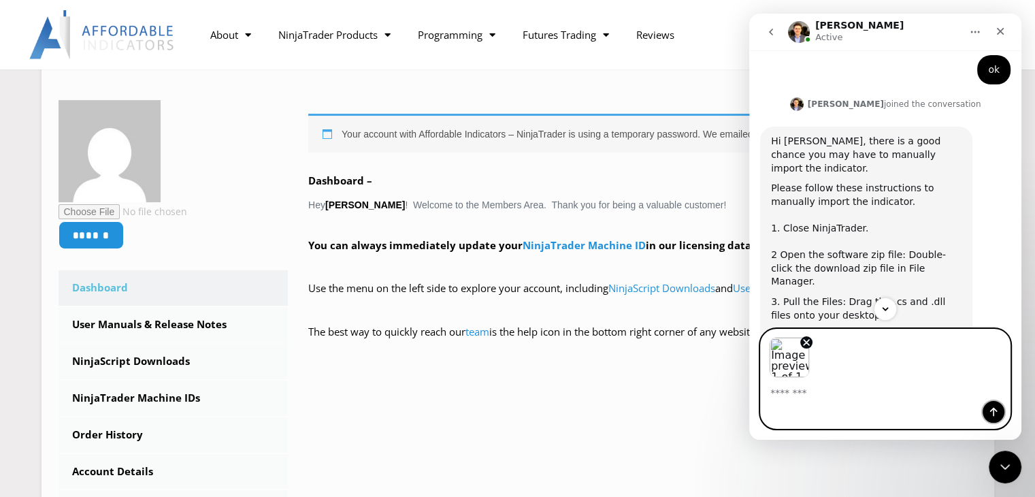
click at [997, 408] on icon "Send a message…" at bounding box center [993, 411] width 11 height 11
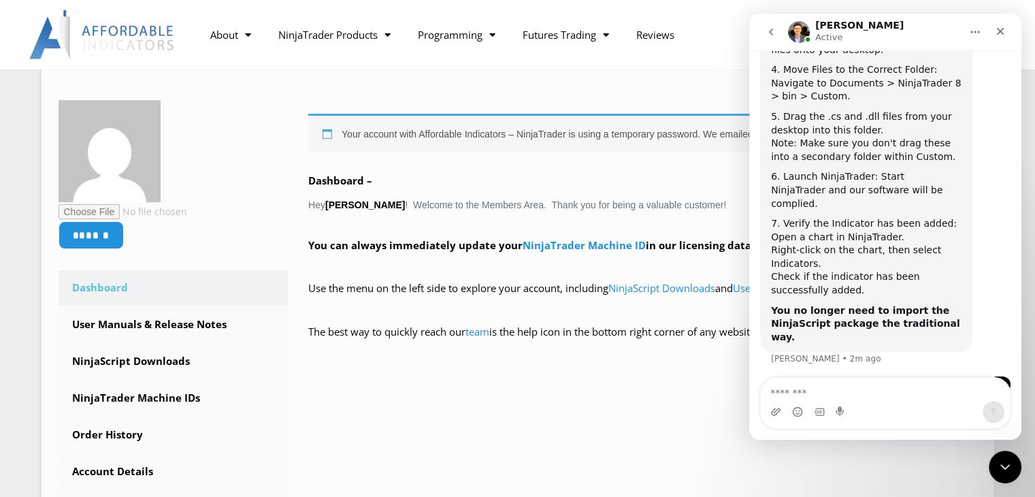
scroll to position [1762, 0]
click at [895, 383] on img "Hardy says…" at bounding box center [909, 434] width 182 height 103
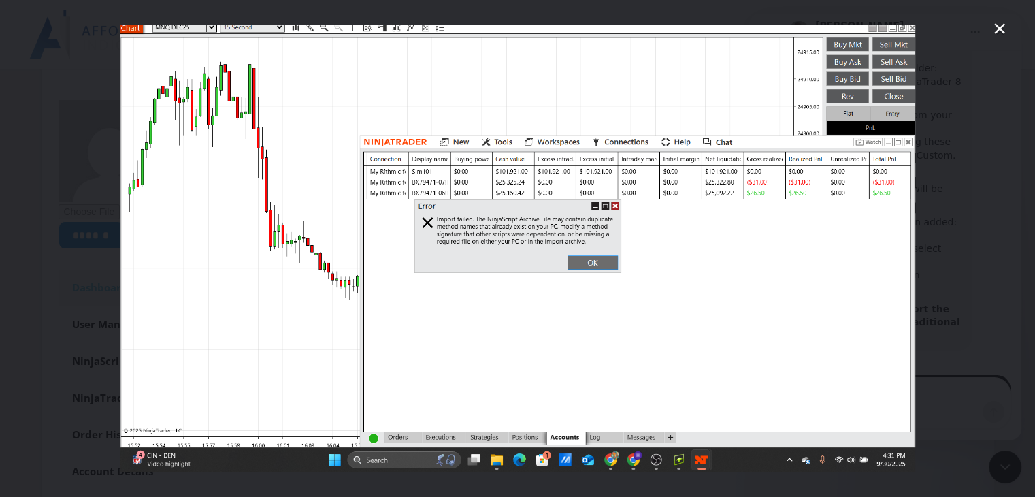
click at [1003, 33] on icon "Close" at bounding box center [1000, 28] width 16 height 16
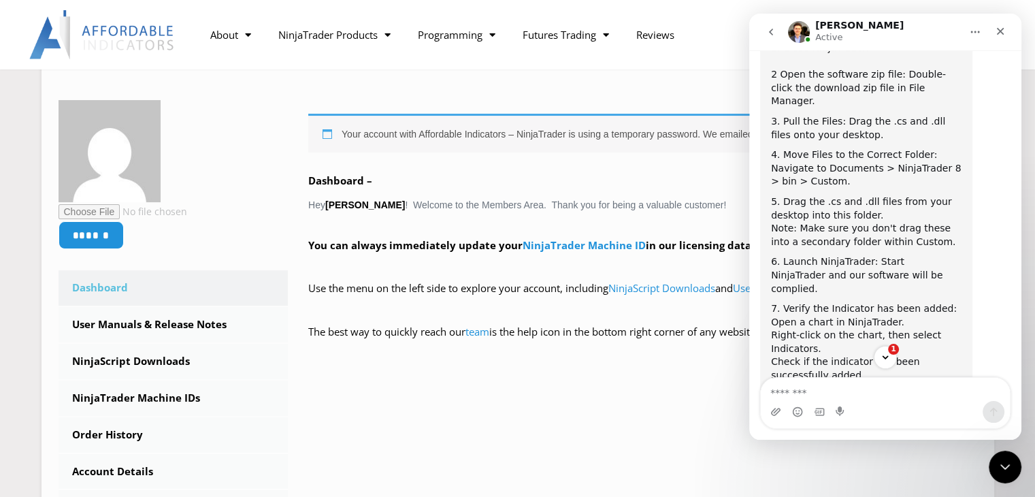
scroll to position [1837, 0]
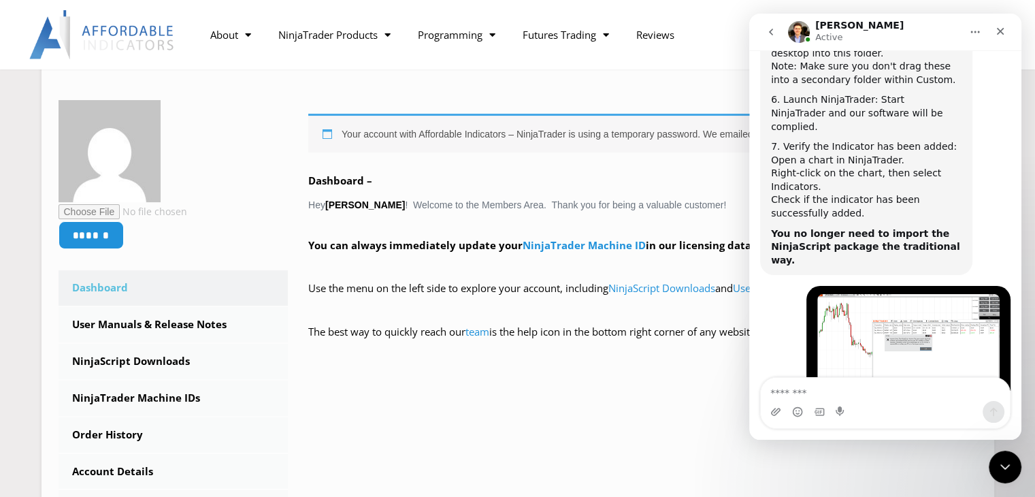
click at [829, 391] on textarea "Message…" at bounding box center [885, 389] width 249 height 23
click at [775, 389] on textarea "*******" at bounding box center [885, 389] width 249 height 23
click at [798, 385] on textarea "*******" at bounding box center [885, 389] width 249 height 23
type textarea "**********"
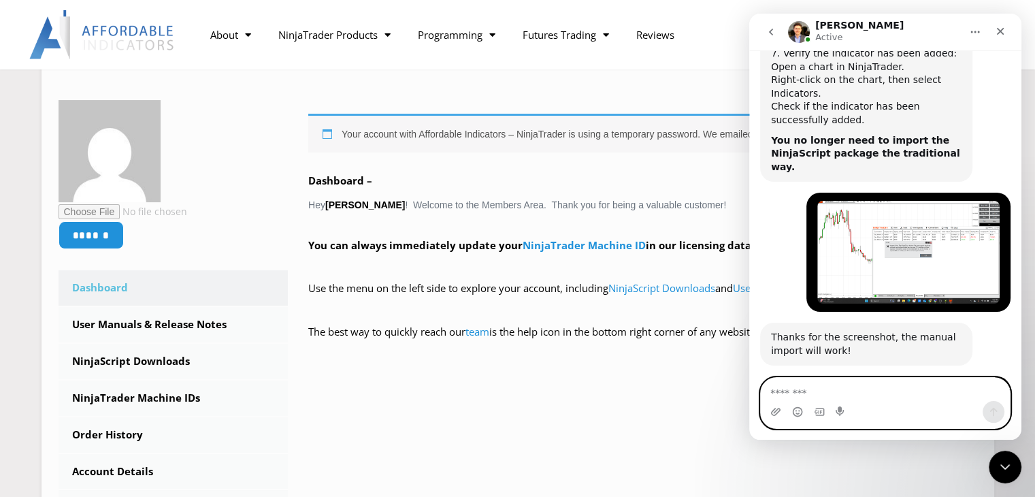
scroll to position [1945, 0]
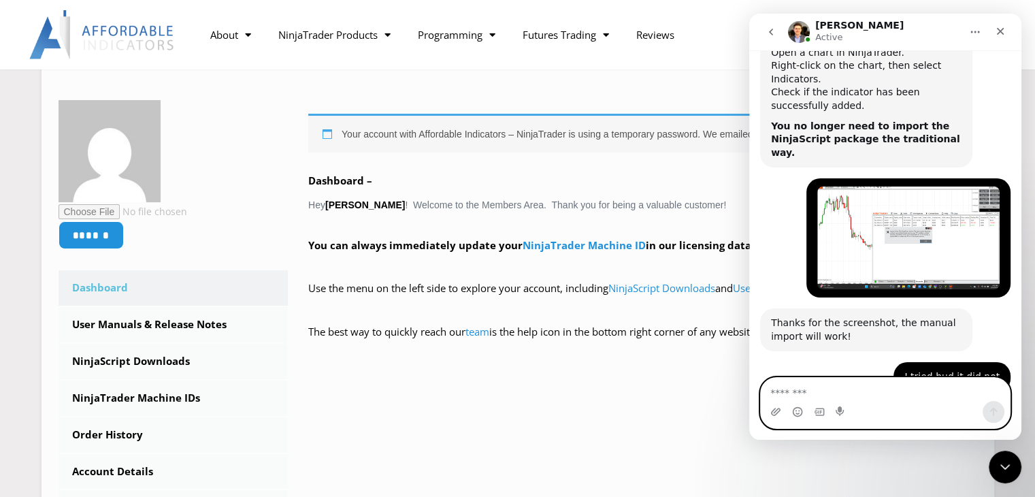
click at [830, 390] on textarea "Message…" at bounding box center [885, 389] width 249 height 23
type textarea "**"
click at [993, 413] on icon "Send a message…" at bounding box center [994, 412] width 7 height 9
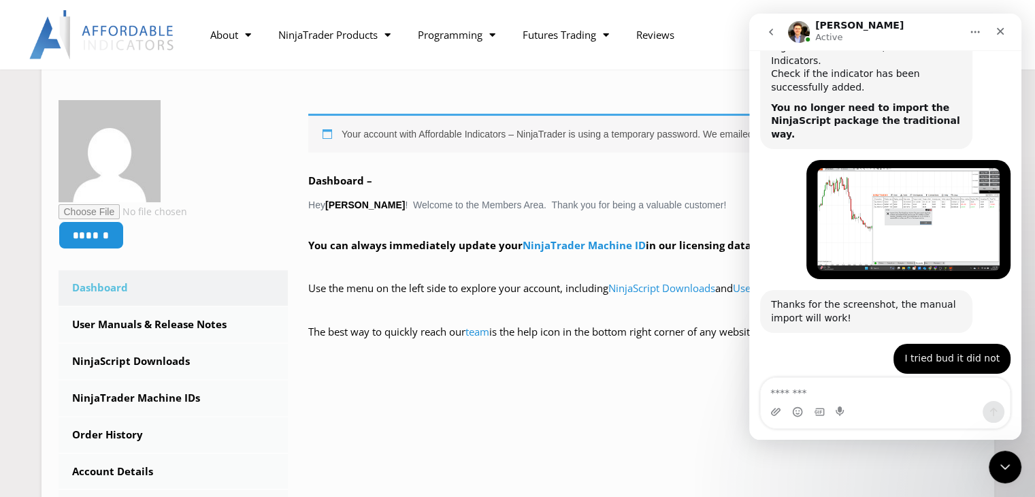
click at [829, 385] on div "I can remote connect to your computer via TeamViewer and look into this, would …" at bounding box center [885, 425] width 251 height 81
click at [829, 466] on div "ok [PERSON_NAME] • Just now" at bounding box center [885, 489] width 251 height 46
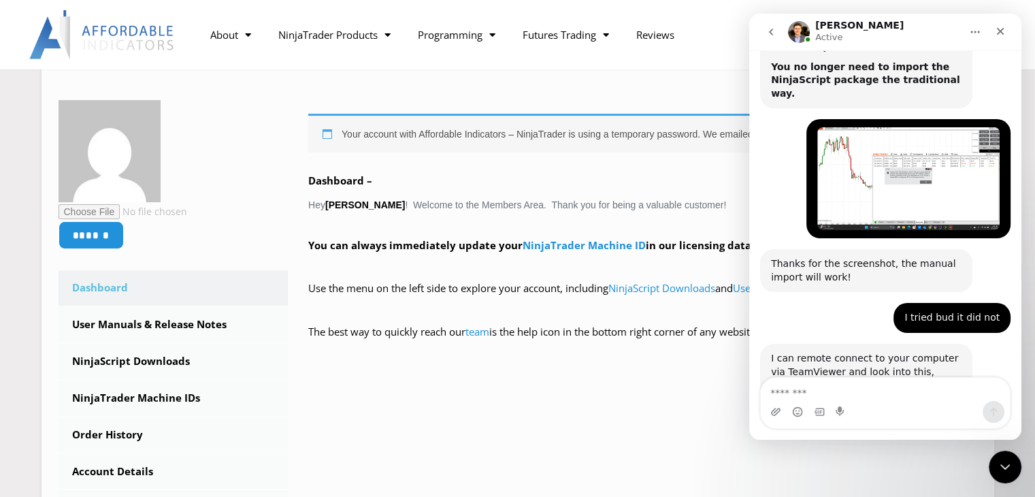
click at [842, 460] on link "[URL][DOMAIN_NAME]" at bounding box center [824, 465] width 106 height 11
